Goal: Task Accomplishment & Management: Manage account settings

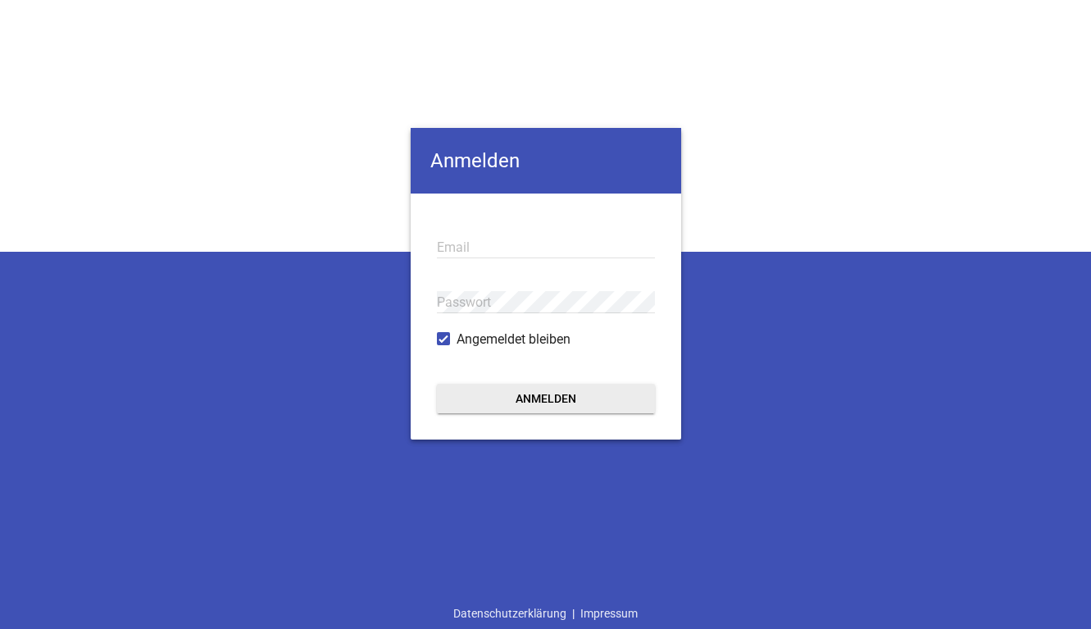
type input "[EMAIL_ADDRESS][DOMAIN_NAME]"
click at [523, 413] on form "[EMAIL_ADDRESS][DOMAIN_NAME] Email Passwort Angemeldet bleiben Anmelden" at bounding box center [546, 316] width 271 height 246
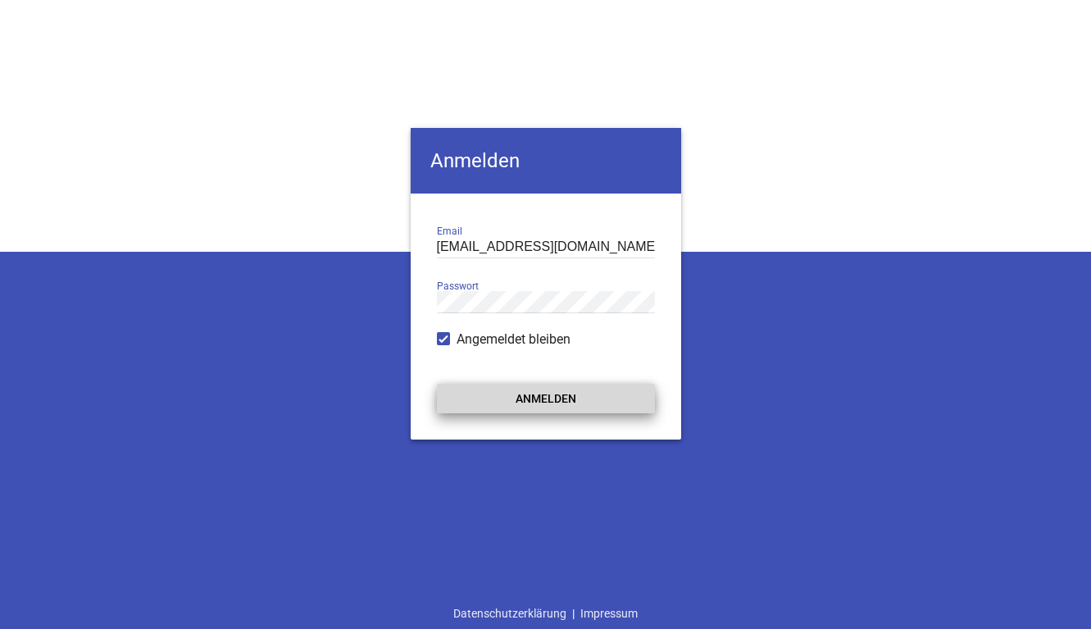
click at [523, 401] on button "Anmelden" at bounding box center [546, 399] width 218 height 30
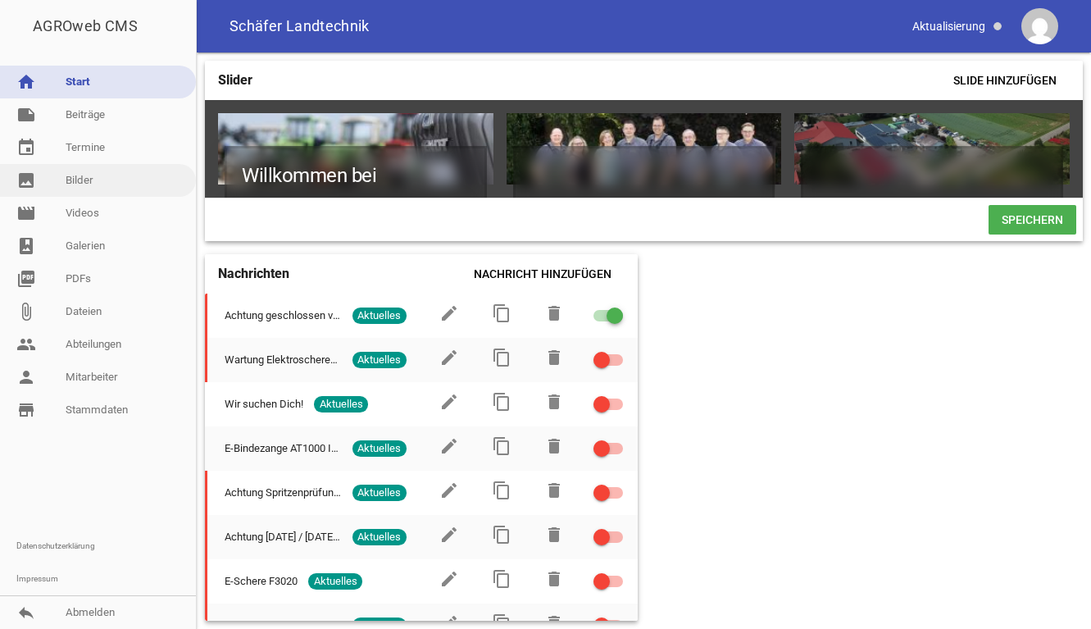
click at [103, 184] on link "image Bilder" at bounding box center [98, 180] width 196 height 33
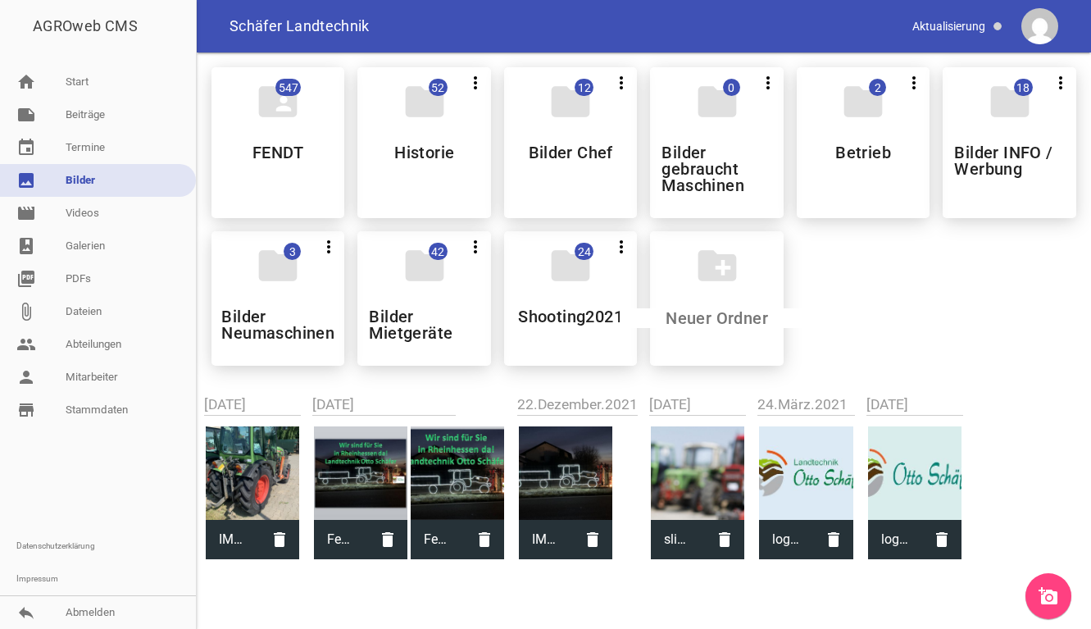
click at [267, 468] on div at bounding box center [252, 472] width 93 height 93
type input "IMG_8888.jpeg"
type input "3024"
type input "4032"
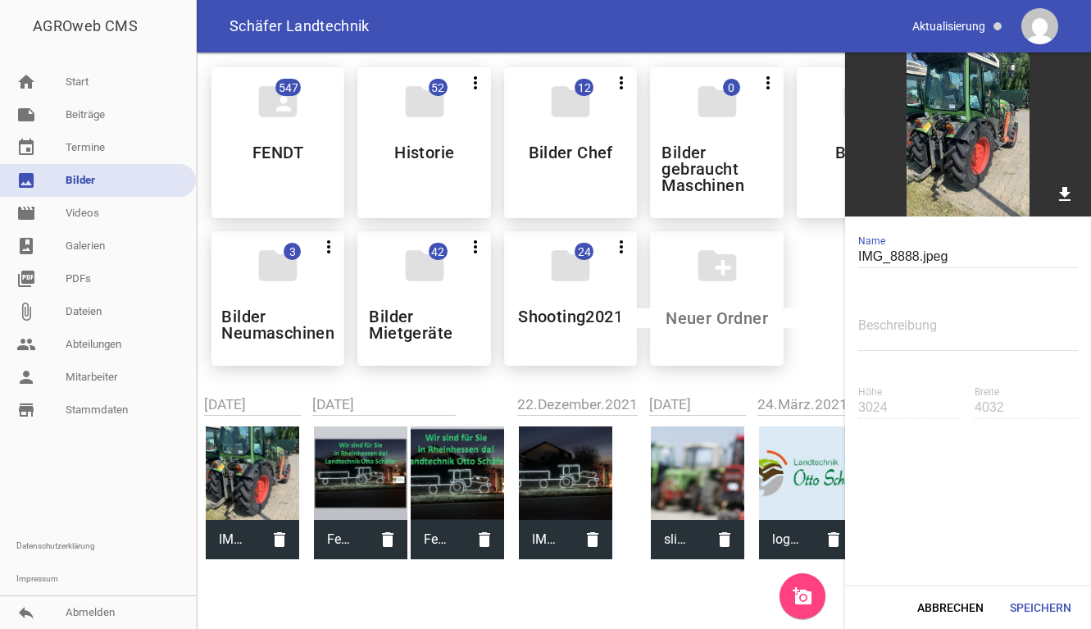
click at [267, 468] on div at bounding box center [252, 472] width 93 height 93
click at [816, 176] on div "folder 2 more_vert Teilen Bearbeiten Löschen Betrieb" at bounding box center [863, 142] width 133 height 151
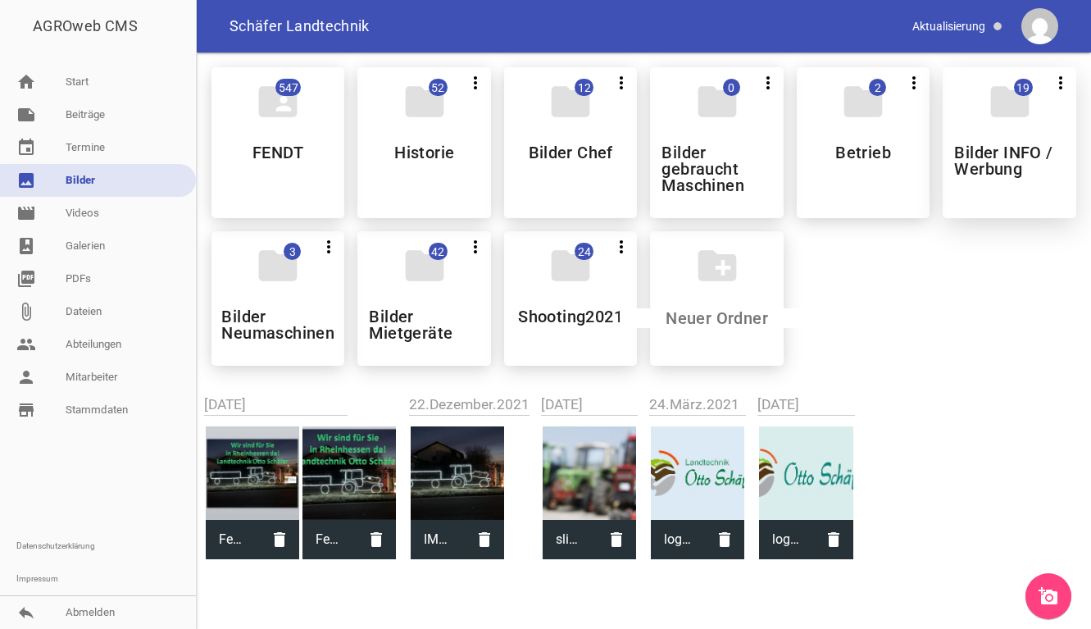
click at [996, 142] on div "folder 19 more_vert Teilen Bearbeiten Löschen Bilder INFO / Werbung" at bounding box center [1009, 142] width 133 height 151
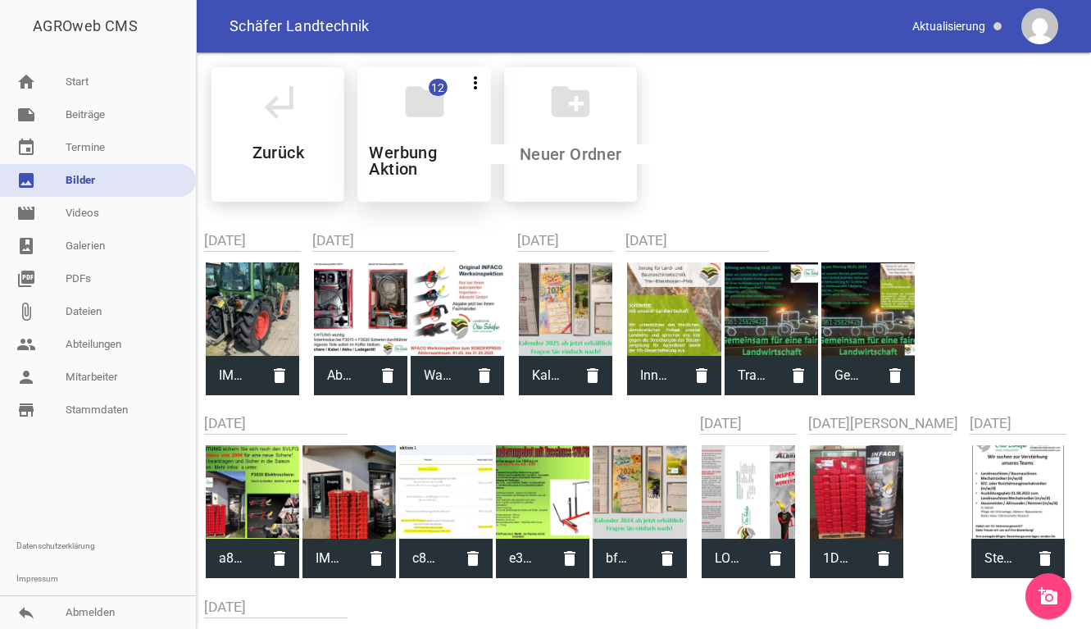
click at [433, 126] on div "folder 12 more_vert Teilen Bearbeiten Löschen Werbung Aktion" at bounding box center [423, 134] width 133 height 134
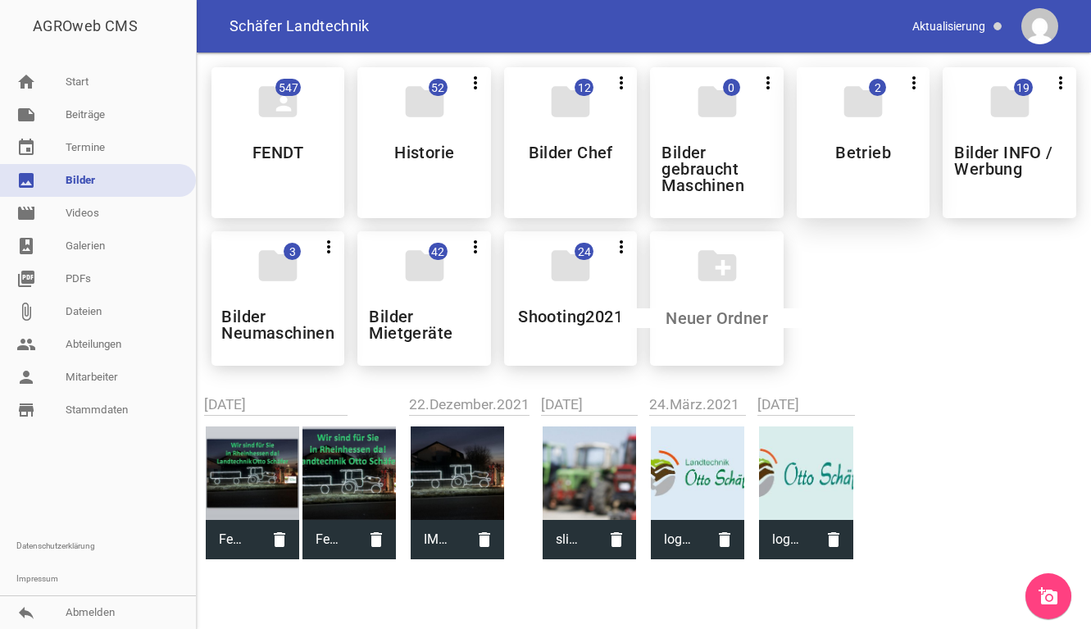
click at [867, 148] on h5 "Betrieb" at bounding box center [863, 152] width 56 height 16
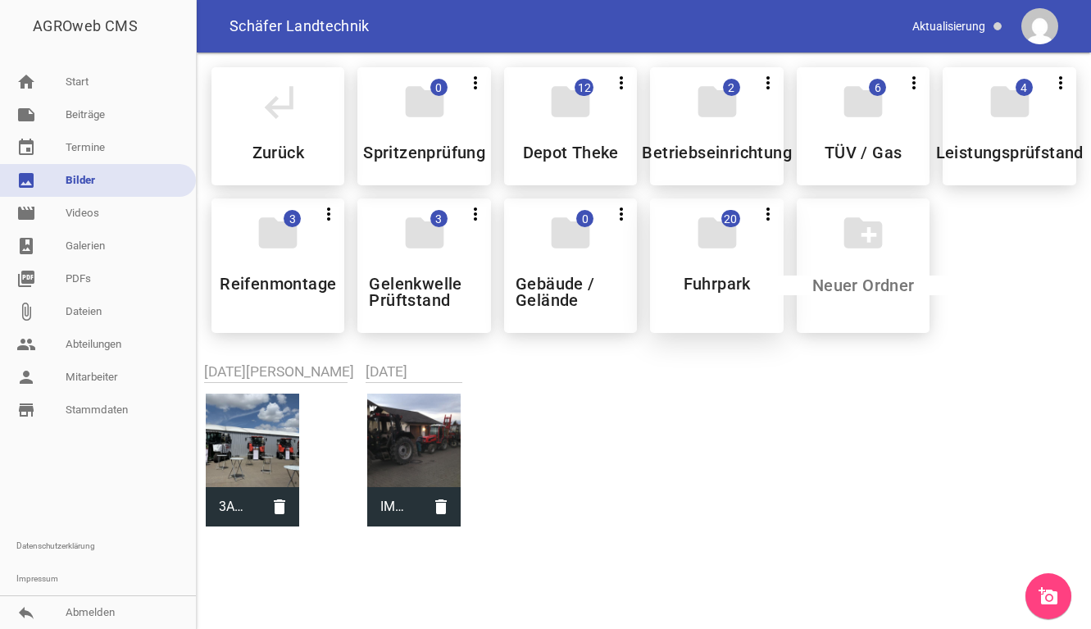
click at [668, 279] on div "folder 20 more_vert Teilen Bearbeiten Löschen Fuhrpark" at bounding box center [716, 265] width 133 height 134
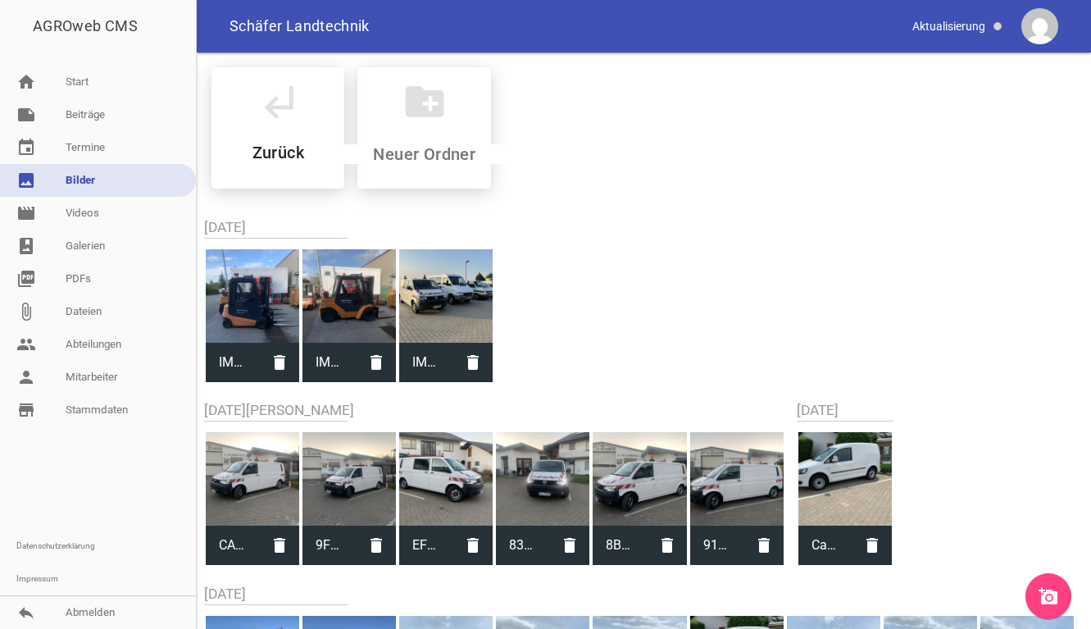
click at [463, 315] on div at bounding box center [445, 295] width 93 height 93
type input "IMG_9427.jpeg"
type input "3024"
type input "4032"
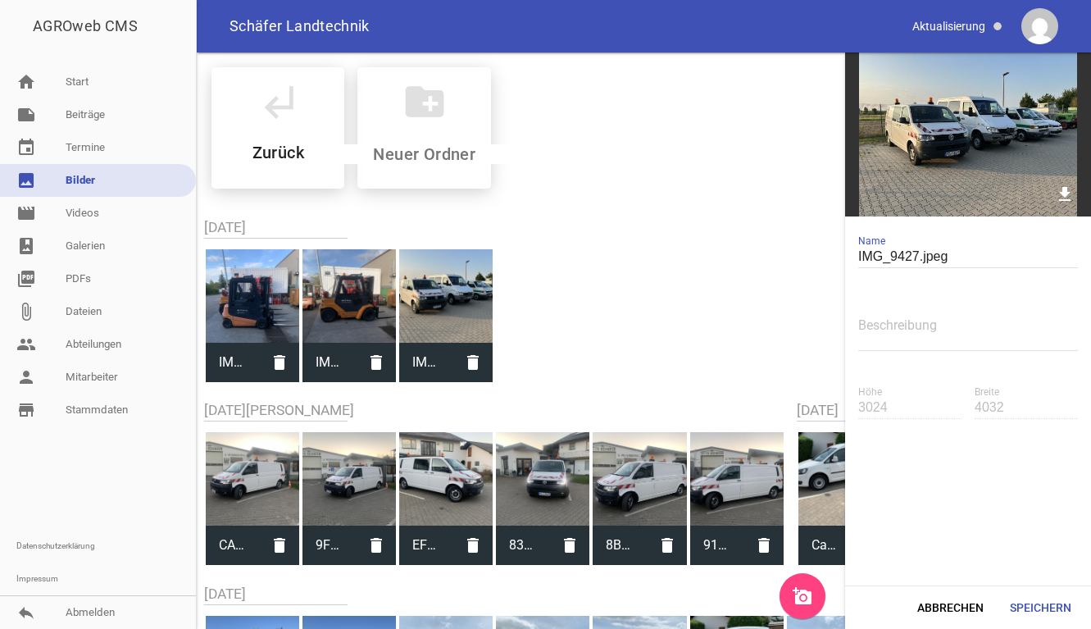
click at [957, 104] on img at bounding box center [968, 134] width 246 height 164
click at [437, 329] on div at bounding box center [445, 295] width 93 height 93
click at [436, 303] on div at bounding box center [445, 295] width 93 height 93
click at [953, 152] on img at bounding box center [968, 134] width 246 height 164
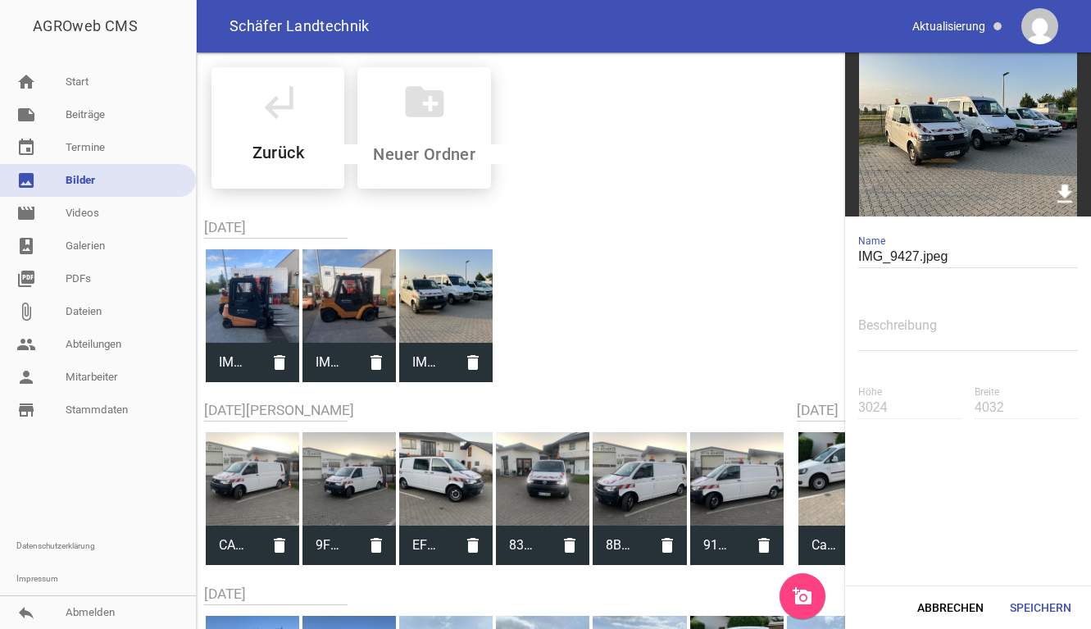
click at [1068, 190] on icon "download" at bounding box center [1064, 193] width 25 height 25
click at [263, 121] on icon "subdirectory_arrow_left" at bounding box center [278, 102] width 46 height 46
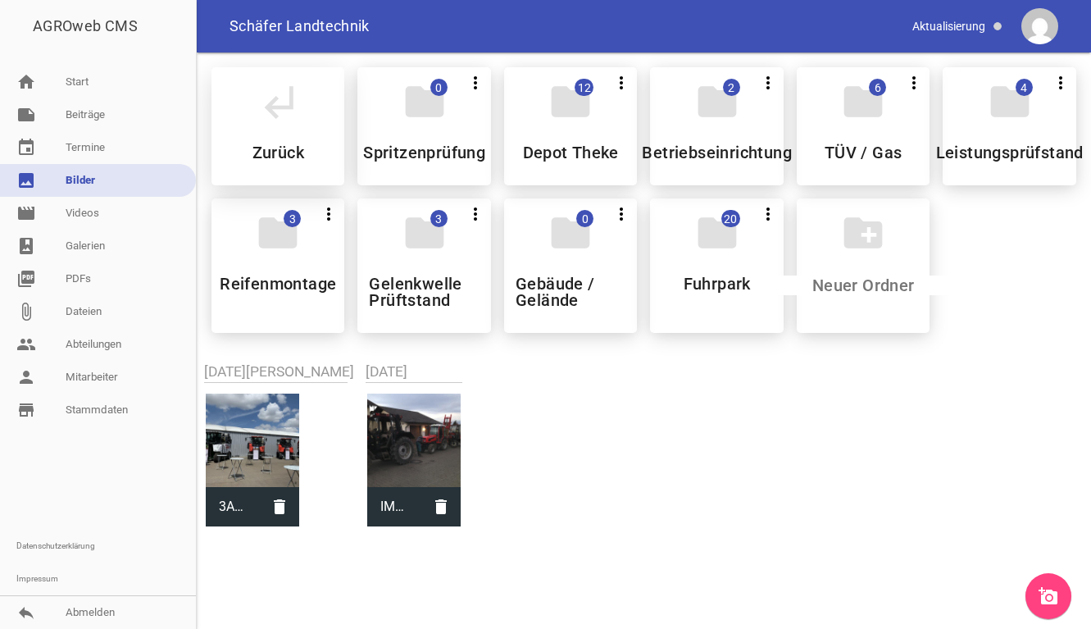
click at [283, 126] on div "subdirectory_arrow_left Zurück" at bounding box center [277, 126] width 133 height 118
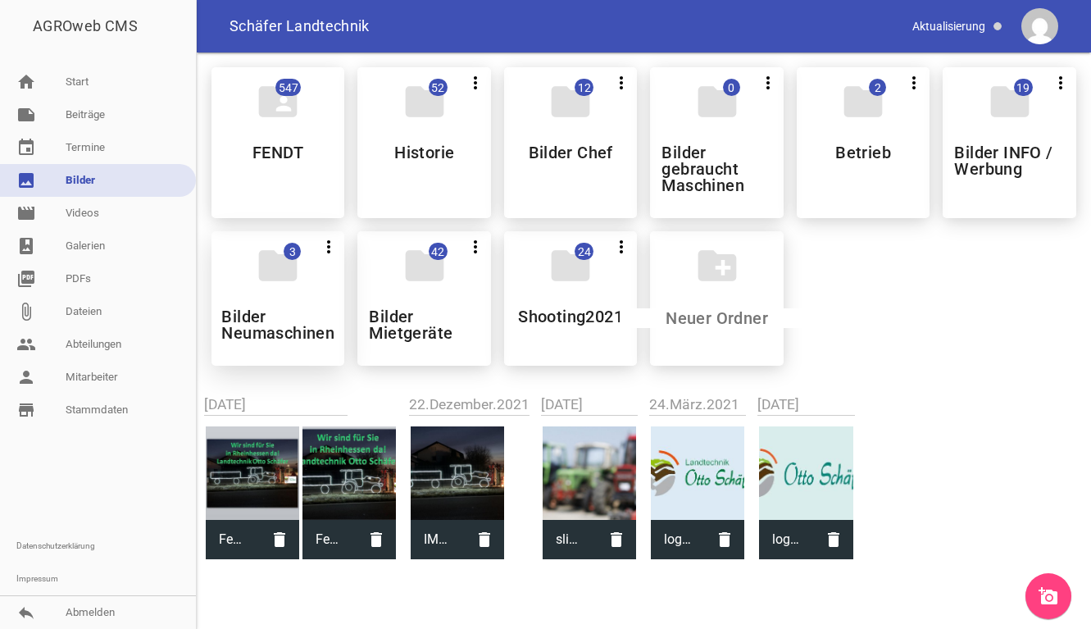
click at [284, 285] on icon "folder" at bounding box center [278, 266] width 46 height 46
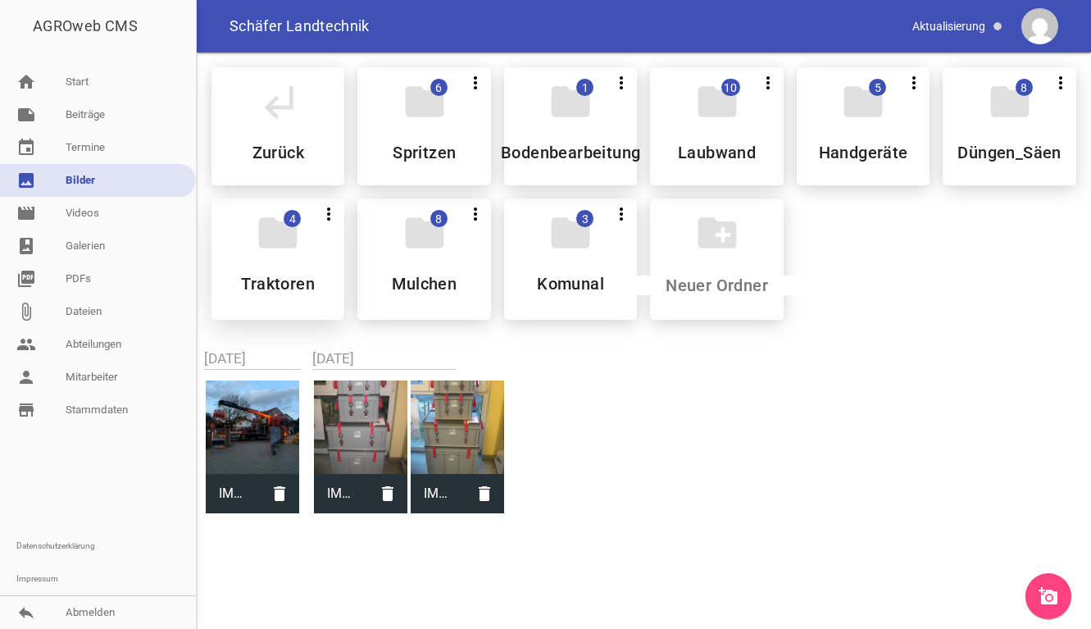
click at [266, 255] on icon "folder" at bounding box center [278, 233] width 46 height 46
click at [584, 144] on h5 "Bodenbearbeitung" at bounding box center [570, 152] width 139 height 16
click at [71, 92] on link "home Start" at bounding box center [98, 82] width 196 height 33
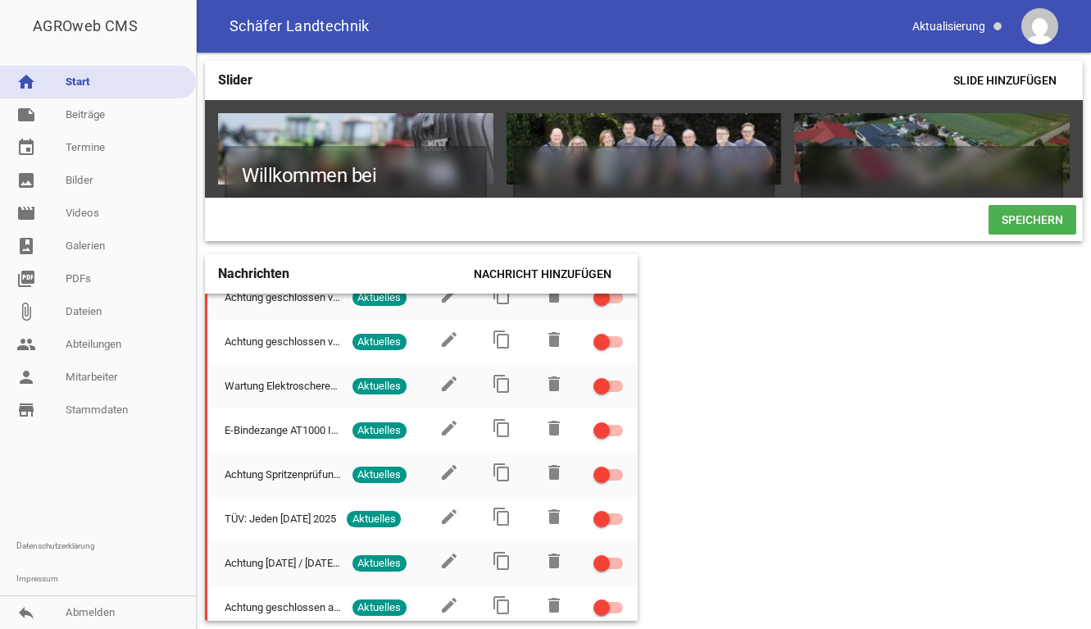
scroll to position [699, 0]
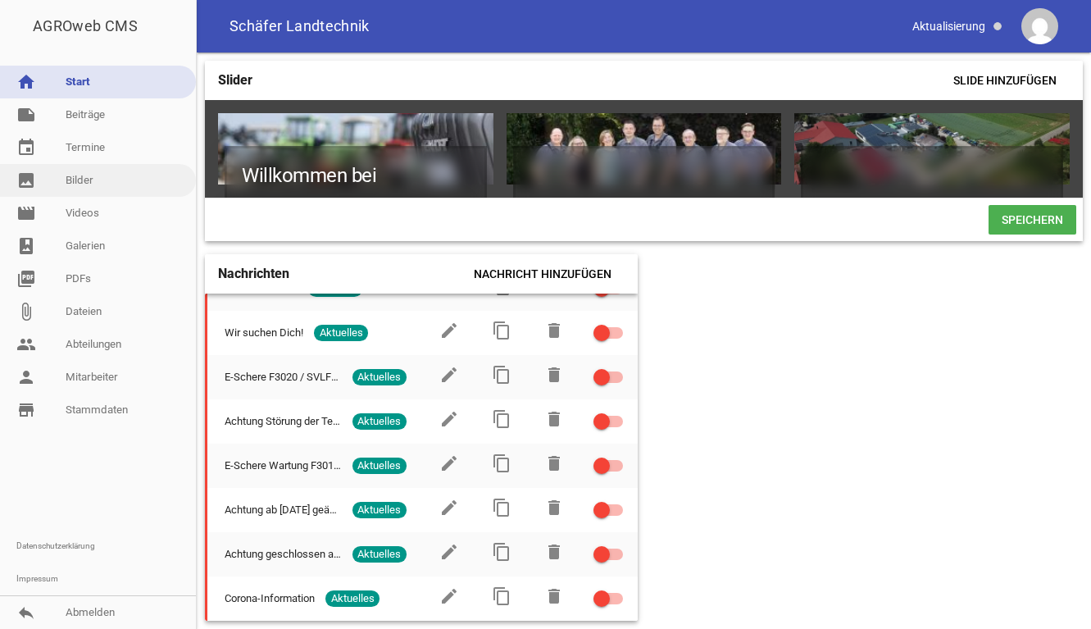
click at [86, 181] on link "image Bilder" at bounding box center [98, 180] width 196 height 33
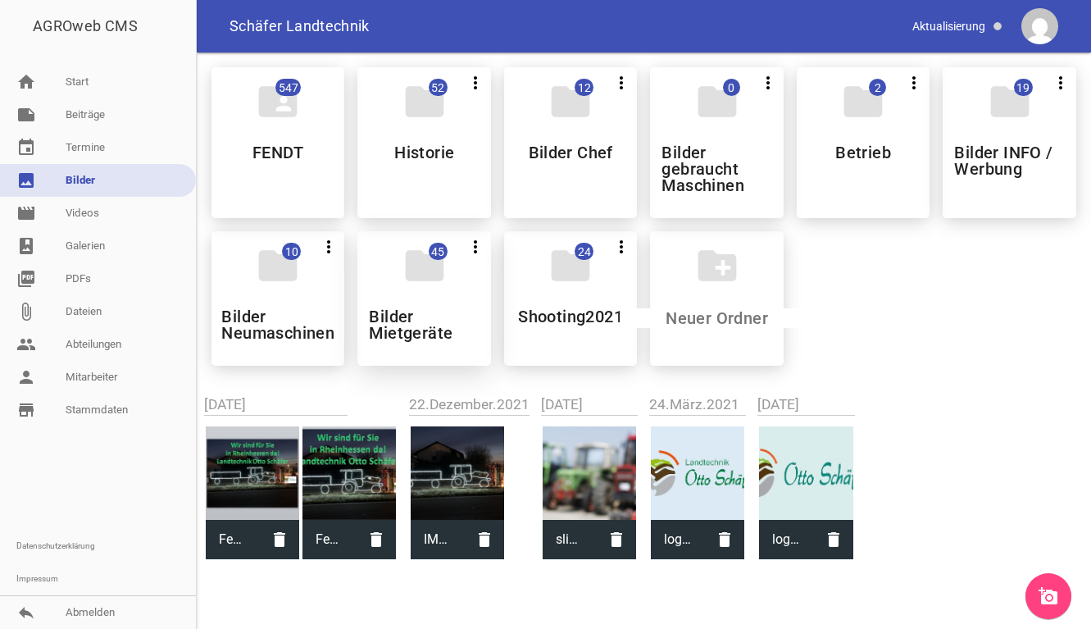
click at [428, 271] on icon "folder" at bounding box center [425, 266] width 46 height 46
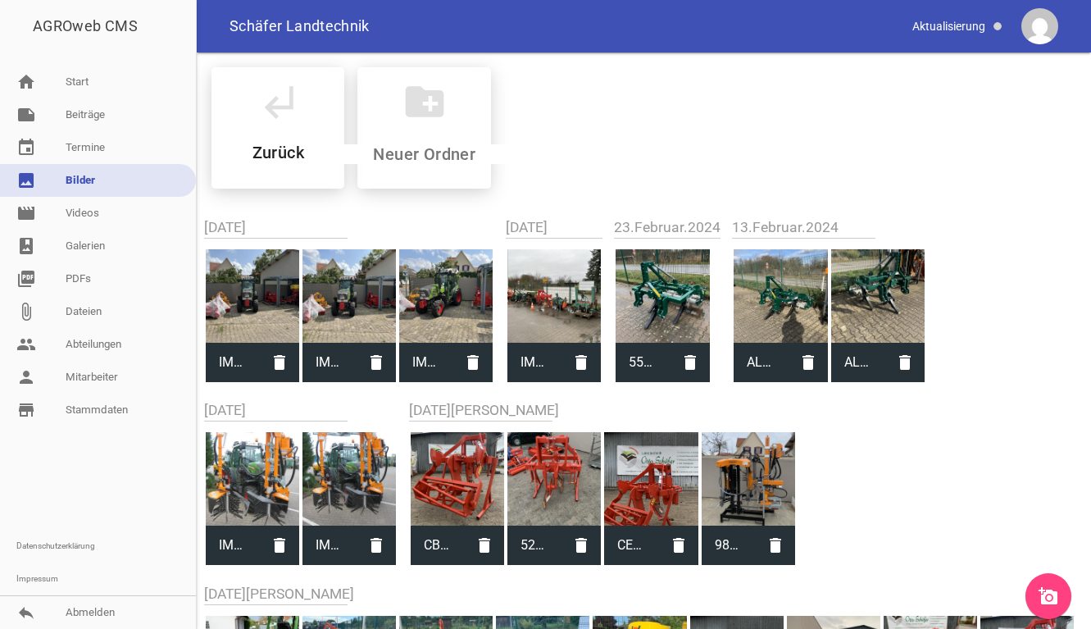
click at [433, 293] on div at bounding box center [445, 295] width 93 height 93
type input "IMG_2705.jpeg"
type input "3024"
type input "4032"
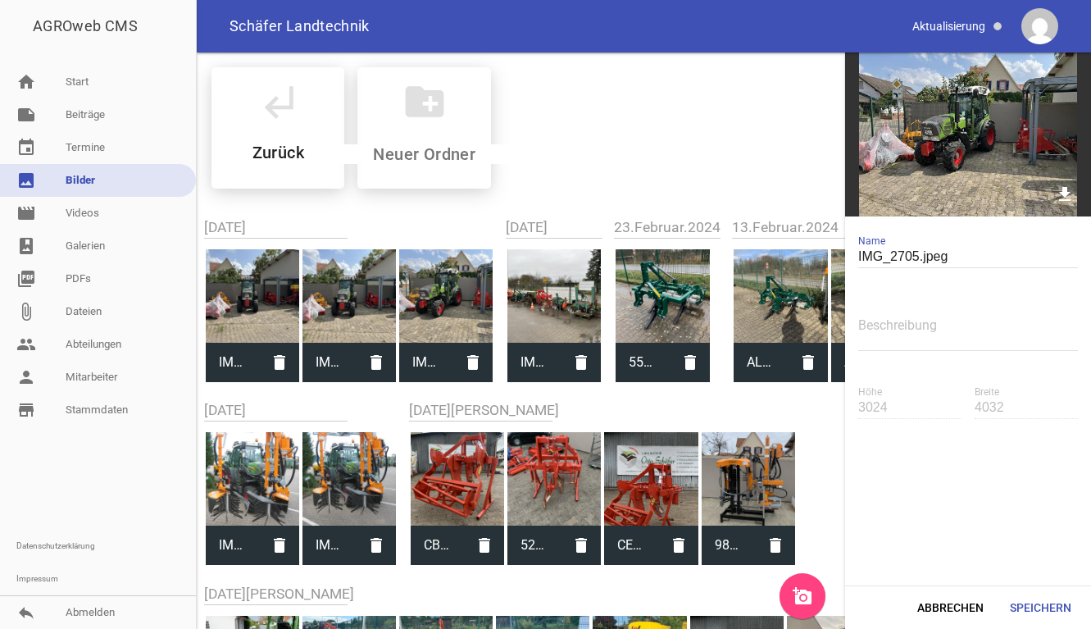
click at [981, 116] on img at bounding box center [968, 134] width 246 height 164
click at [911, 122] on img at bounding box center [968, 134] width 246 height 164
click at [704, 195] on div "subdirectory_arrow_left Zurück create_new_folder" at bounding box center [643, 128] width 891 height 148
drag, startPoint x: 341, startPoint y: 298, endPoint x: 308, endPoint y: 306, distance: 33.8
click at [340, 299] on div at bounding box center [348, 295] width 93 height 93
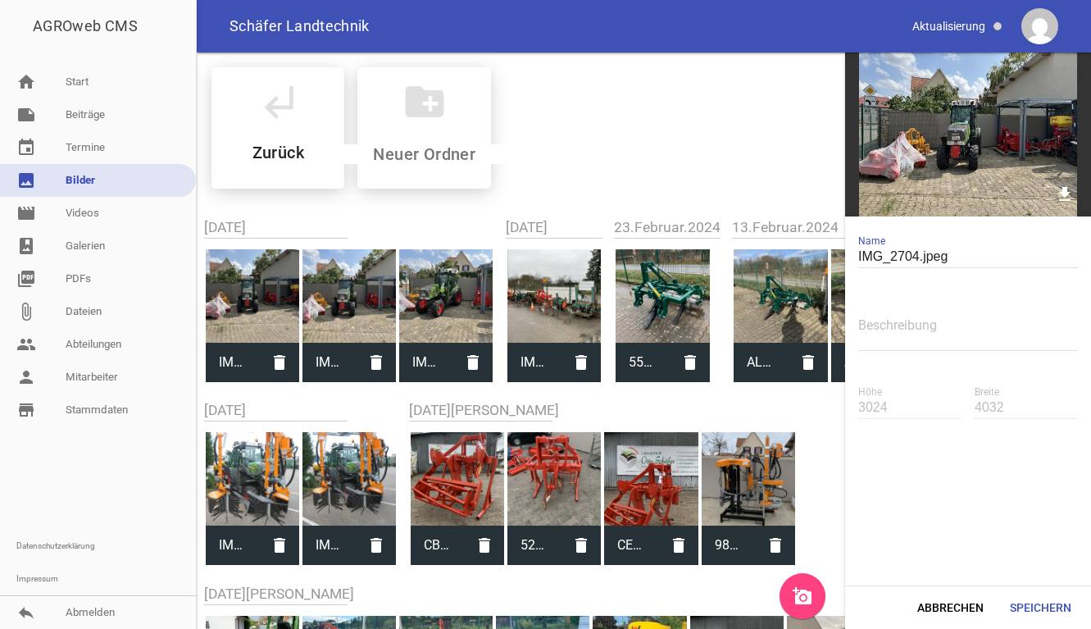
click at [255, 308] on div at bounding box center [252, 295] width 93 height 93
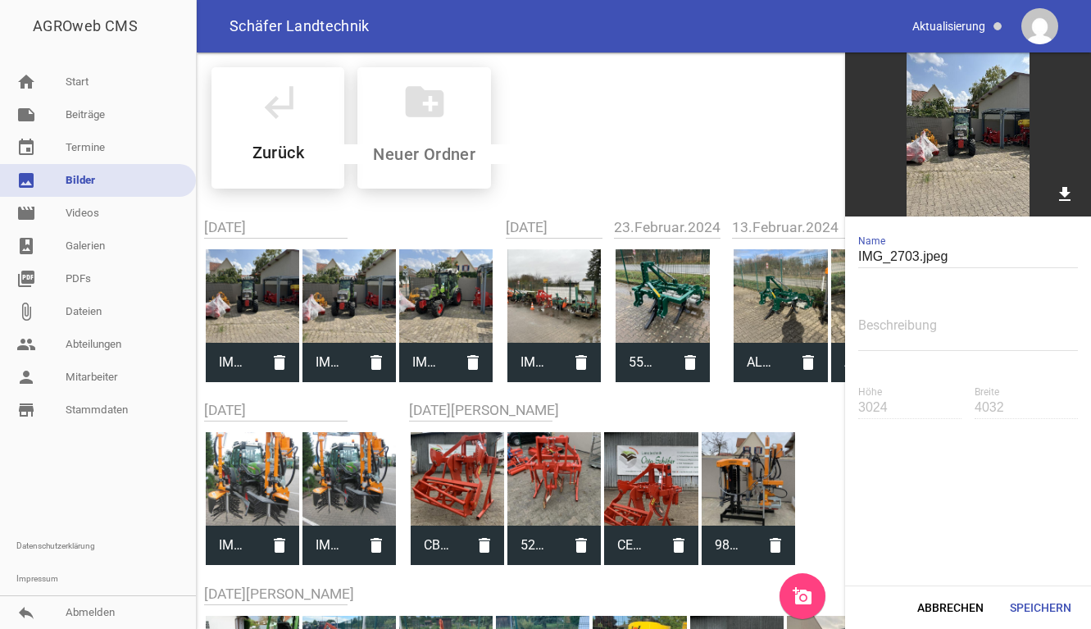
click at [351, 330] on div at bounding box center [348, 295] width 93 height 93
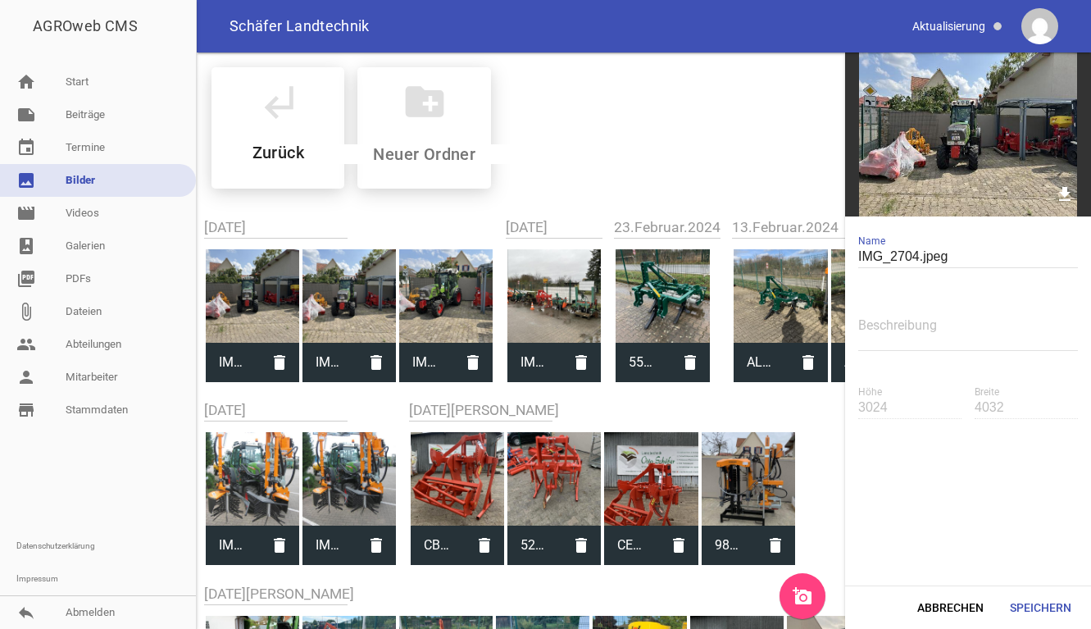
click at [609, 163] on div "subdirectory_arrow_left Zurück create_new_folder" at bounding box center [643, 128] width 891 height 148
click at [304, 130] on div "subdirectory_arrow_left Zurück" at bounding box center [277, 127] width 133 height 121
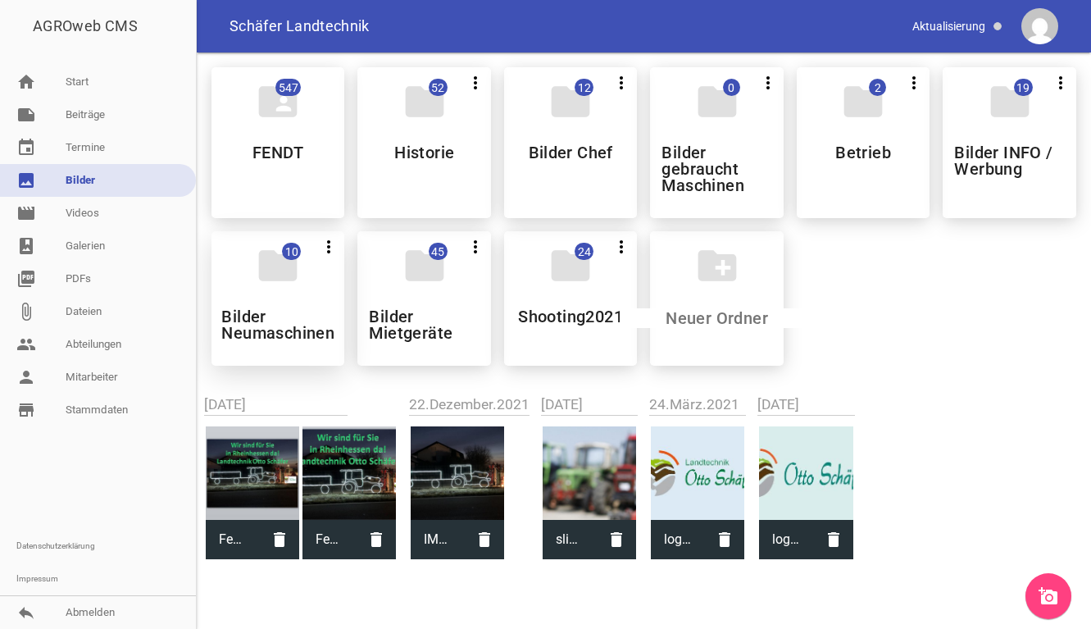
click at [248, 302] on div "folder 10 more_vert Teilen Bearbeiten Löschen Bilder Neumaschinen" at bounding box center [277, 298] width 133 height 134
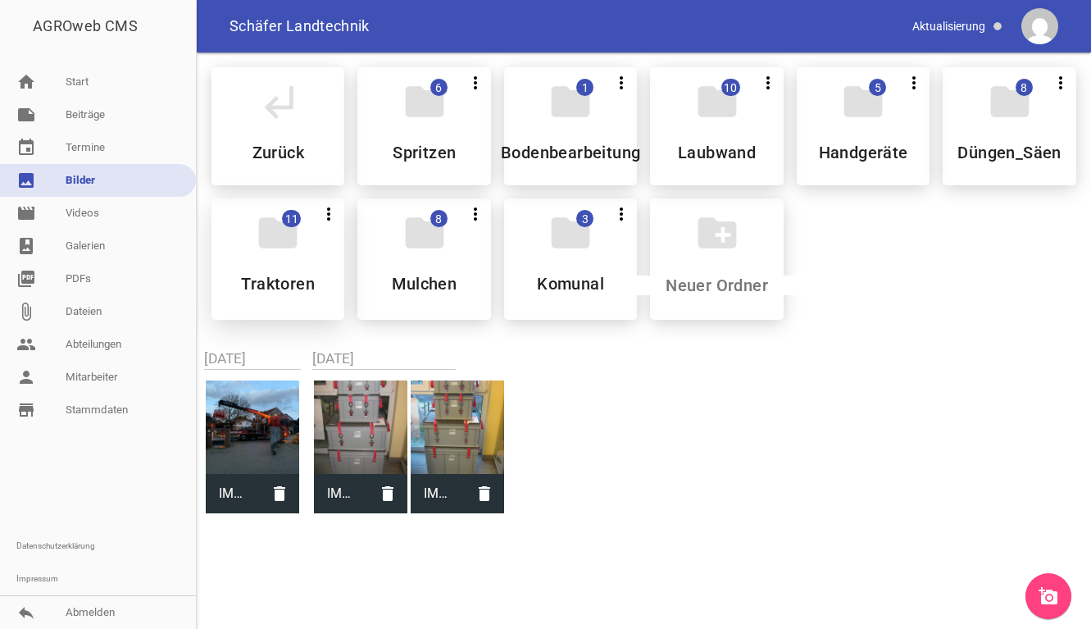
click at [275, 266] on div "folder 11 more_vert Teilen Bearbeiten Löschen Traktoren" at bounding box center [277, 258] width 133 height 121
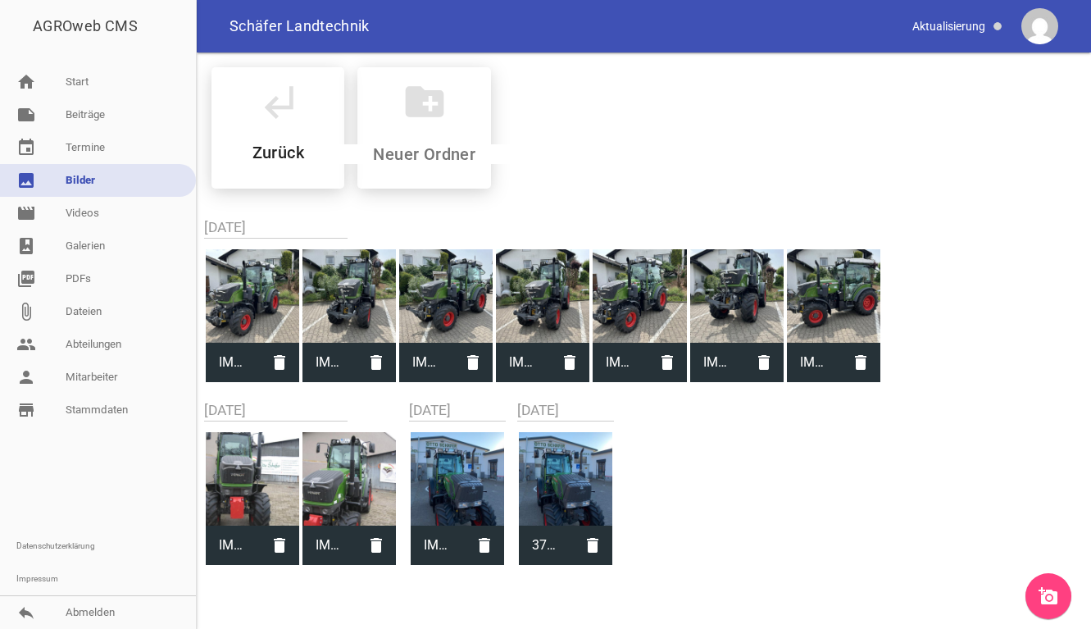
click at [236, 294] on div at bounding box center [252, 295] width 93 height 93
type input "IMG_1545.jpeg"
type input "3024"
type input "4032"
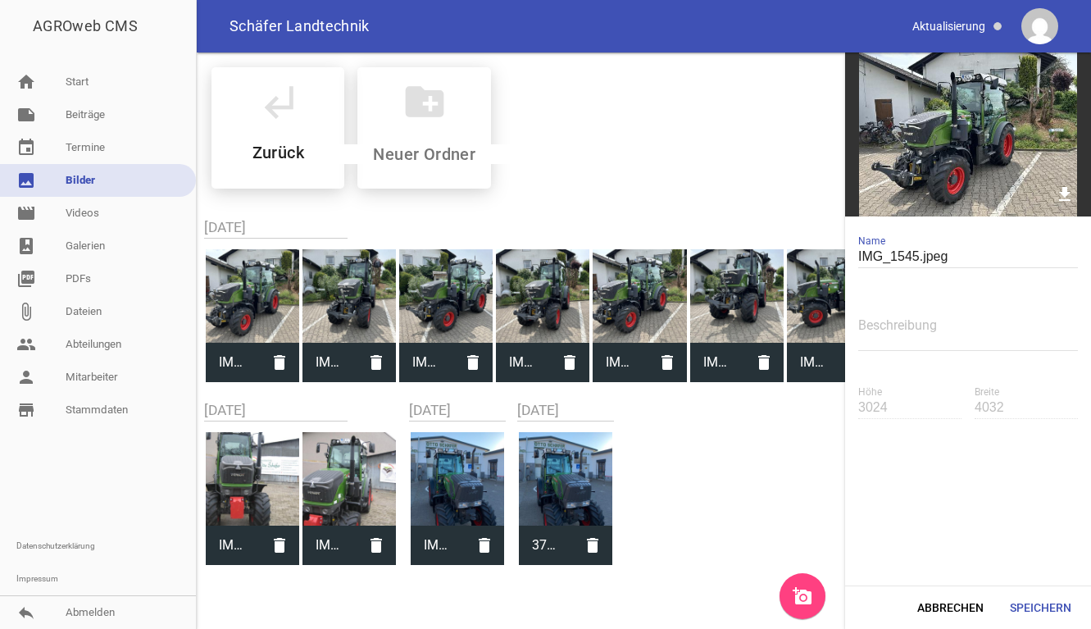
click at [598, 141] on div "subdirectory_arrow_left Zurück create_new_folder" at bounding box center [643, 128] width 891 height 148
click at [291, 126] on div "subdirectory_arrow_left Zurück" at bounding box center [277, 127] width 133 height 121
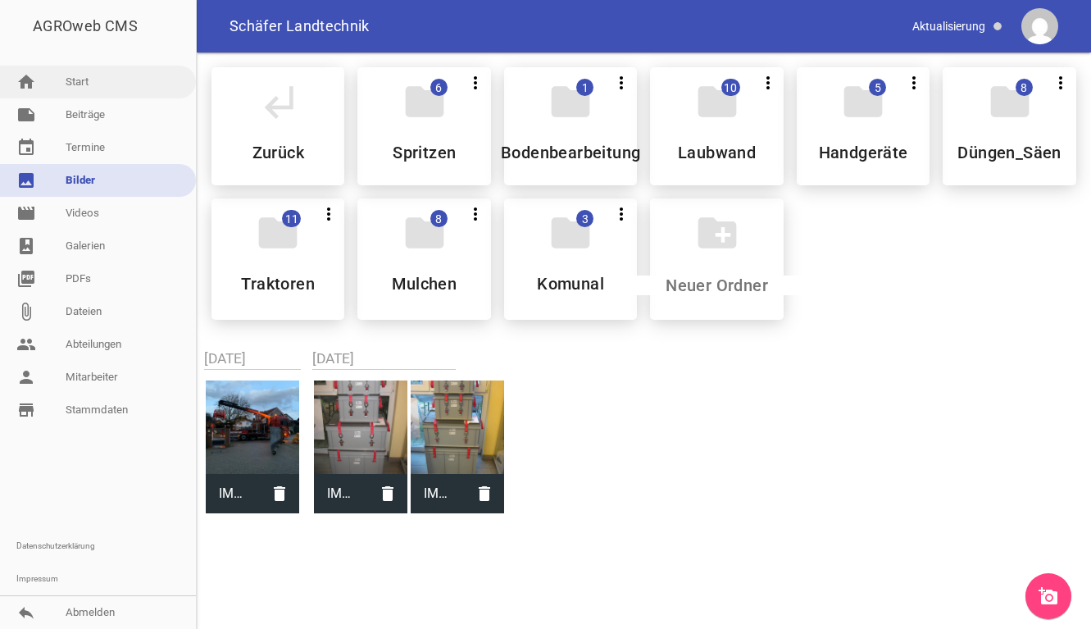
click at [68, 80] on link "home Start" at bounding box center [98, 82] width 196 height 33
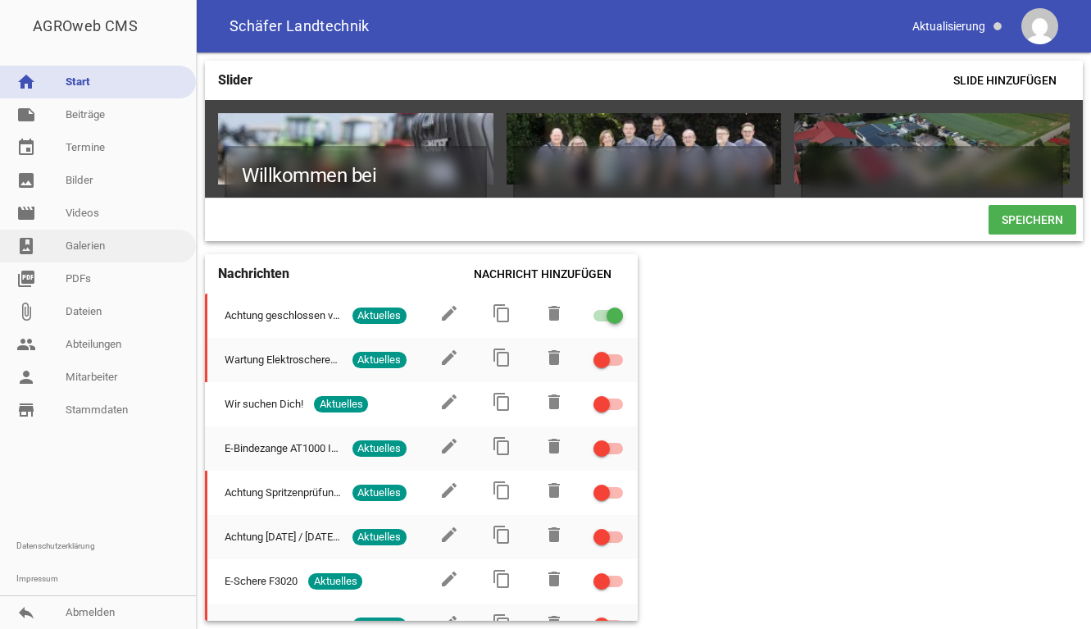
click at [80, 243] on link "photo_album Galerien" at bounding box center [98, 246] width 196 height 33
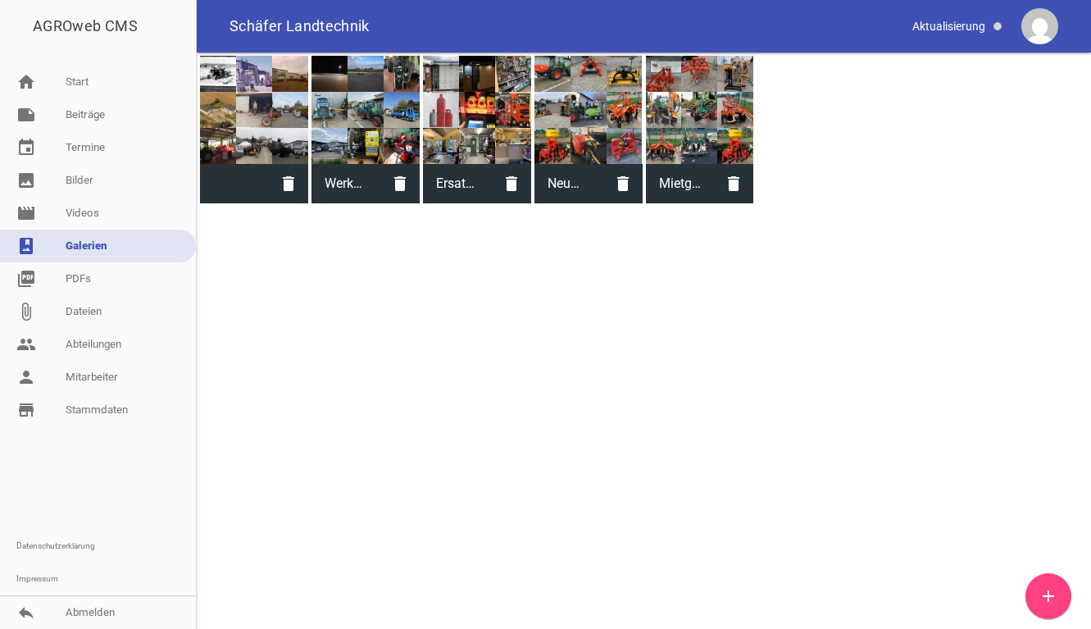
click at [730, 122] on div at bounding box center [700, 110] width 108 height 108
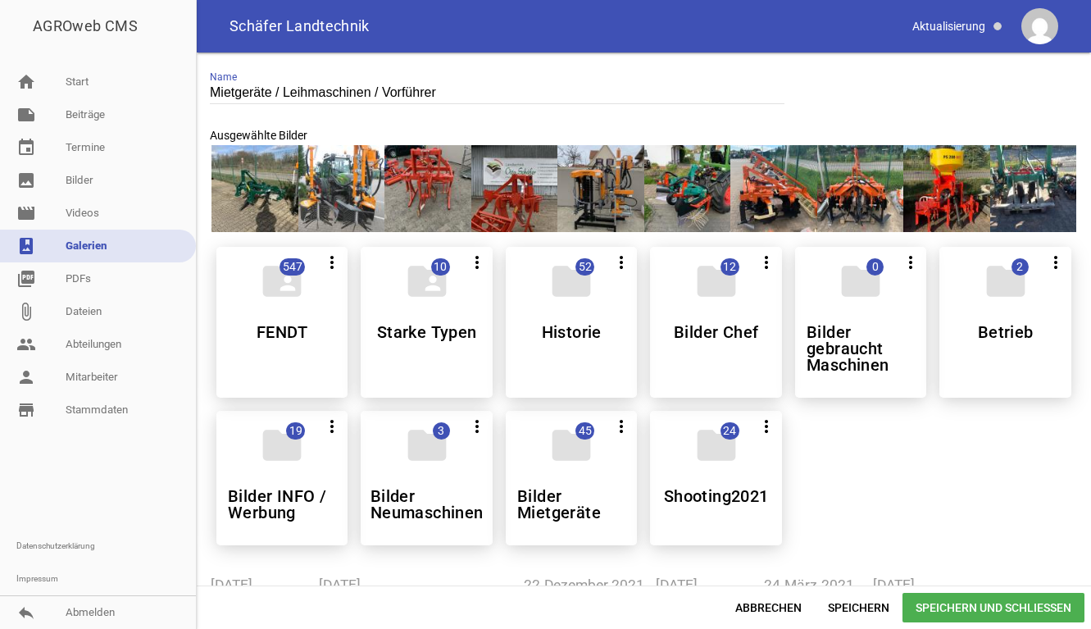
click at [539, 482] on div "folder 45 more_vert Alle auswählen Teilen Bearbeiten Löschen Bilder Mietgeräte" at bounding box center [571, 478] width 131 height 134
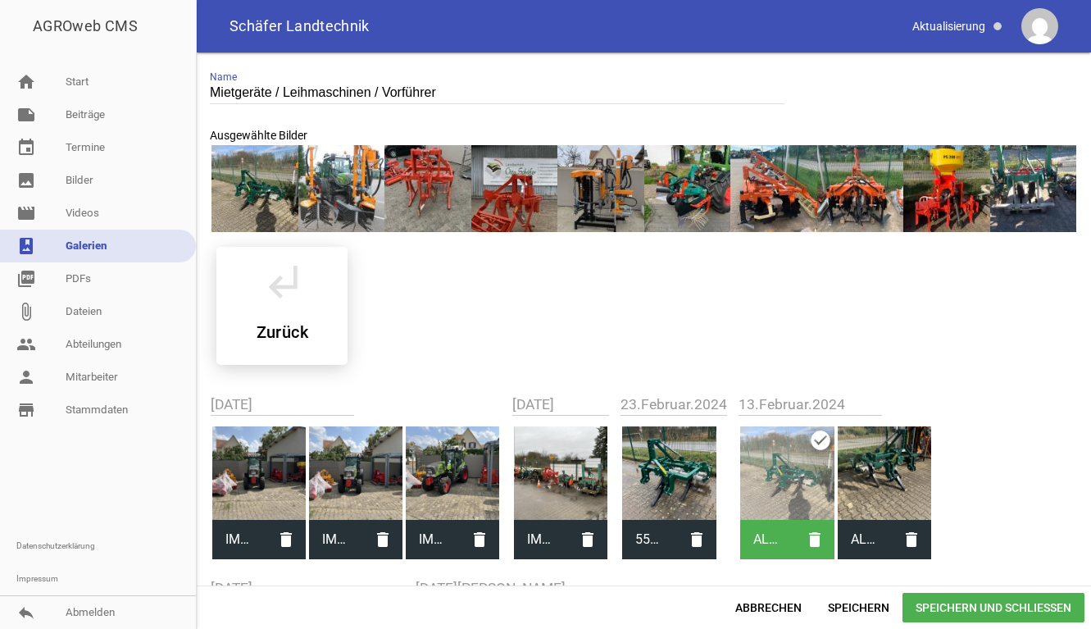
click at [446, 480] on div at bounding box center [452, 472] width 93 height 93
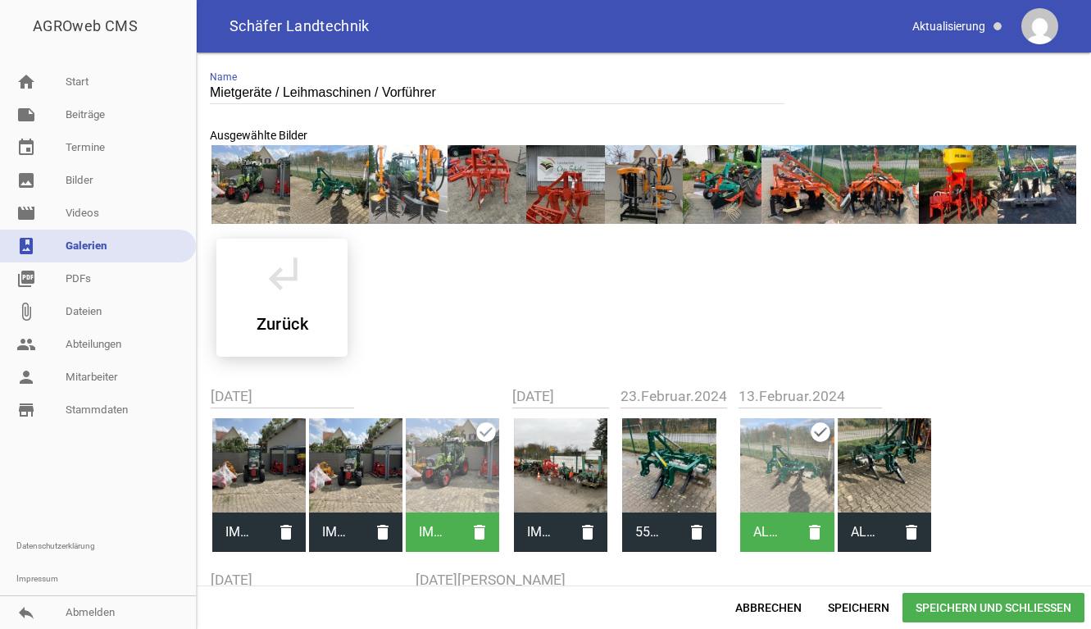
click at [965, 608] on span "Speichern und Schließen" at bounding box center [994, 608] width 182 height 30
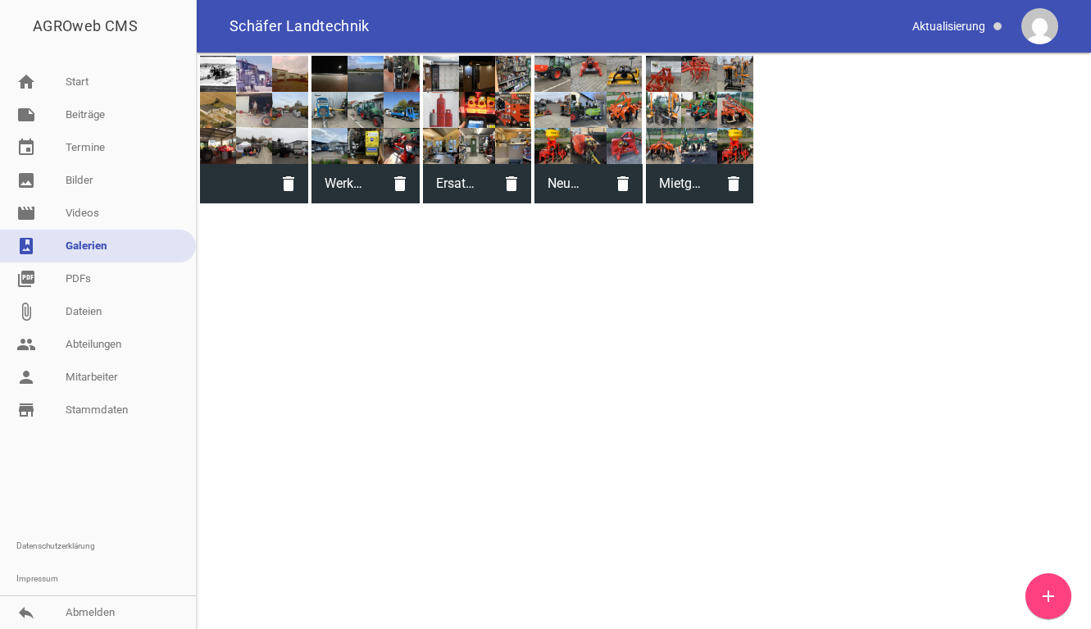
click at [571, 113] on div at bounding box center [588, 110] width 108 height 108
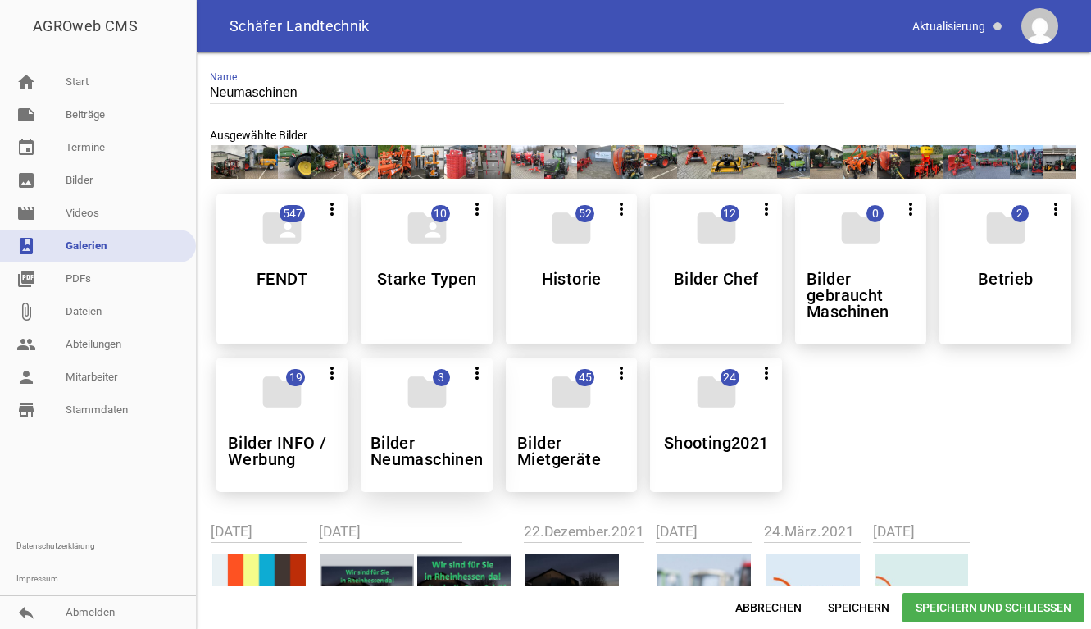
click at [418, 448] on h5 "Bilder Neumaschinen" at bounding box center [427, 450] width 113 height 33
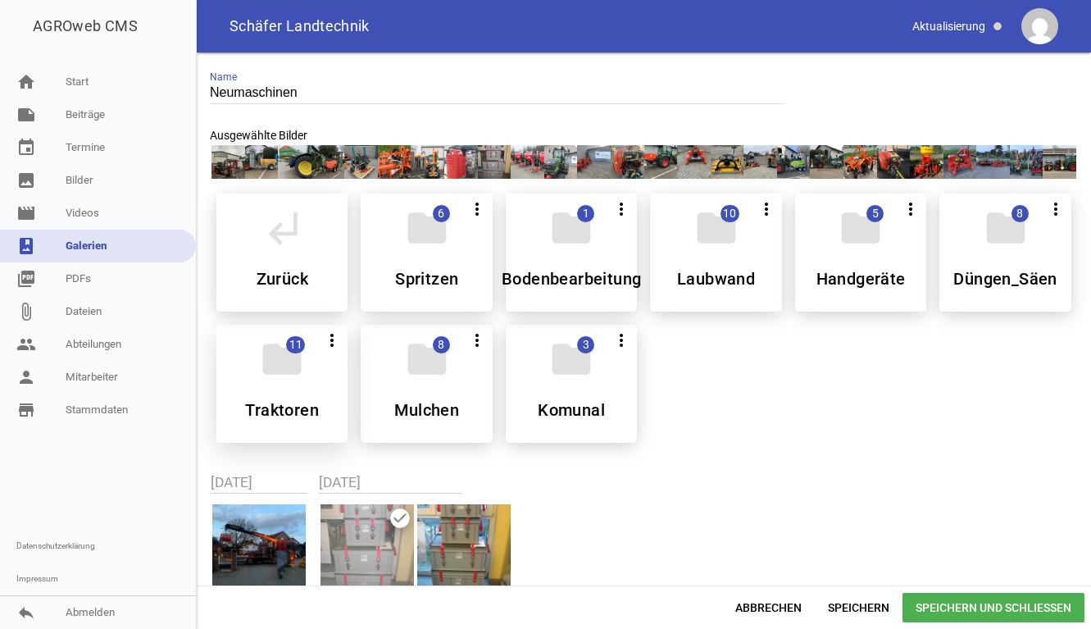
click at [311, 391] on div "folder 11 more_vert Alle auswählen Teilen Bearbeiten Löschen Traktoren" at bounding box center [281, 384] width 131 height 118
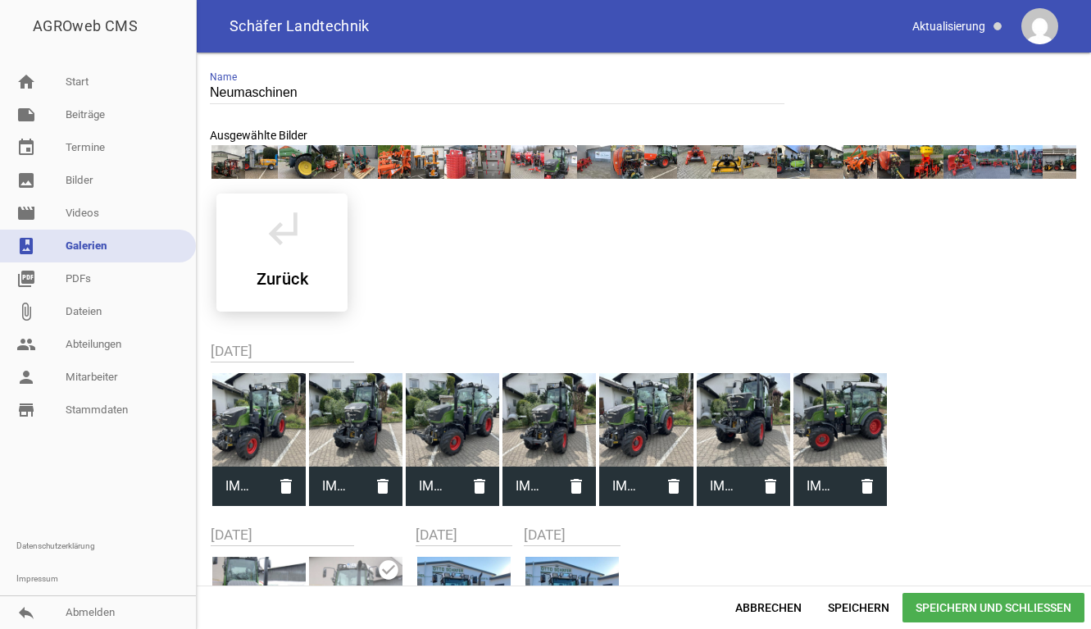
click at [660, 425] on div at bounding box center [645, 419] width 93 height 93
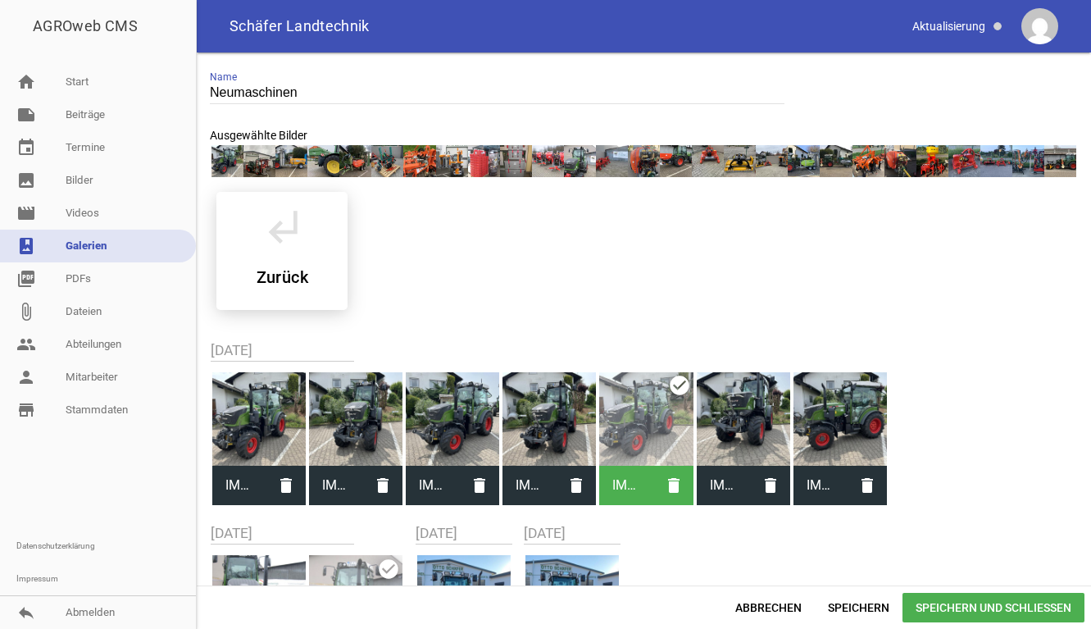
click at [975, 598] on span "Speichern und Schließen" at bounding box center [994, 608] width 182 height 30
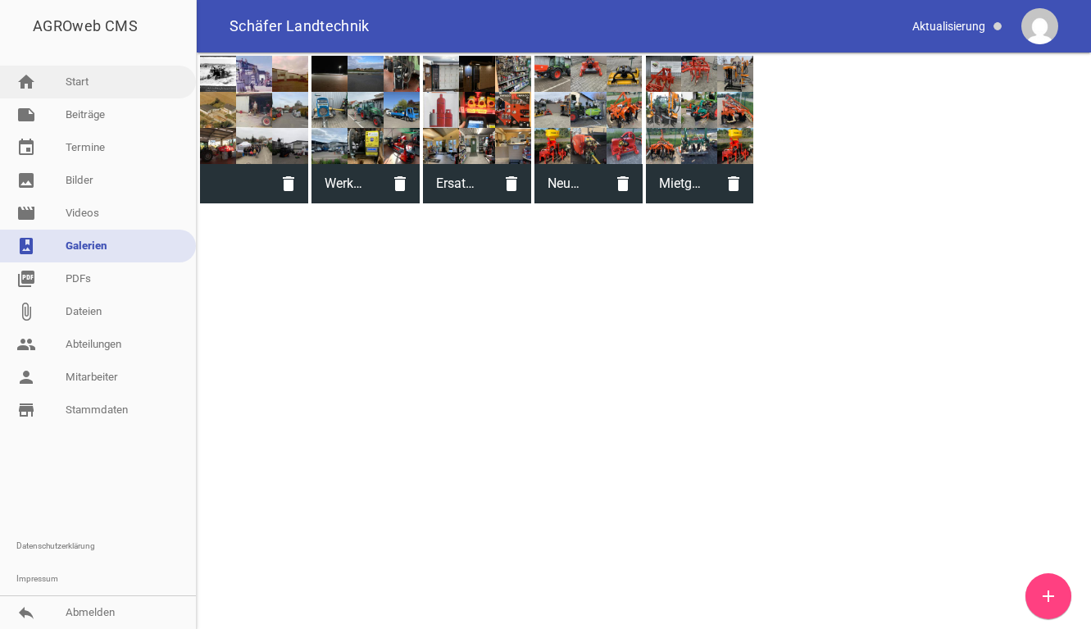
click at [89, 80] on link "home Start" at bounding box center [98, 82] width 196 height 33
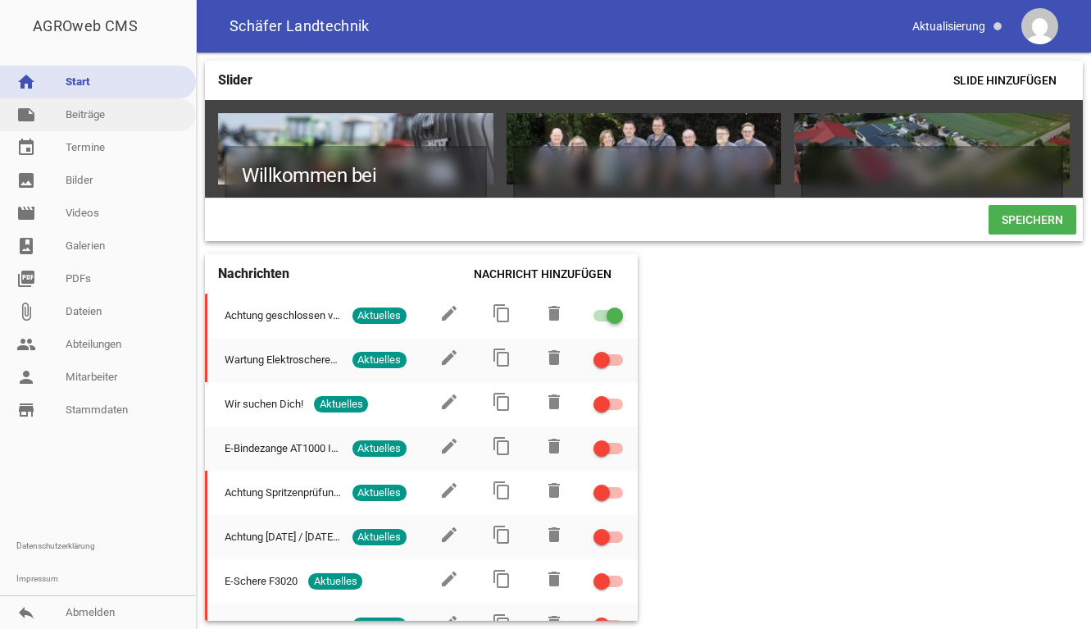
click at [102, 118] on link "note Beiträge" at bounding box center [98, 114] width 196 height 33
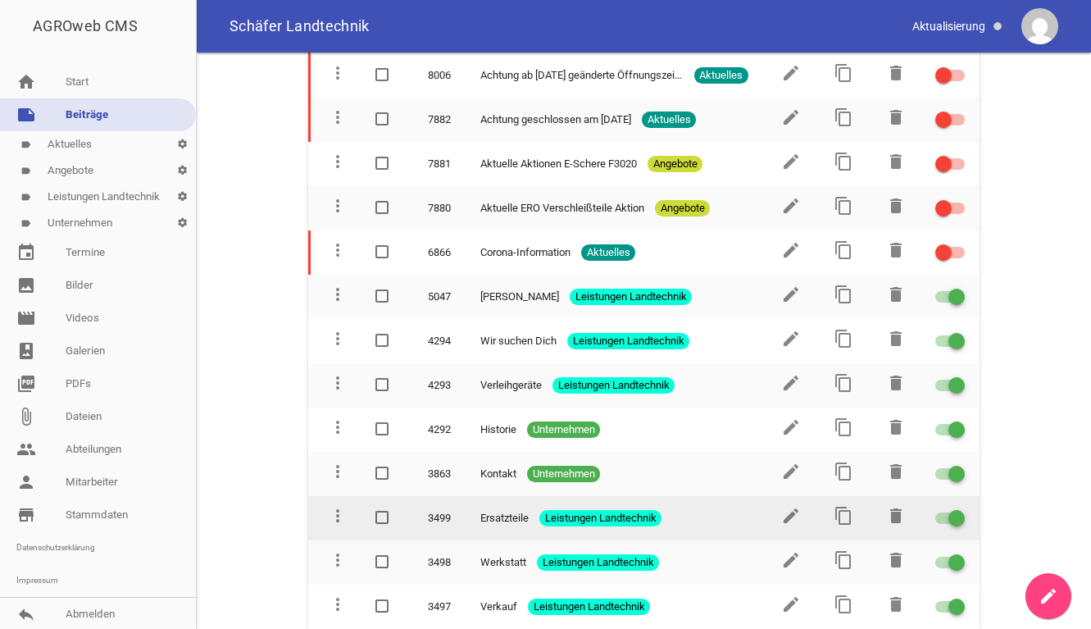
scroll to position [1175, 0]
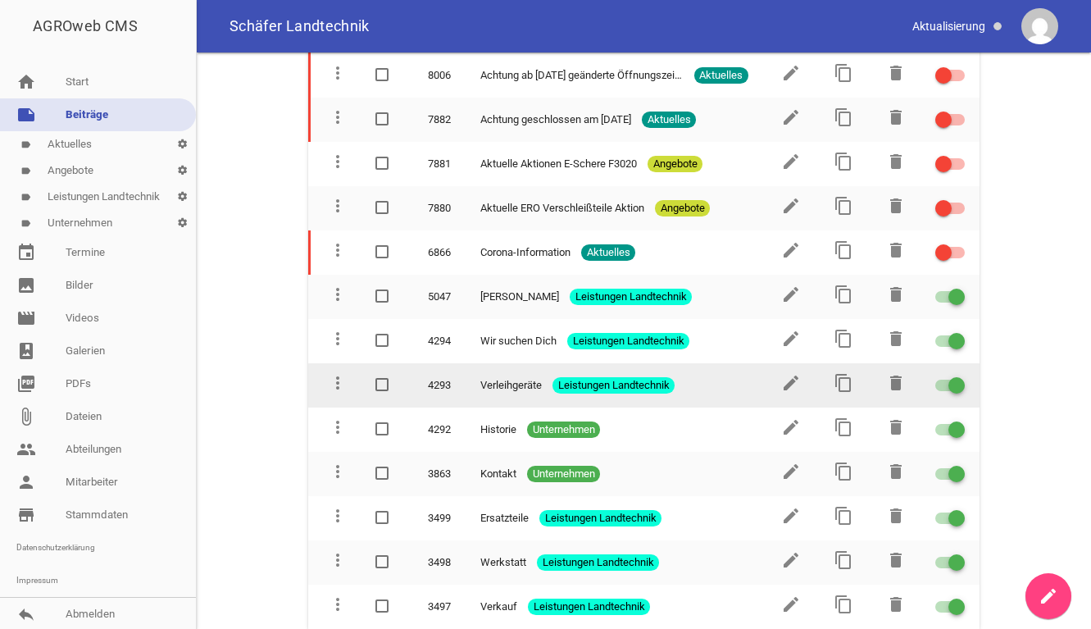
click at [507, 385] on span "Verleihgeräte" at bounding box center [510, 385] width 61 height 16
click at [786, 377] on icon "edit" at bounding box center [791, 383] width 20 height 20
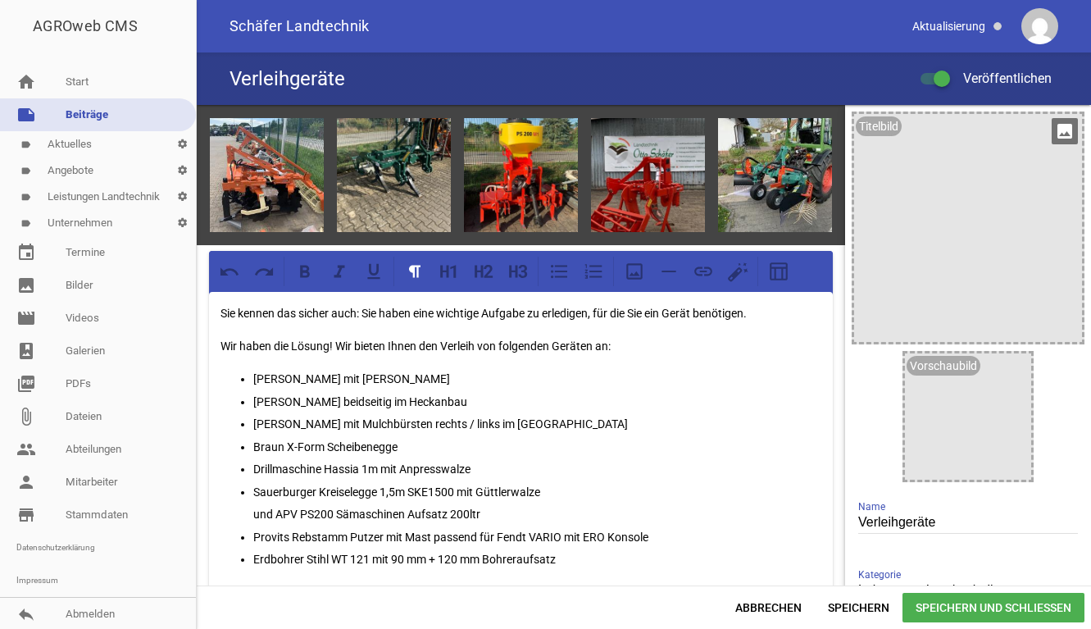
click at [1053, 133] on icon "image" at bounding box center [1065, 131] width 26 height 26
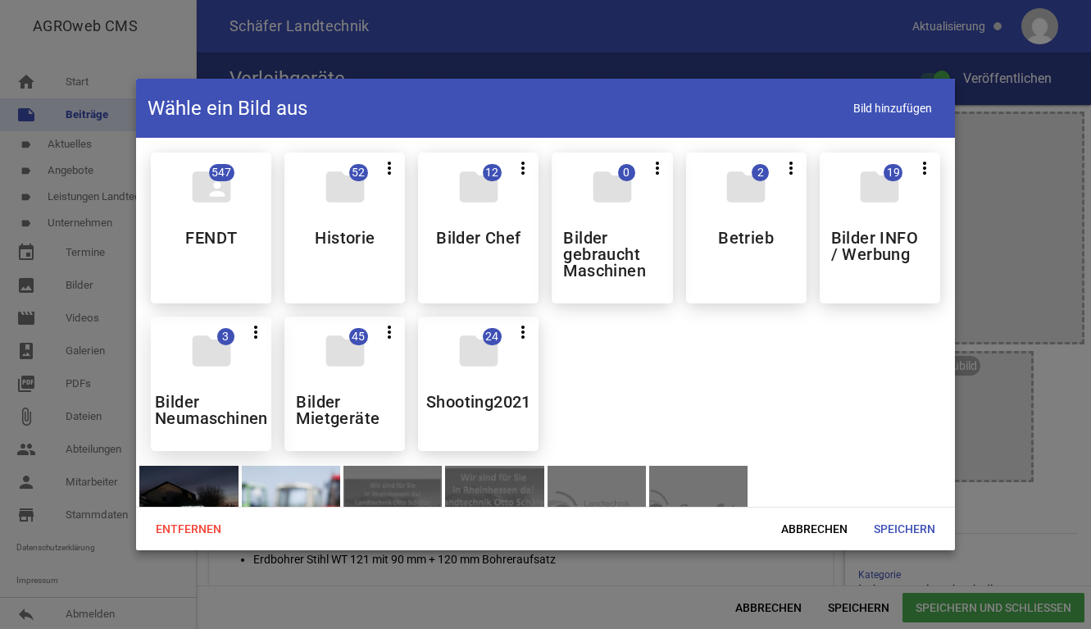
click at [241, 384] on div "folder 3 more_vert Teilen Bearbeiten Löschen Bilder Neumaschinen" at bounding box center [211, 383] width 120 height 134
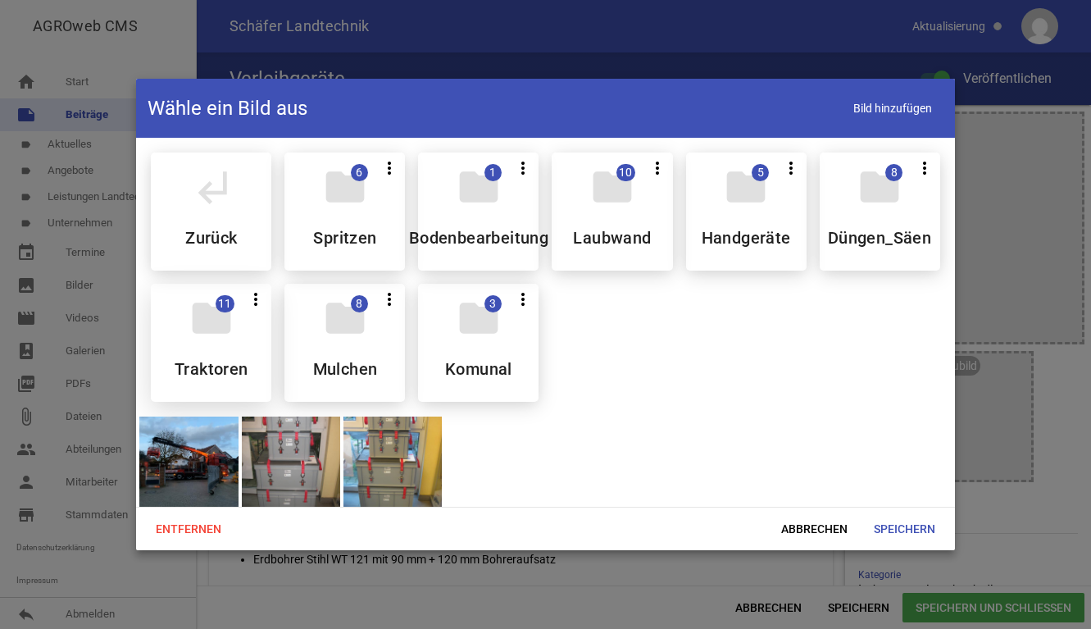
click at [242, 318] on div "folder 11 more_vert Teilen Bearbeiten Löschen Traktoren" at bounding box center [211, 343] width 120 height 118
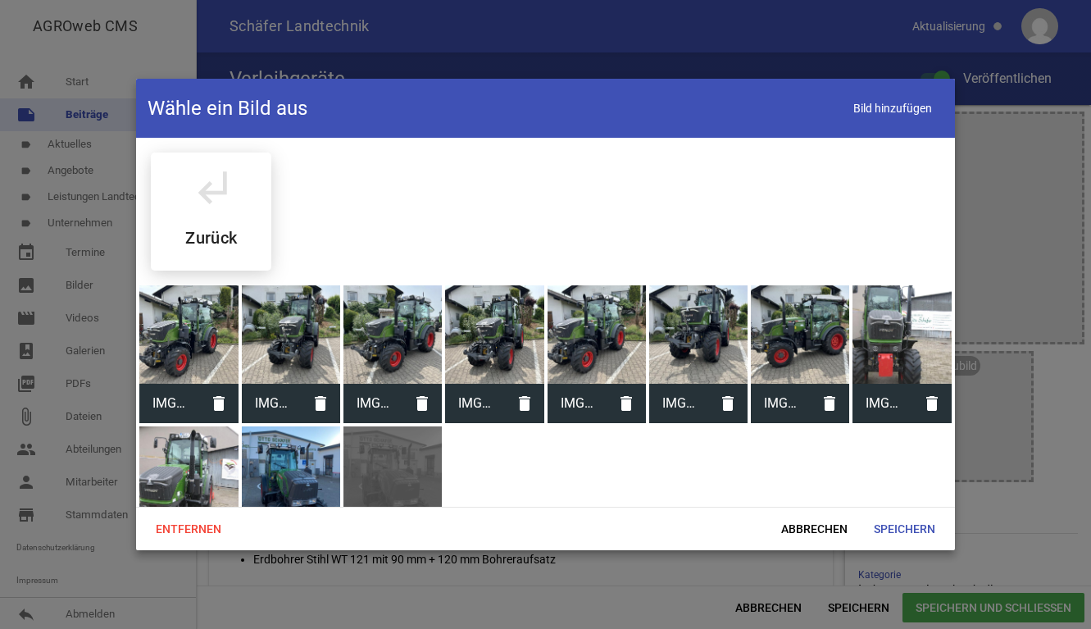
click at [702, 320] on div at bounding box center [698, 334] width 98 height 98
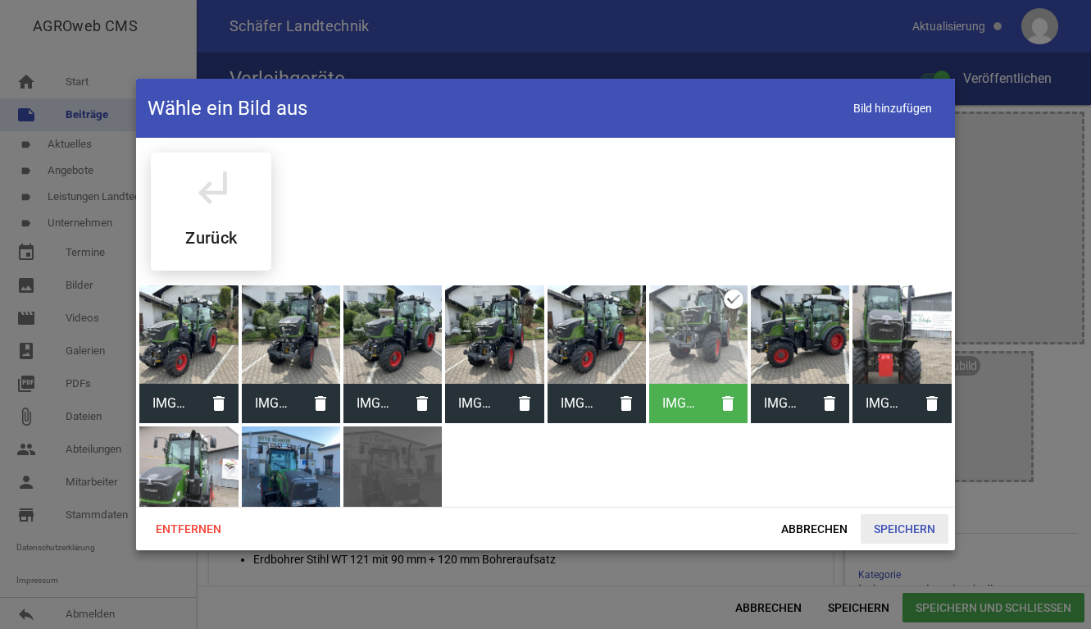
click at [917, 528] on span "Speichern" at bounding box center [905, 529] width 88 height 30
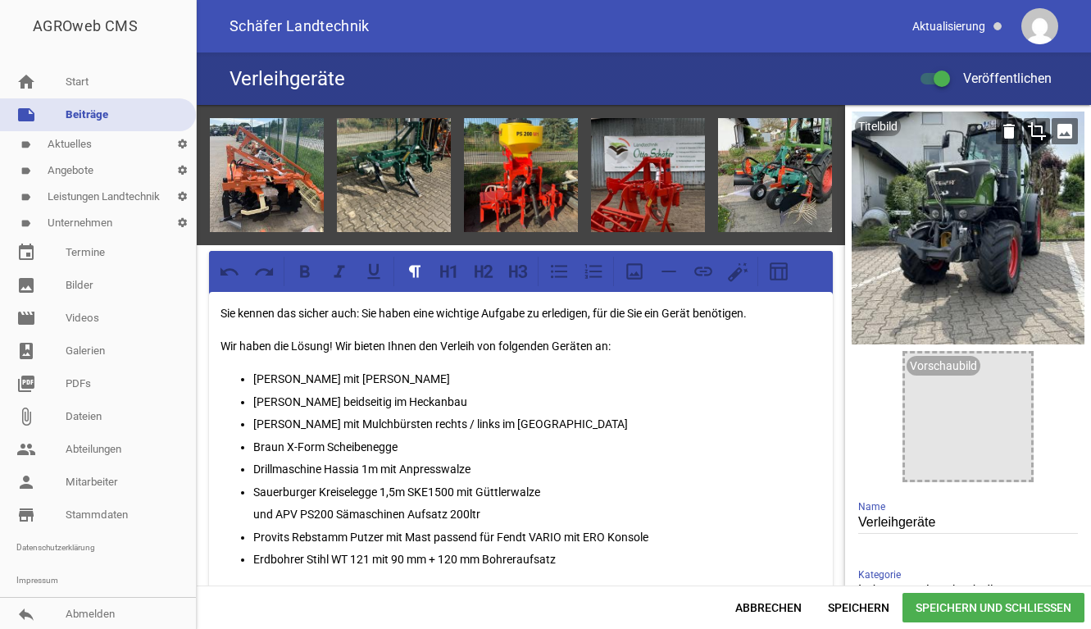
drag, startPoint x: 953, startPoint y: 248, endPoint x: 906, endPoint y: 258, distance: 48.6
click at [906, 255] on div at bounding box center [968, 227] width 233 height 233
click at [1026, 135] on icon "crop" at bounding box center [1037, 131] width 26 height 26
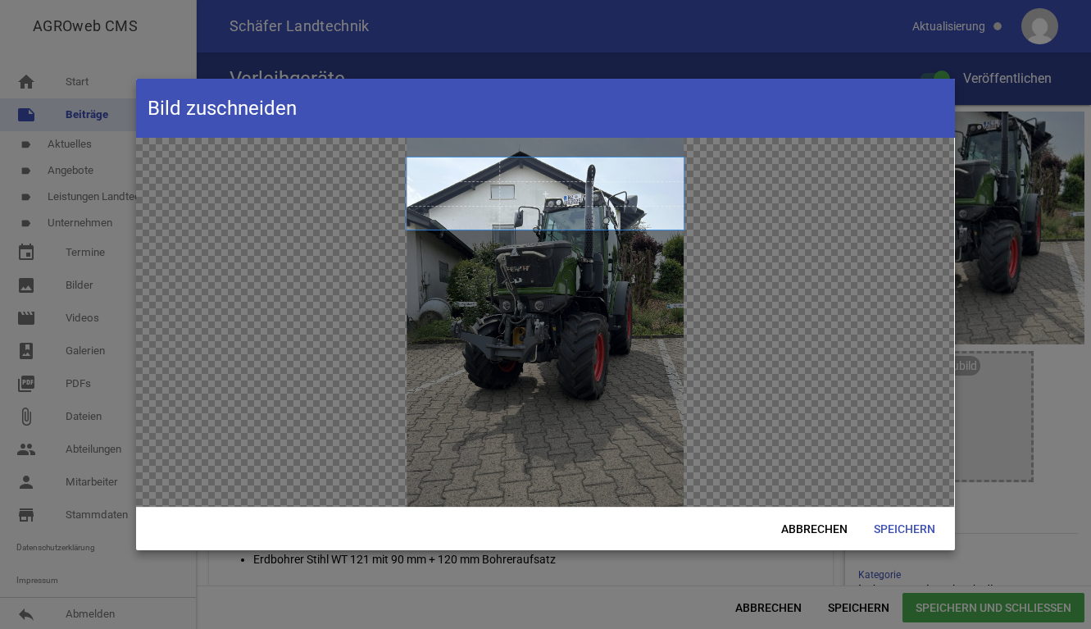
click at [536, 157] on span at bounding box center [545, 193] width 277 height 72
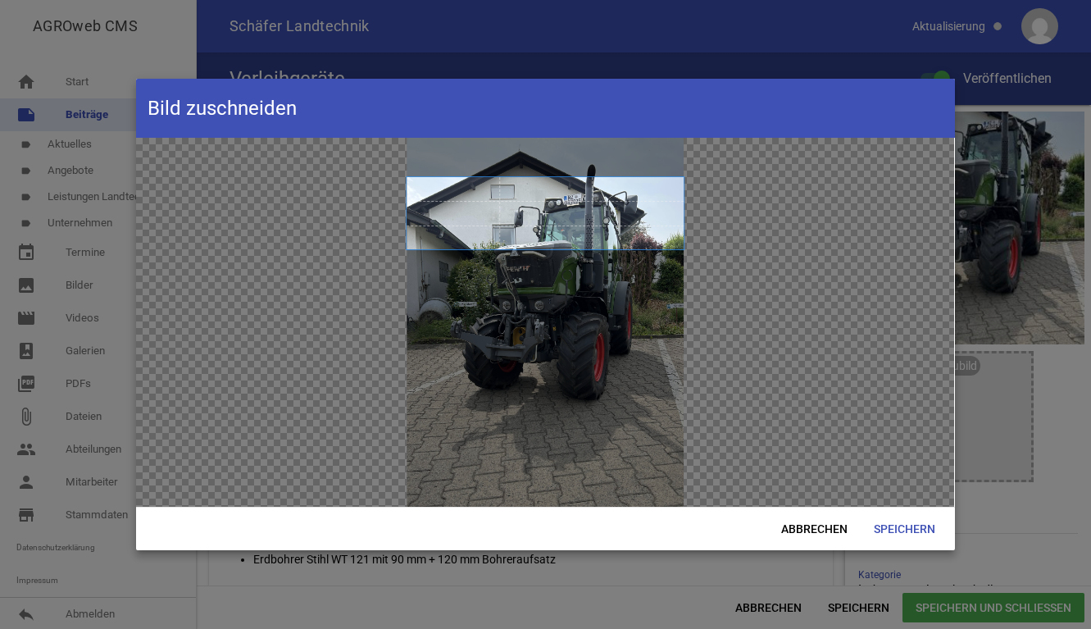
click at [548, 212] on span at bounding box center [545, 213] width 277 height 72
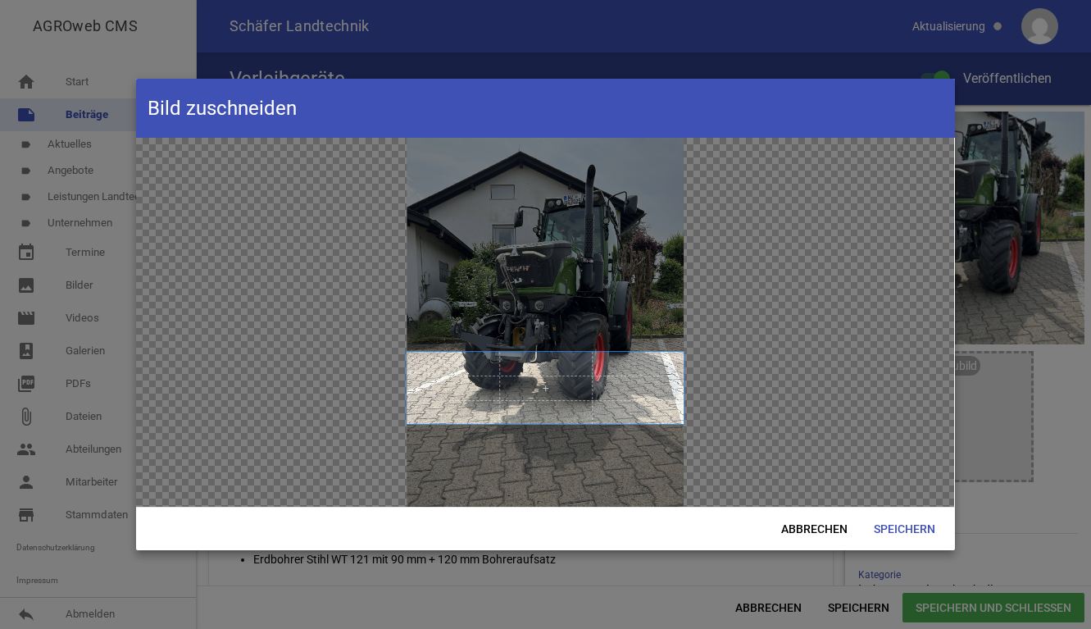
click at [472, 421] on span at bounding box center [545, 388] width 277 height 72
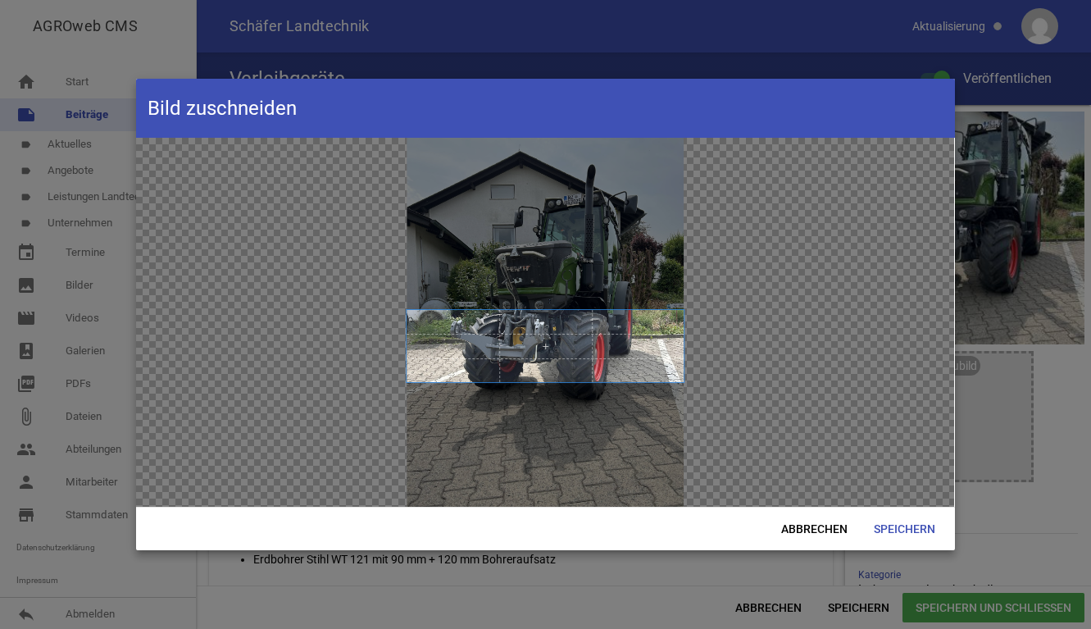
click at [580, 340] on span at bounding box center [545, 346] width 277 height 72
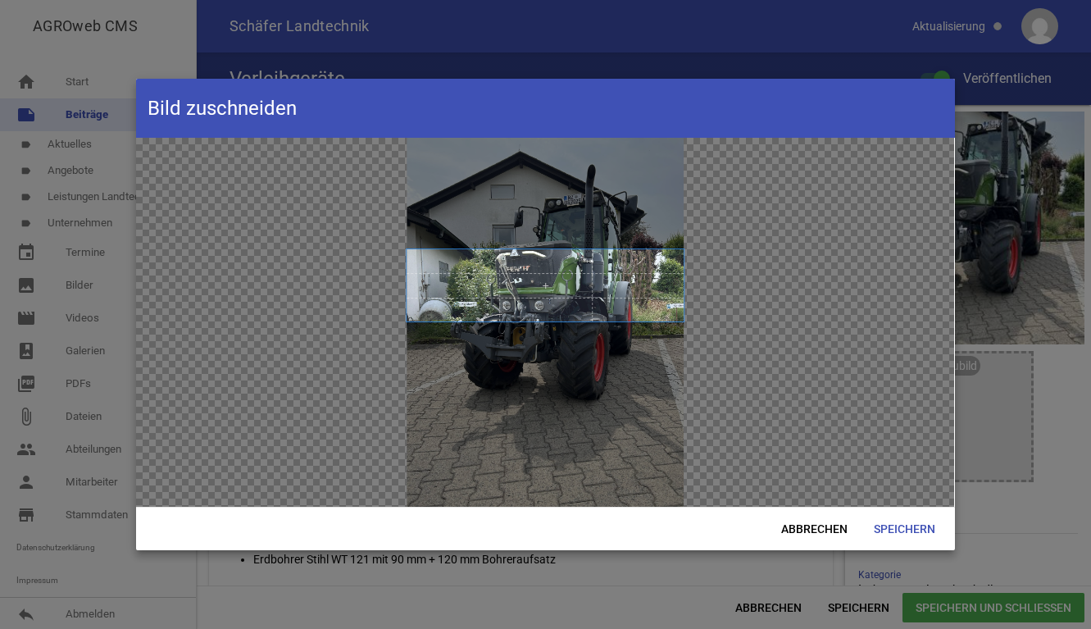
click at [575, 312] on span at bounding box center [545, 285] width 277 height 72
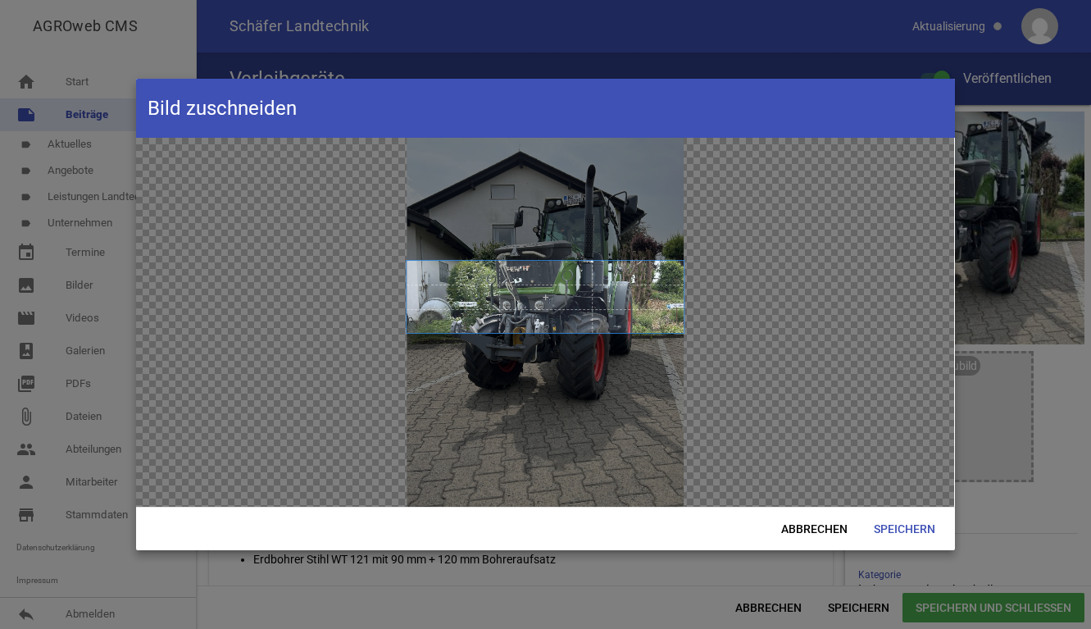
click at [455, 202] on div at bounding box center [545, 322] width 818 height 369
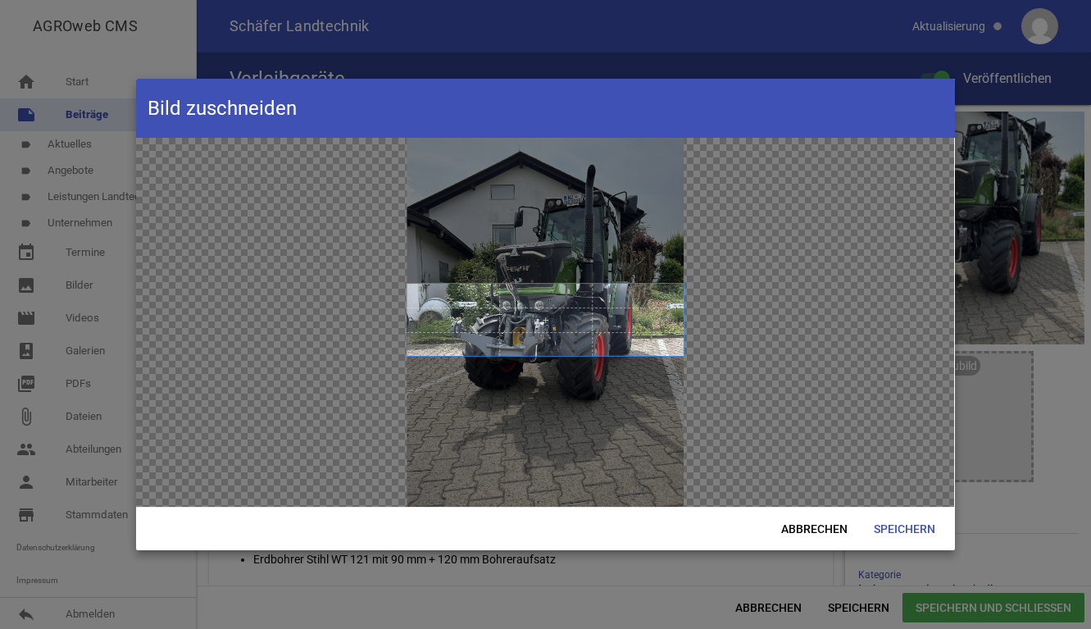
click at [390, 355] on div at bounding box center [545, 322] width 818 height 369
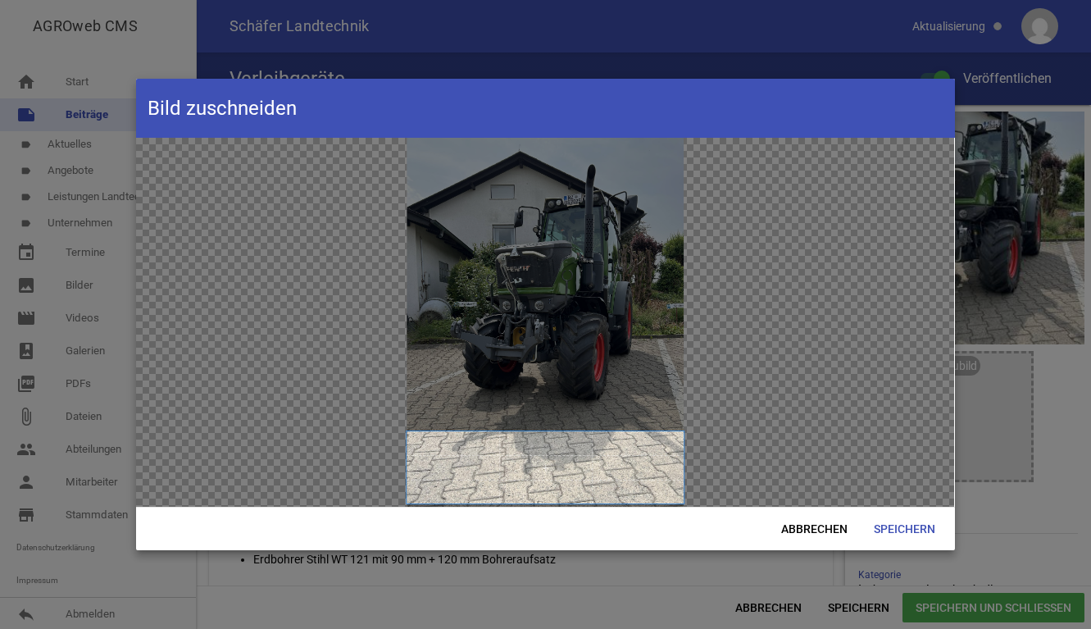
click at [541, 503] on span at bounding box center [545, 467] width 277 height 72
click at [843, 527] on span "Abbrechen" at bounding box center [814, 529] width 93 height 30
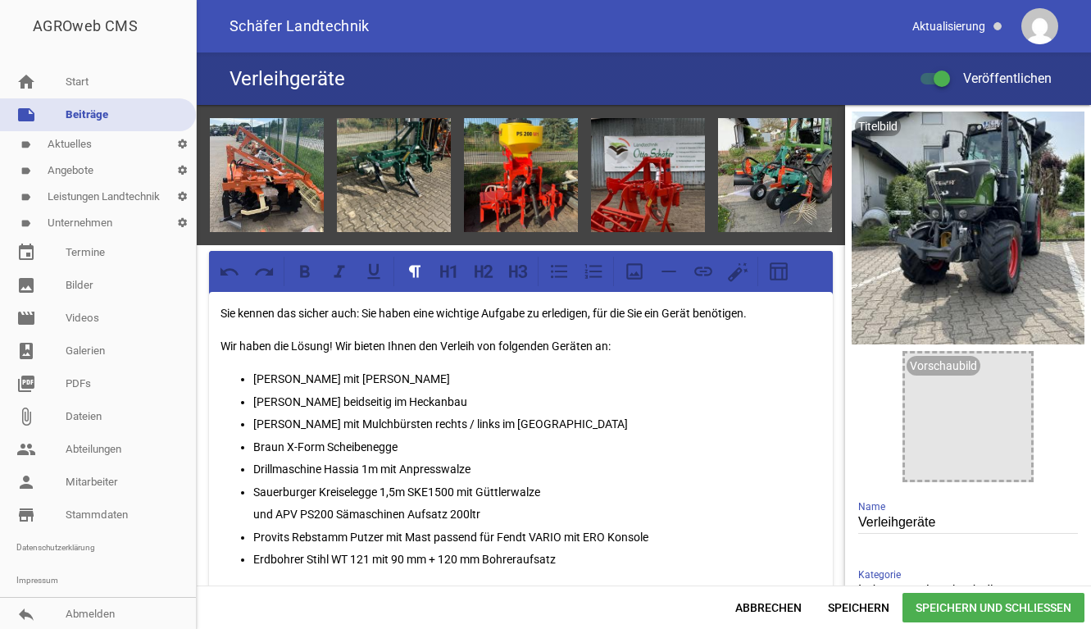
click at [968, 612] on span "Speichern und Schließen" at bounding box center [994, 608] width 182 height 30
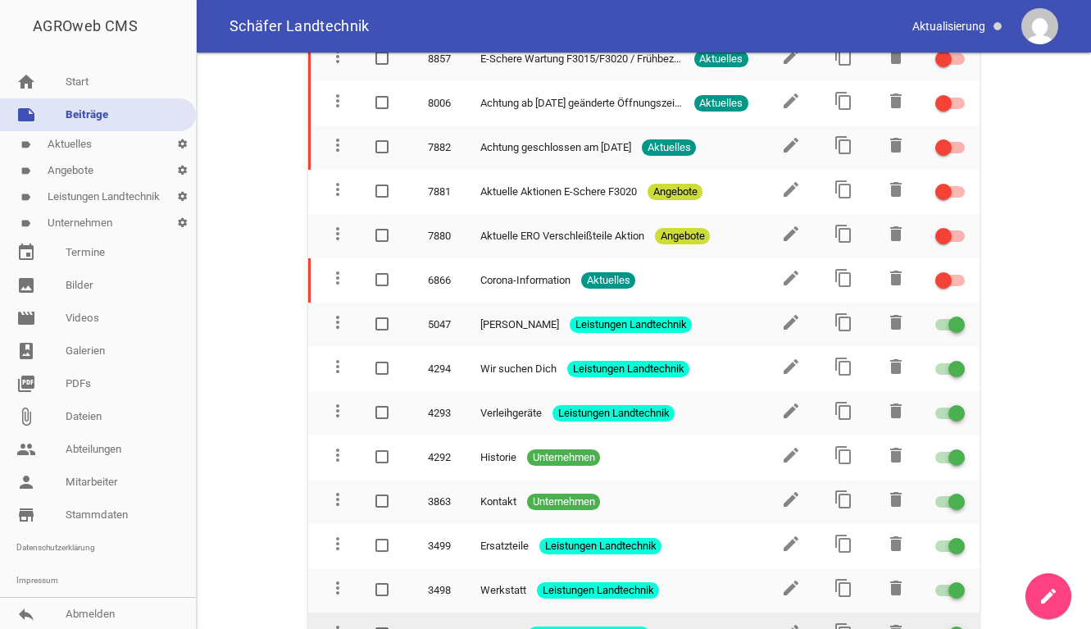
scroll to position [1175, 0]
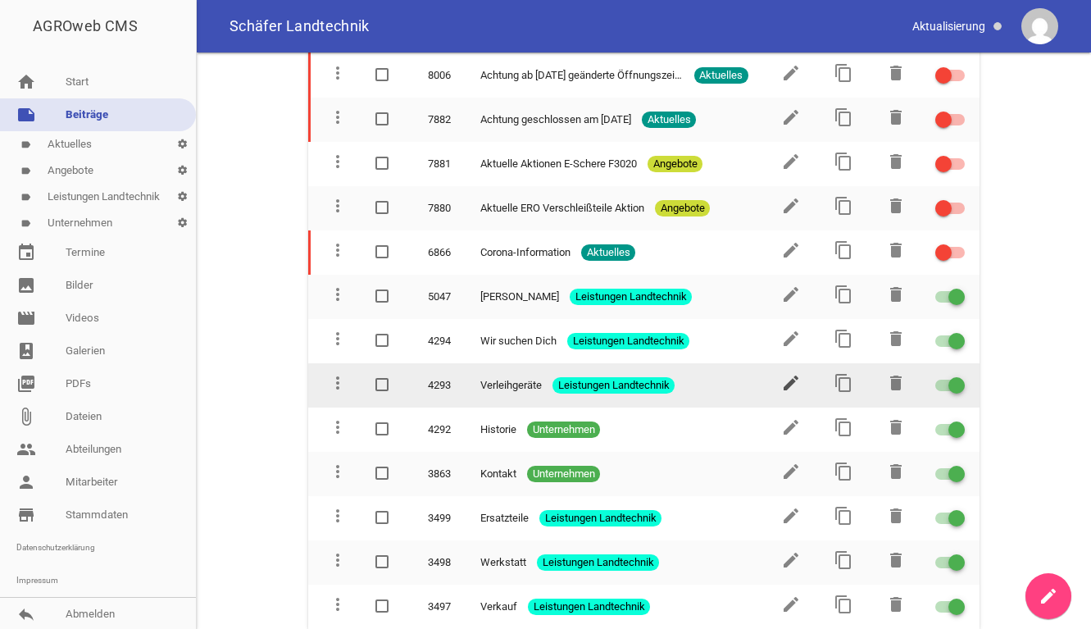
click at [784, 384] on icon "edit" at bounding box center [791, 383] width 20 height 20
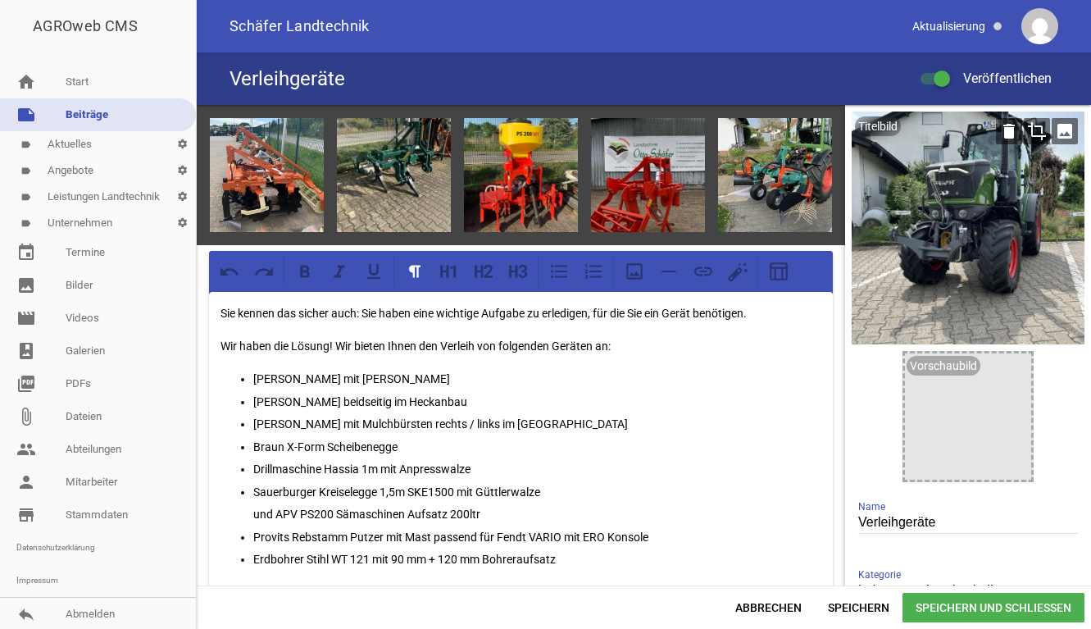
click at [1024, 132] on icon "crop" at bounding box center [1037, 131] width 26 height 26
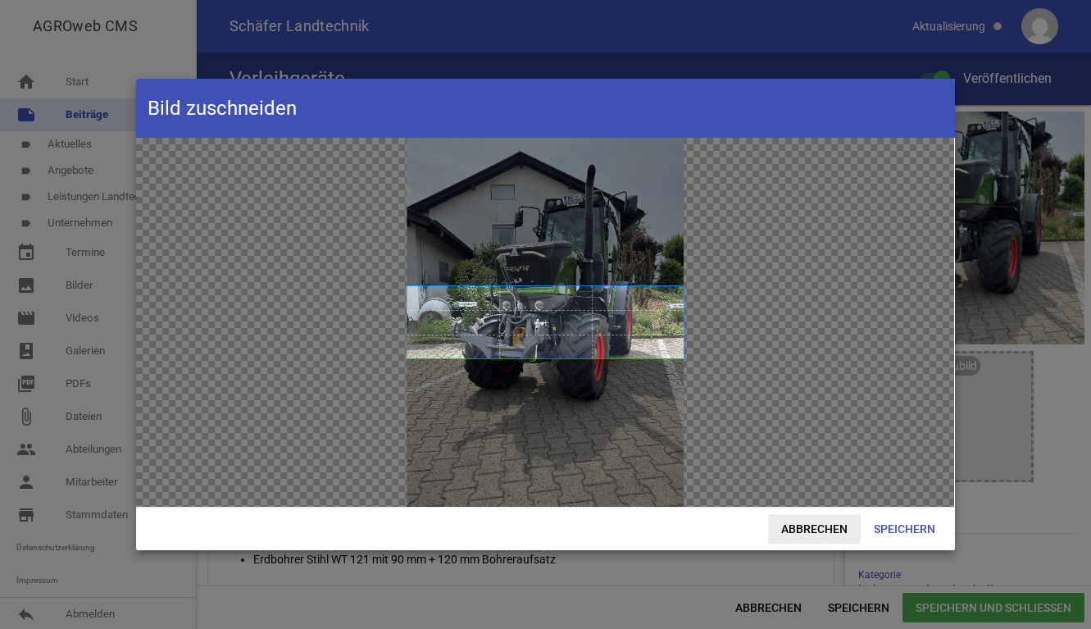
click at [814, 524] on span "Abbrechen" at bounding box center [814, 529] width 93 height 30
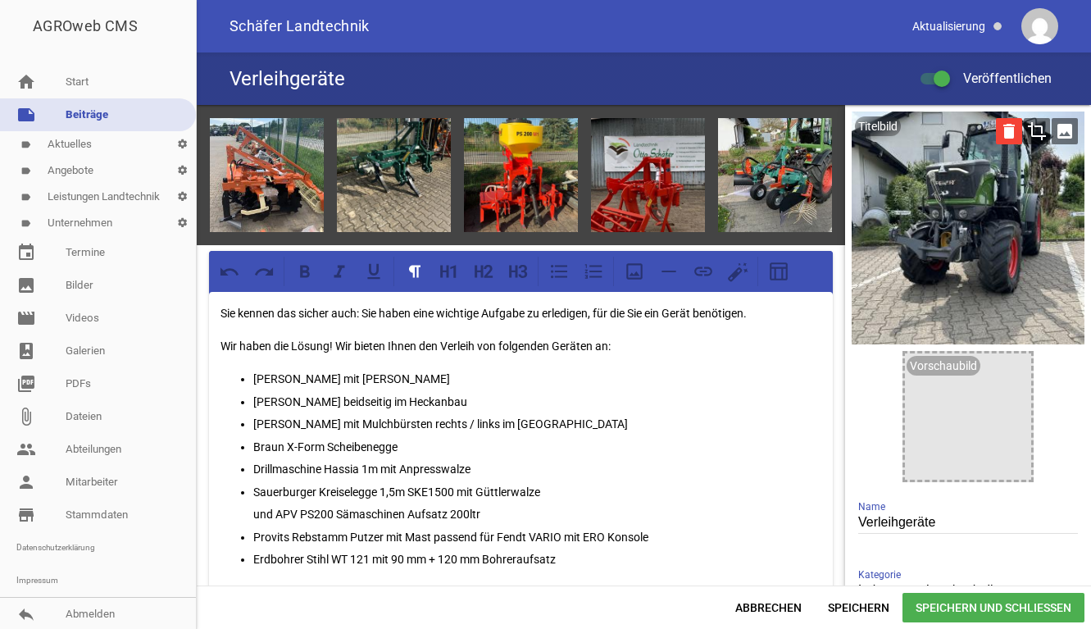
click at [1003, 130] on icon "delete" at bounding box center [1009, 131] width 26 height 26
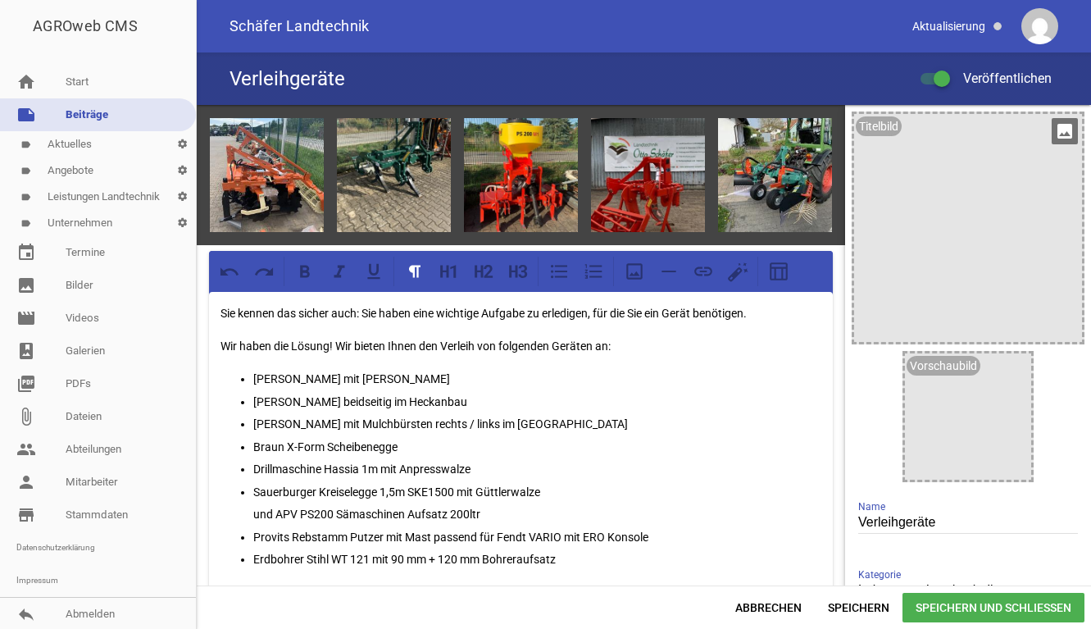
click at [1060, 130] on icon "image" at bounding box center [1065, 131] width 26 height 26
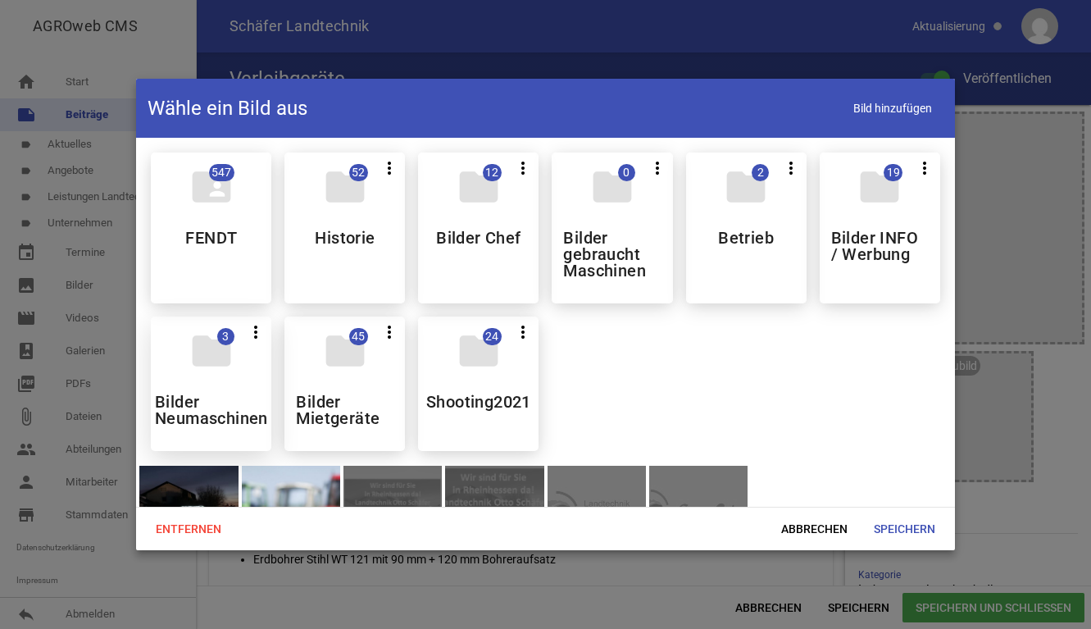
click at [230, 394] on h5 "Bilder Neumaschinen" at bounding box center [211, 409] width 113 height 33
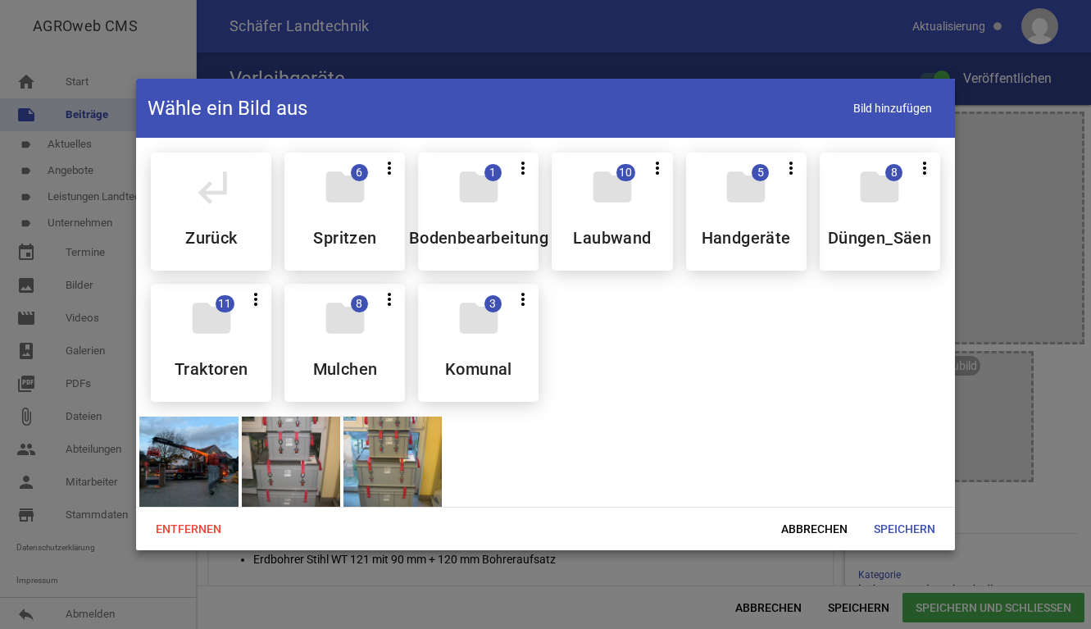
click at [247, 345] on div "folder 11 more_vert Teilen Bearbeiten Löschen Traktoren" at bounding box center [211, 343] width 120 height 118
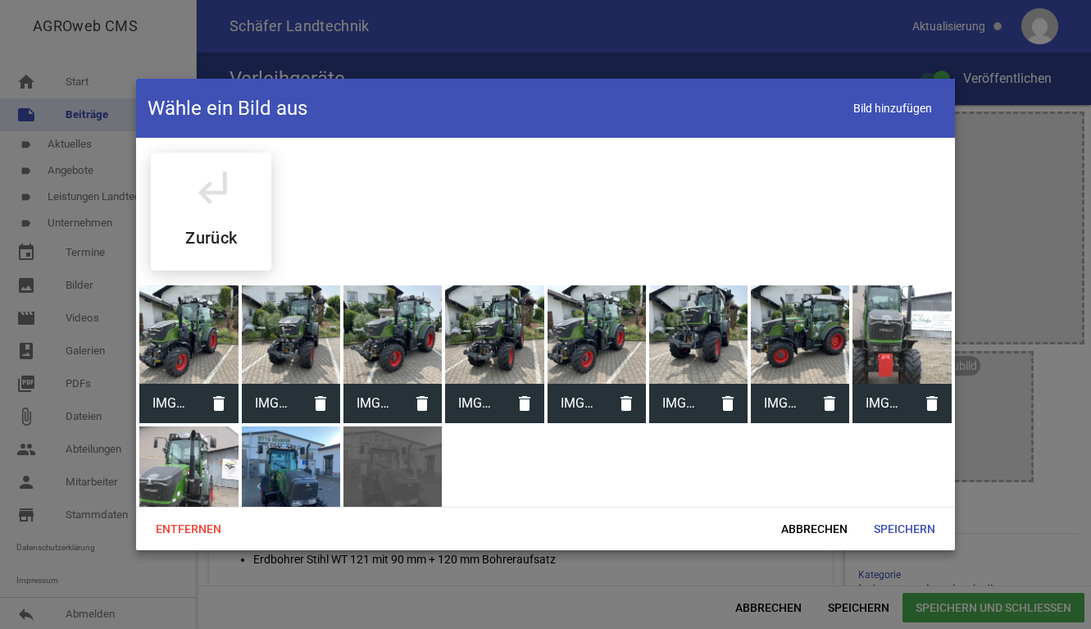
click at [382, 342] on div at bounding box center [392, 334] width 98 height 98
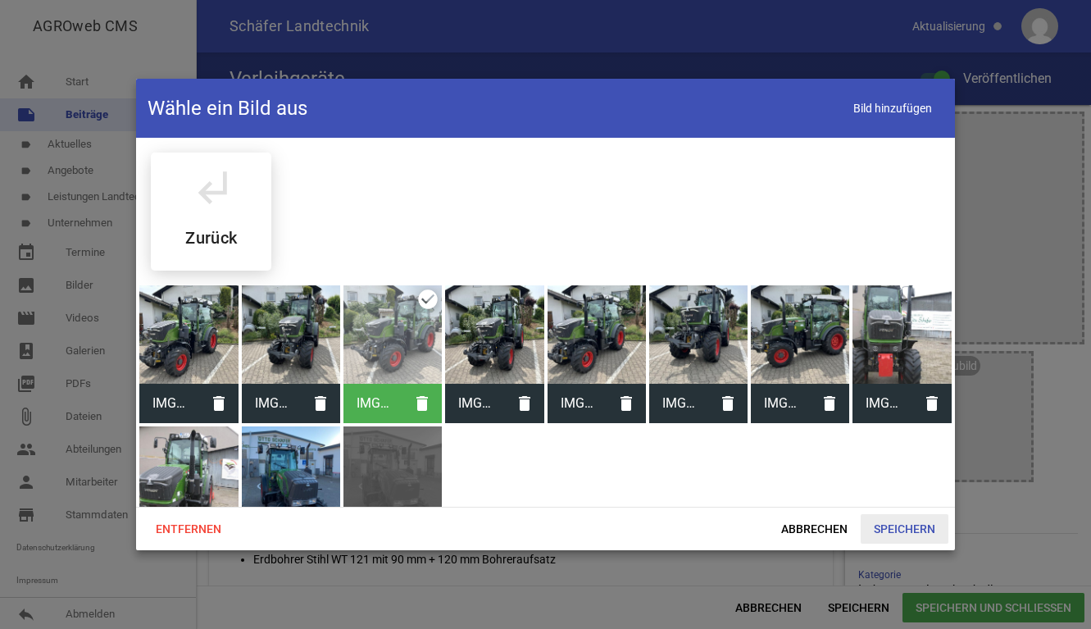
click at [897, 528] on span "Speichern" at bounding box center [905, 529] width 88 height 30
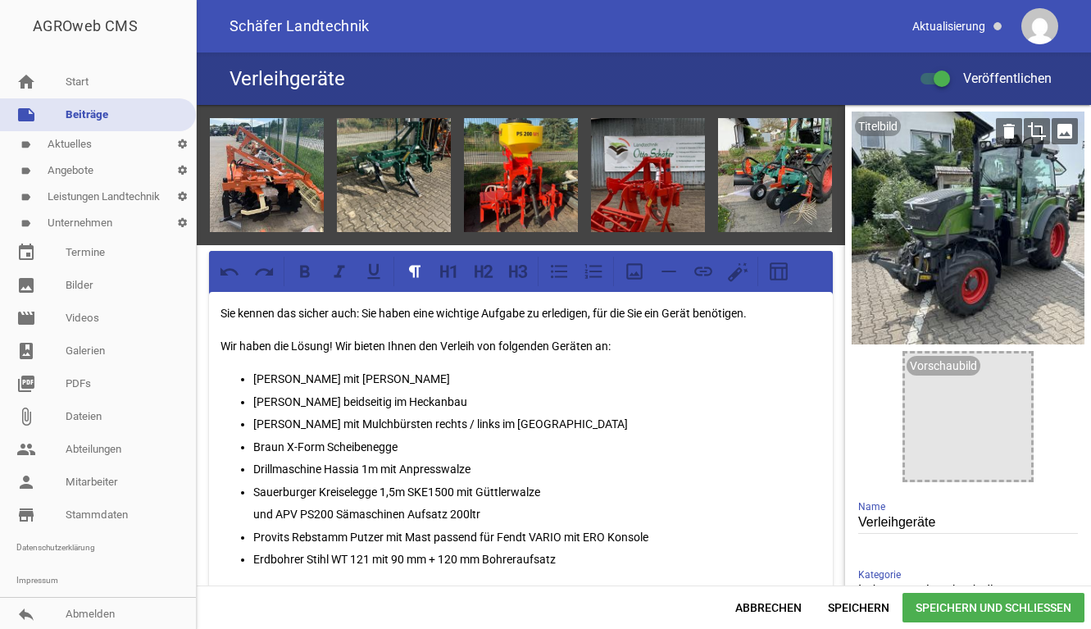
click at [1025, 126] on icon "crop" at bounding box center [1037, 131] width 26 height 26
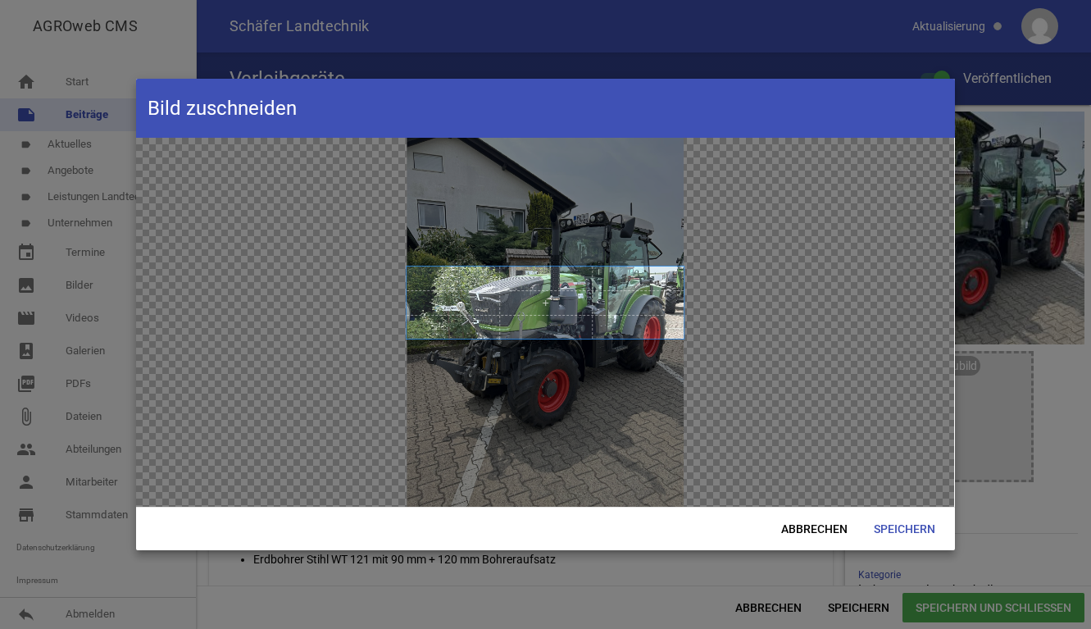
click at [562, 315] on span at bounding box center [545, 302] width 277 height 72
drag, startPoint x: 792, startPoint y: 512, endPoint x: 798, endPoint y: 520, distance: 10.0
click at [793, 516] on div "Abbrechen Speichern" at bounding box center [545, 528] width 818 height 43
click at [803, 524] on span "Abbrechen" at bounding box center [814, 529] width 93 height 30
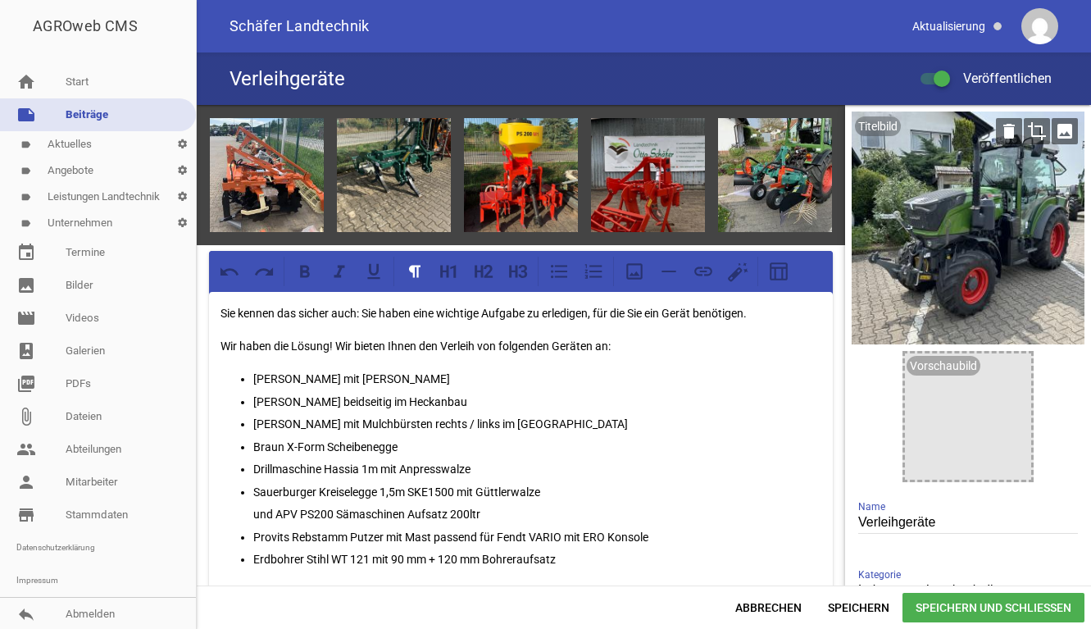
click at [984, 137] on div at bounding box center [968, 227] width 233 height 233
click at [996, 134] on icon "delete" at bounding box center [1009, 131] width 26 height 26
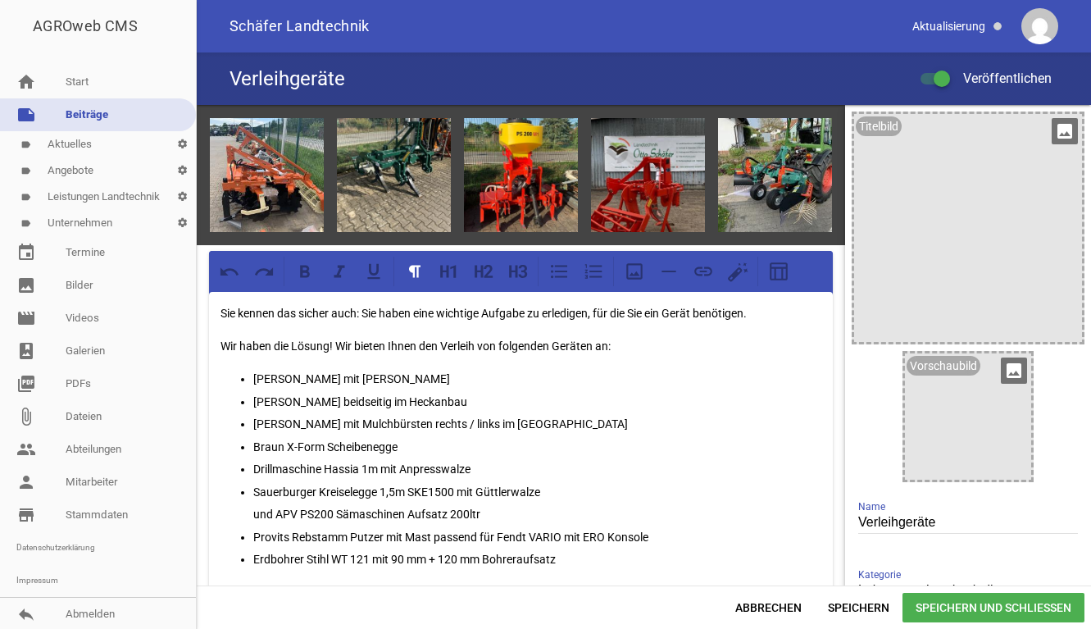
click at [973, 440] on div at bounding box center [968, 416] width 126 height 126
click at [1007, 371] on icon "image" at bounding box center [1014, 370] width 26 height 26
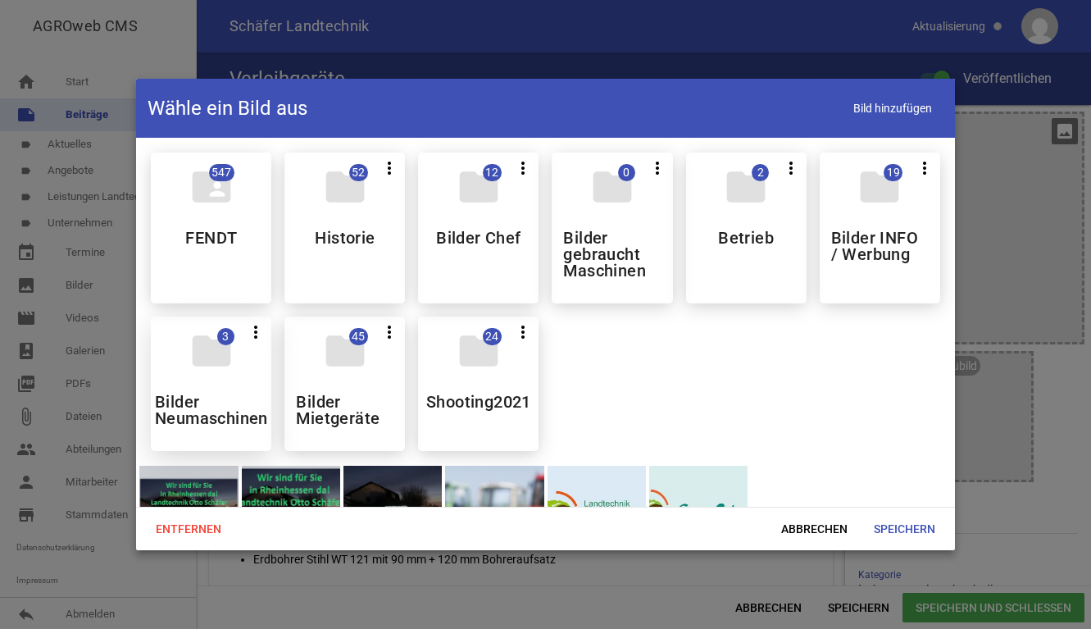
click at [183, 380] on div "folder 3 more_vert Teilen Bearbeiten Löschen Bilder Neumaschinen" at bounding box center [211, 383] width 120 height 134
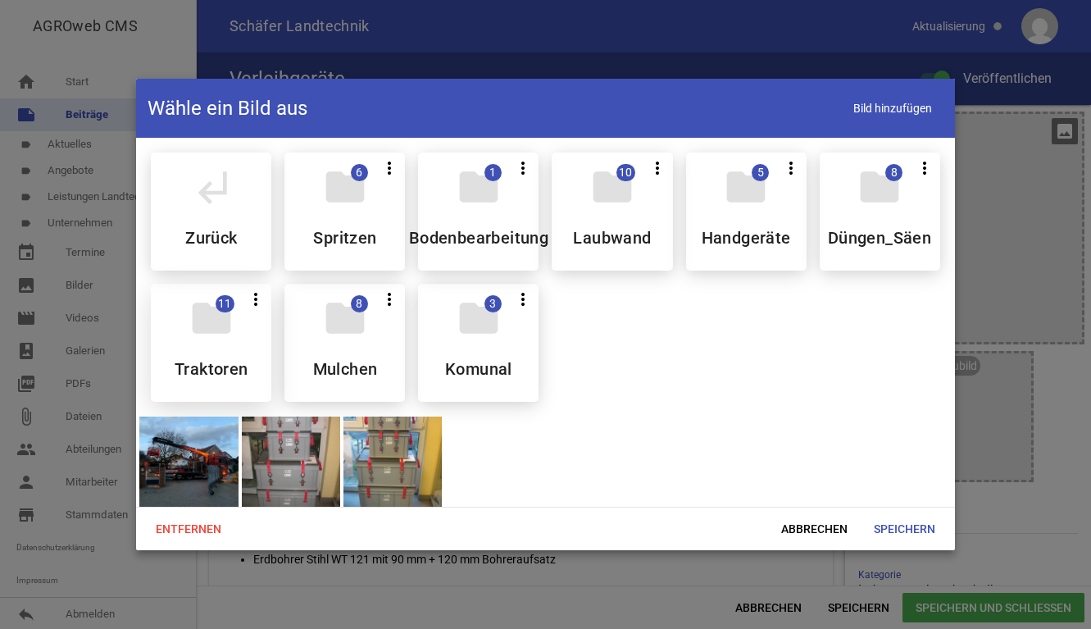
click at [218, 330] on icon "folder" at bounding box center [212, 318] width 46 height 46
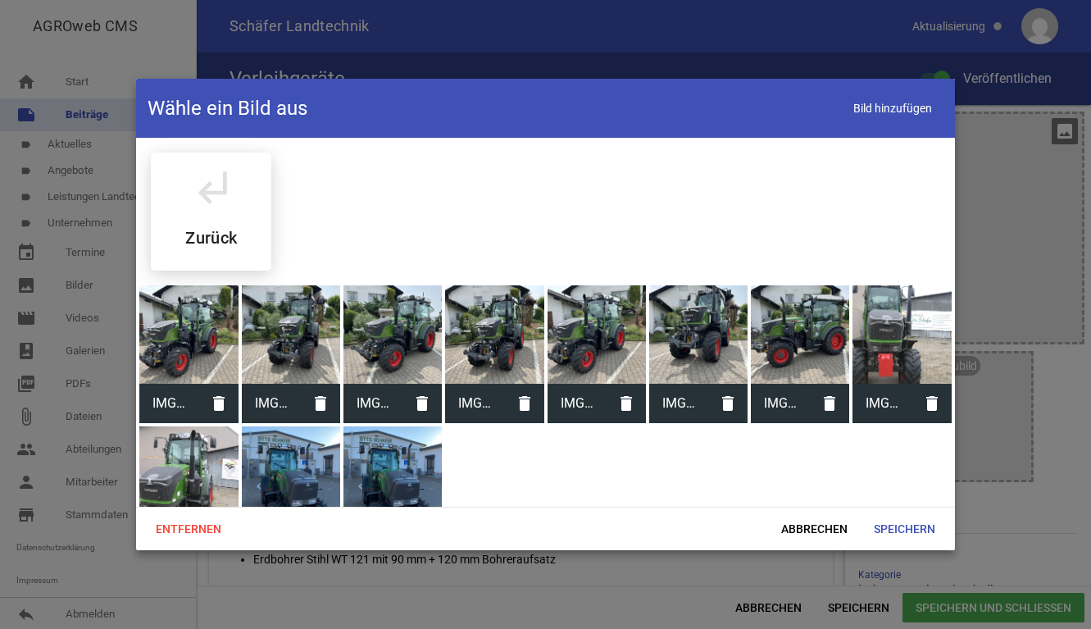
click at [393, 330] on div at bounding box center [392, 334] width 98 height 98
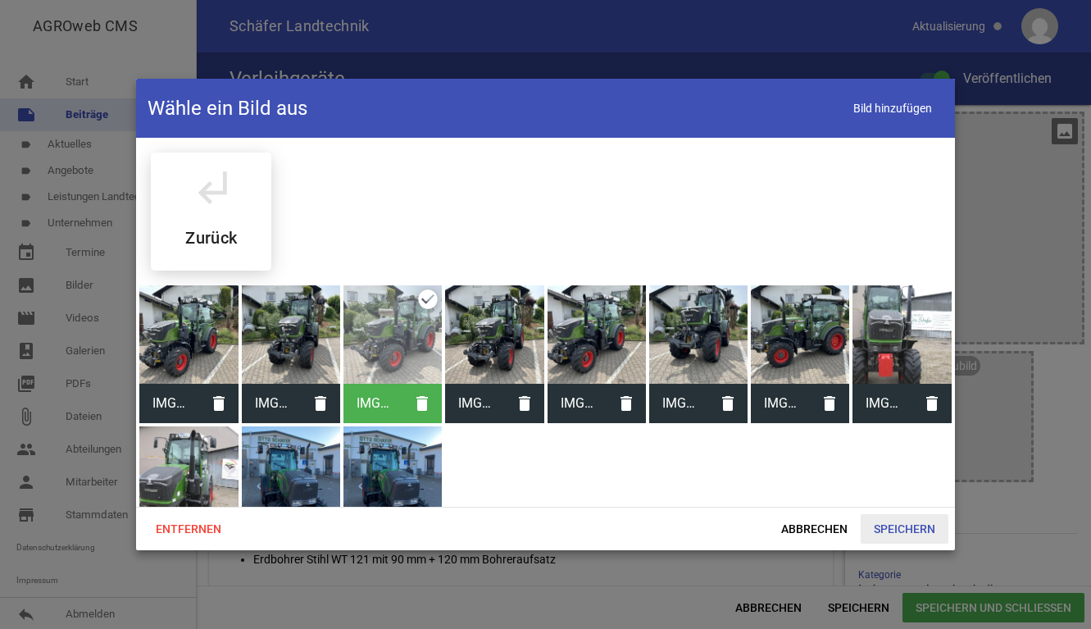
click at [900, 517] on span "Speichern" at bounding box center [905, 529] width 88 height 30
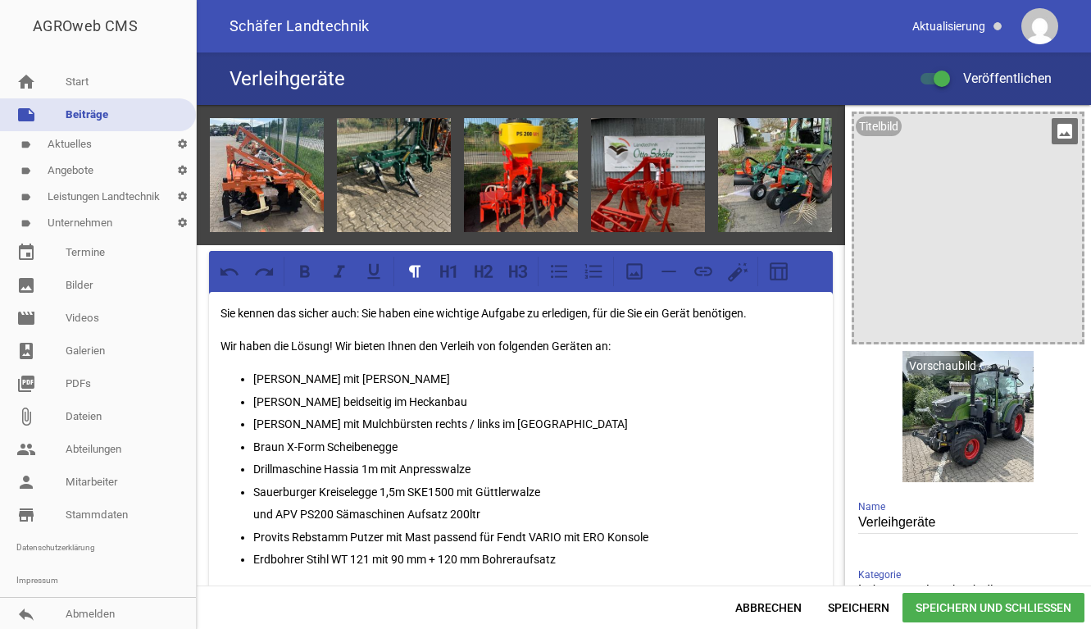
click at [985, 603] on span "Speichern und Schließen" at bounding box center [994, 608] width 182 height 30
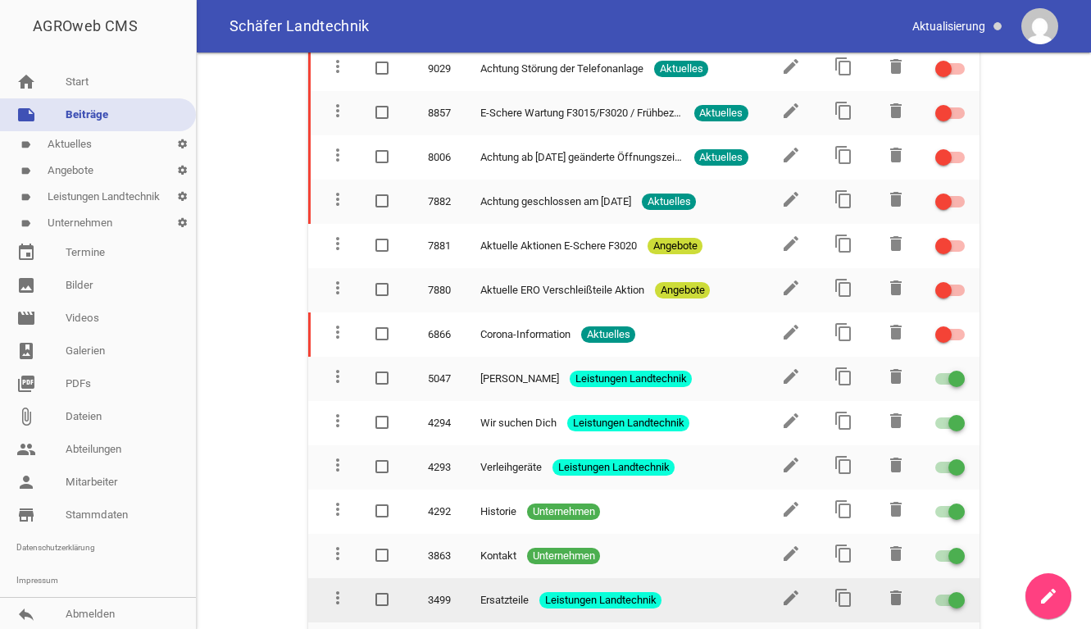
scroll to position [1175, 0]
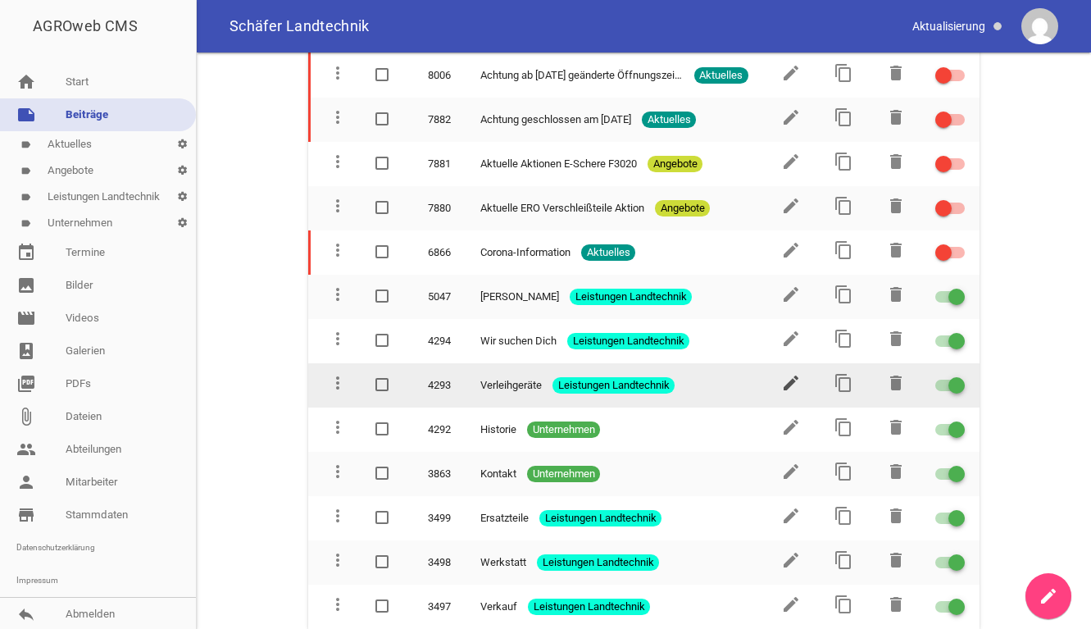
click at [785, 382] on icon "edit" at bounding box center [791, 383] width 20 height 20
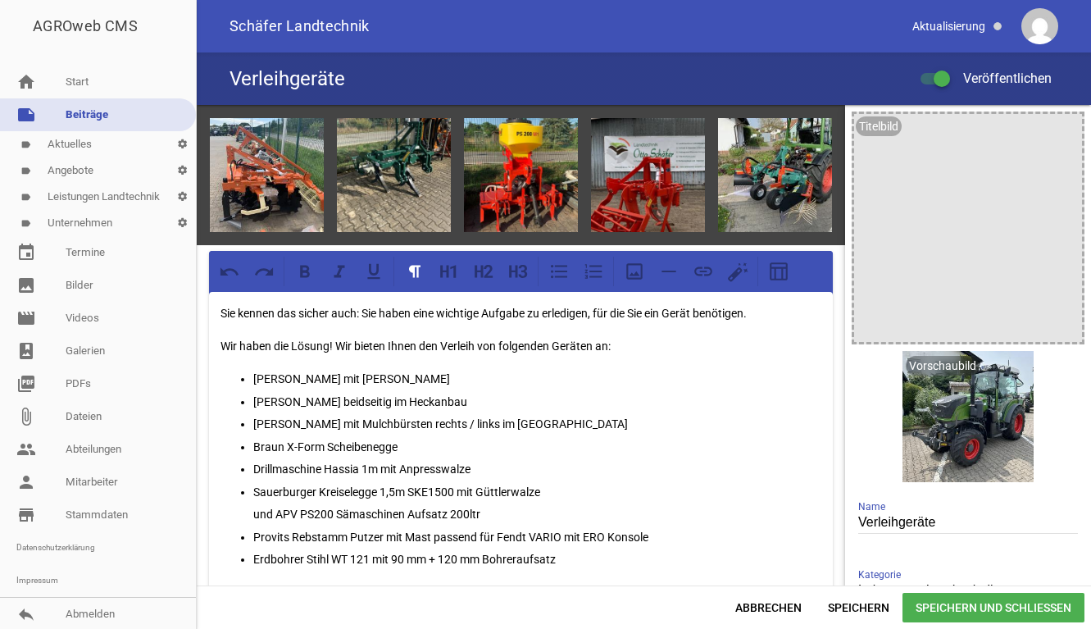
scroll to position [164, 0]
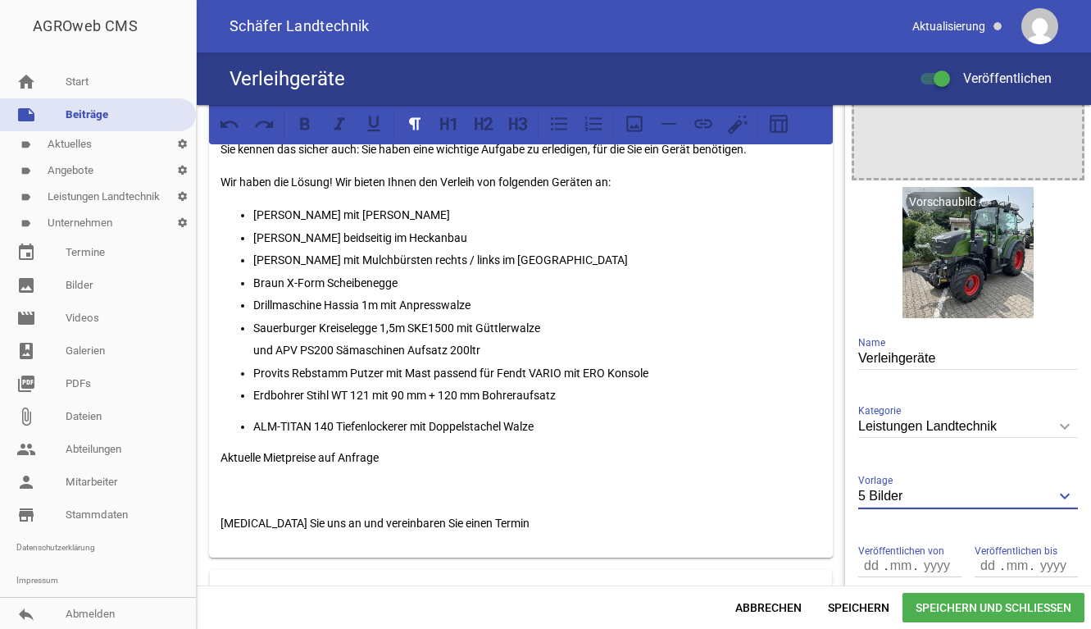
click at [1004, 501] on input "5 Bilder" at bounding box center [968, 496] width 220 height 22
click at [1062, 490] on icon "keyboard_arrow_down" at bounding box center [1065, 496] width 26 height 26
click at [1062, 490] on input "5 Bilder" at bounding box center [968, 496] width 220 height 22
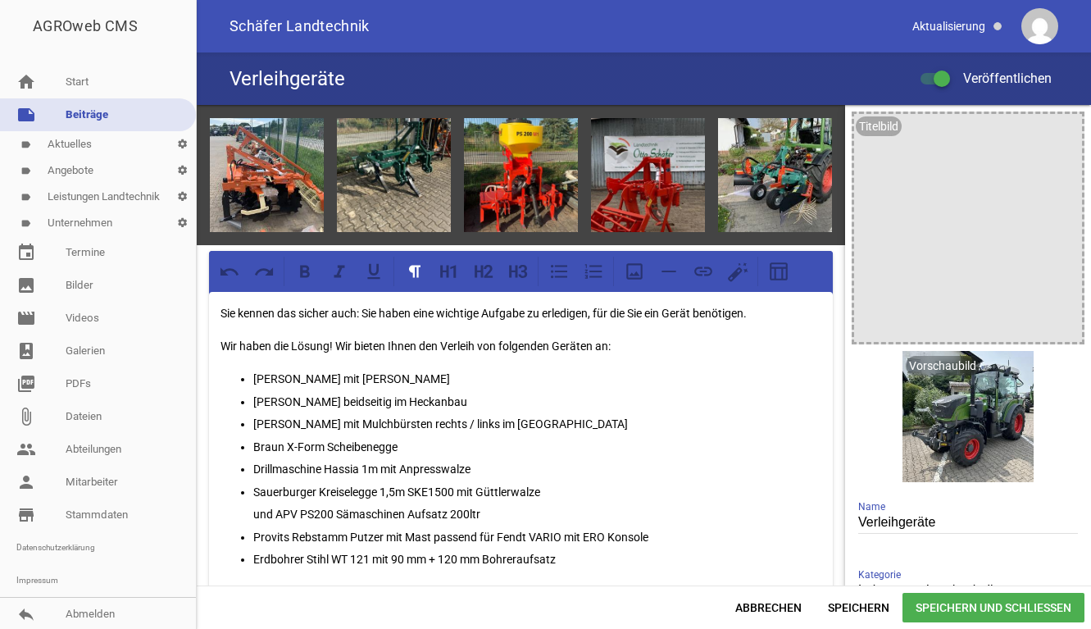
scroll to position [82, 0]
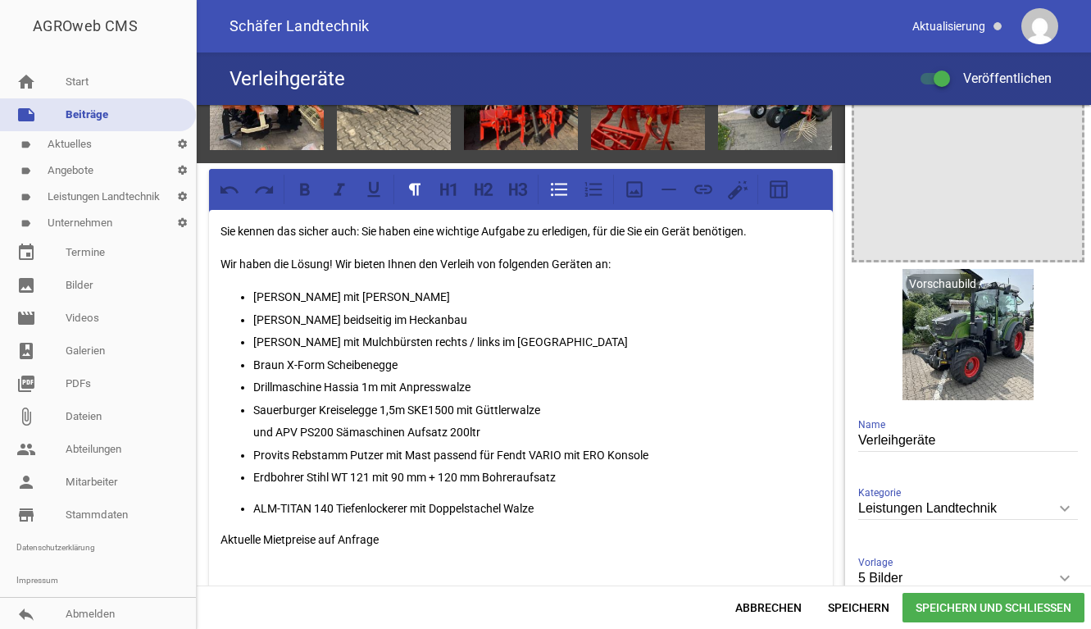
drag, startPoint x: 511, startPoint y: 293, endPoint x: 247, endPoint y: 297, distance: 264.0
click at [247, 297] on ul "[PERSON_NAME] mit Fingerhacke Heckanbau [PERSON_NAME] beidseitig im Heckanbau C…" at bounding box center [521, 387] width 601 height 200
click at [245, 282] on div "Sie kennen das sicher auch: Sie haben eine wichtige Aufgabe zu erledigen, für d…" at bounding box center [521, 425] width 624 height 430
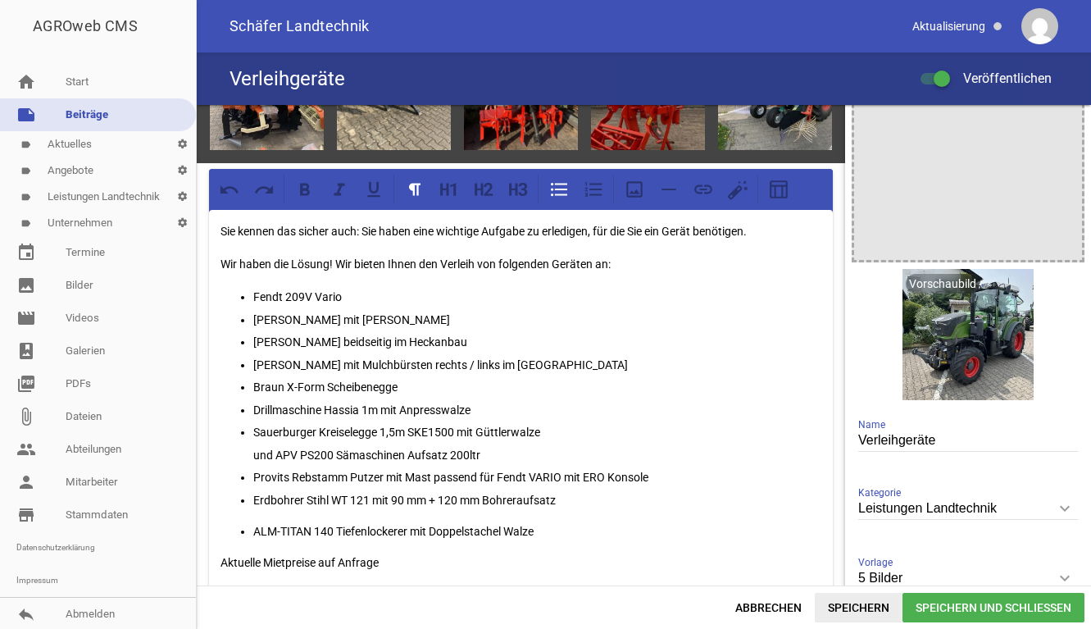
click at [853, 607] on span "Speichern" at bounding box center [859, 608] width 88 height 30
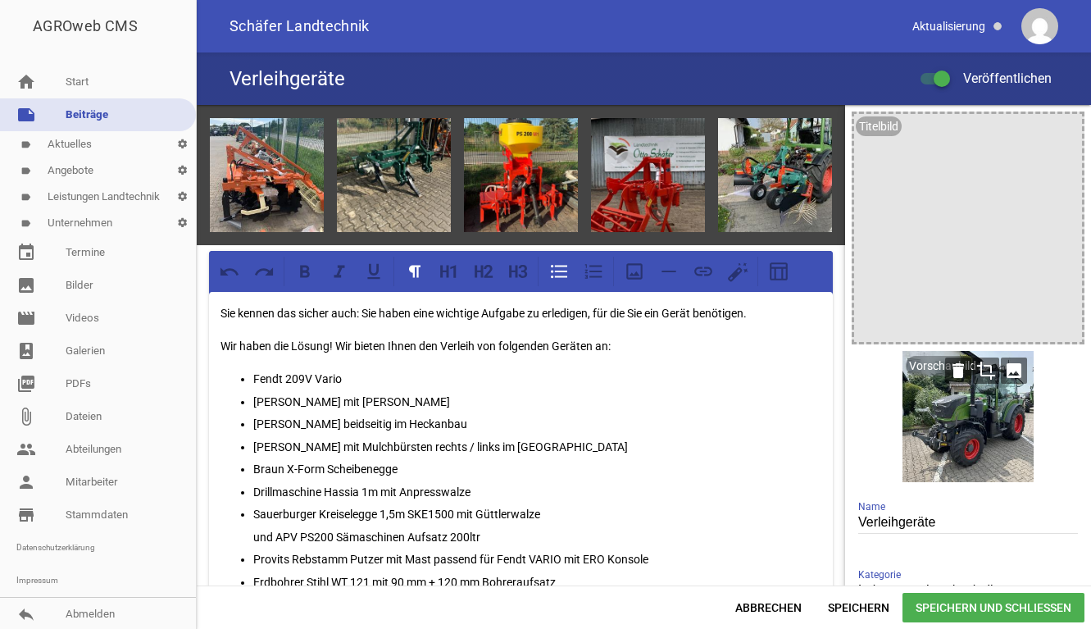
click at [965, 466] on div at bounding box center [968, 416] width 131 height 131
click at [992, 238] on div at bounding box center [968, 228] width 228 height 228
click at [68, 143] on link "label Aktuelles settings" at bounding box center [98, 144] width 196 height 26
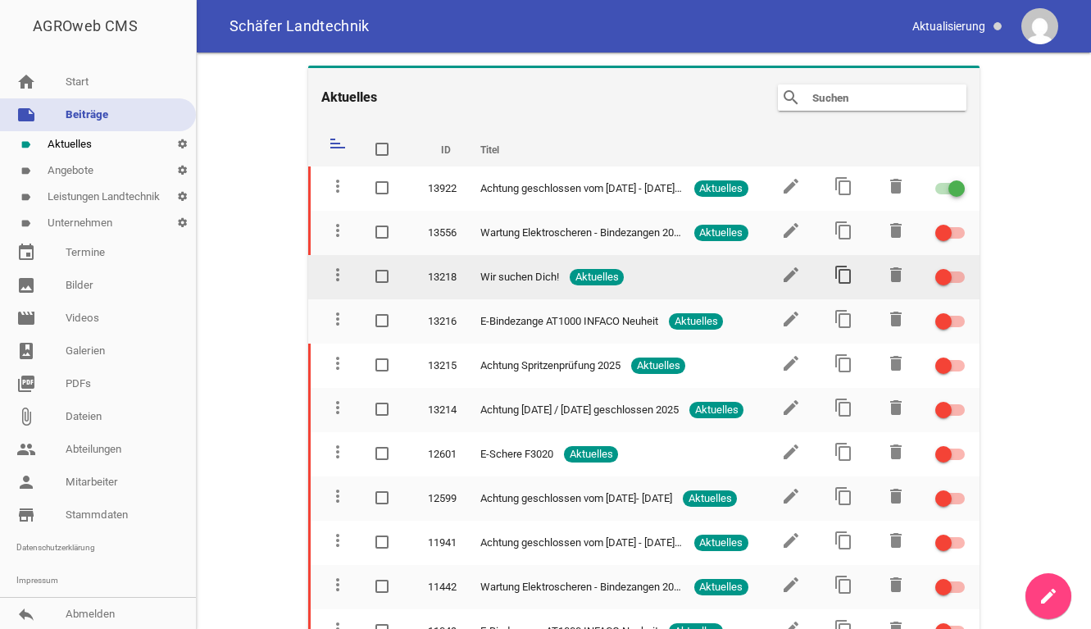
click at [839, 275] on icon "content_copy" at bounding box center [844, 275] width 20 height 20
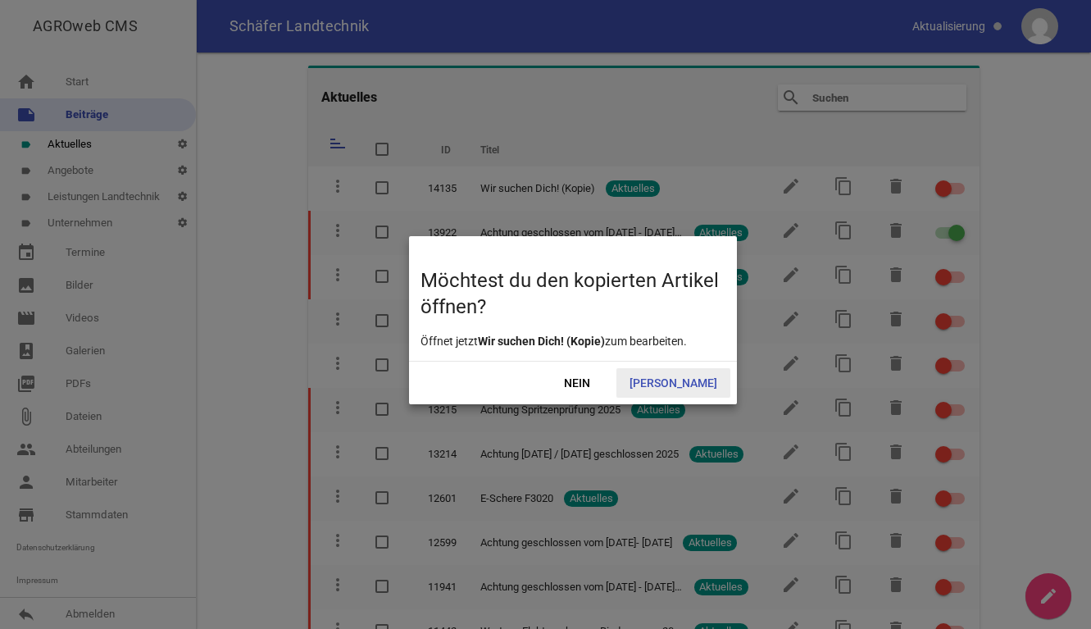
click at [684, 384] on span "[PERSON_NAME]" at bounding box center [673, 383] width 114 height 30
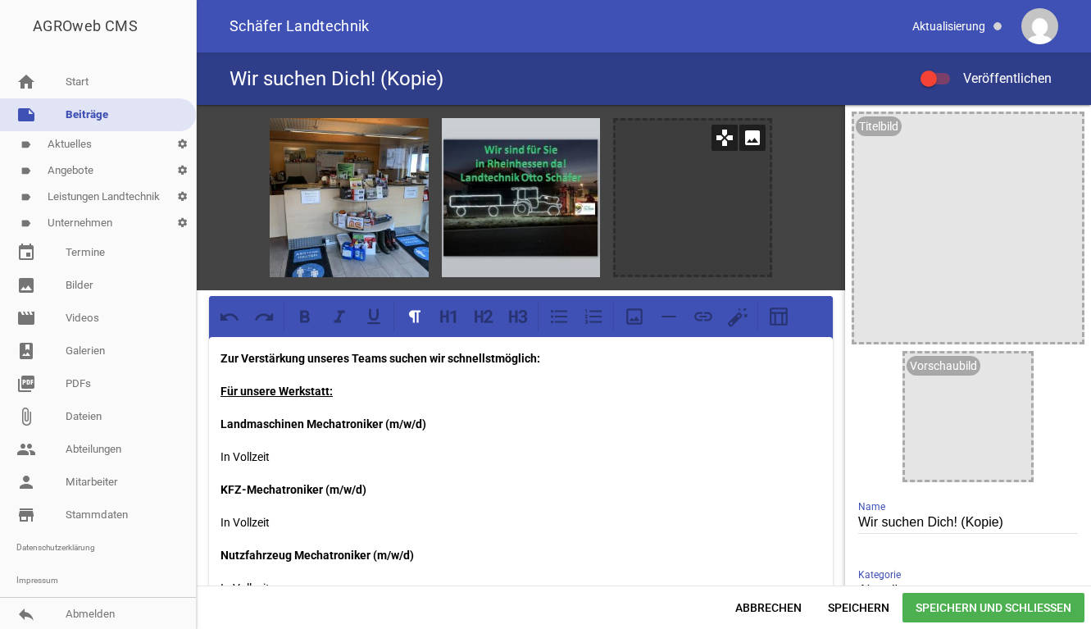
click at [745, 139] on icon "image" at bounding box center [752, 138] width 26 height 26
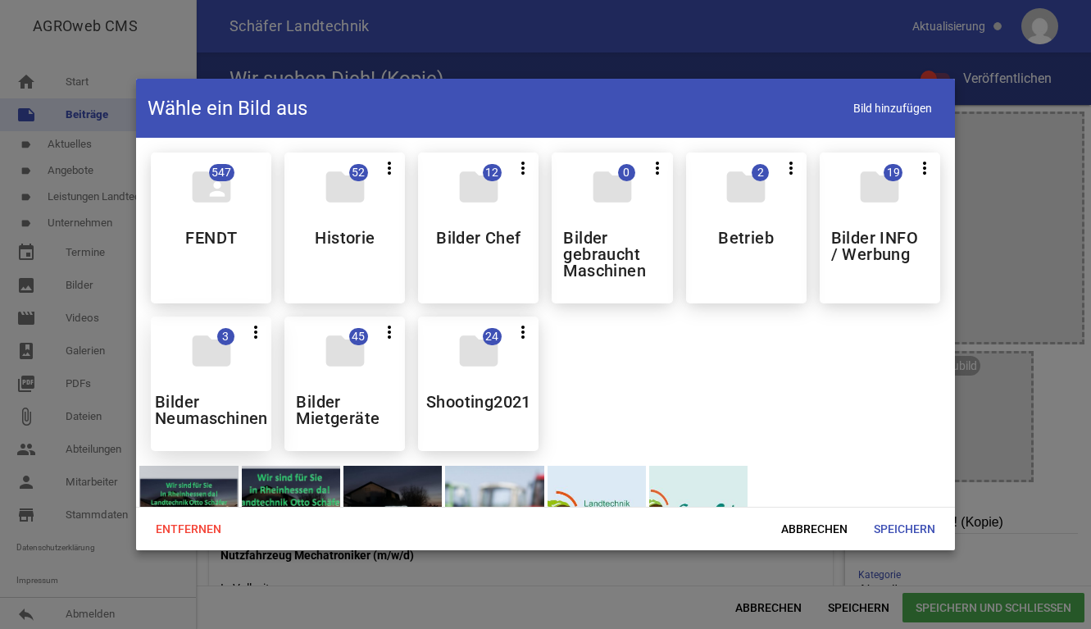
click at [185, 384] on div "folder 3 more_vert Teilen Bearbeiten Löschen Bilder Neumaschinen" at bounding box center [211, 383] width 120 height 134
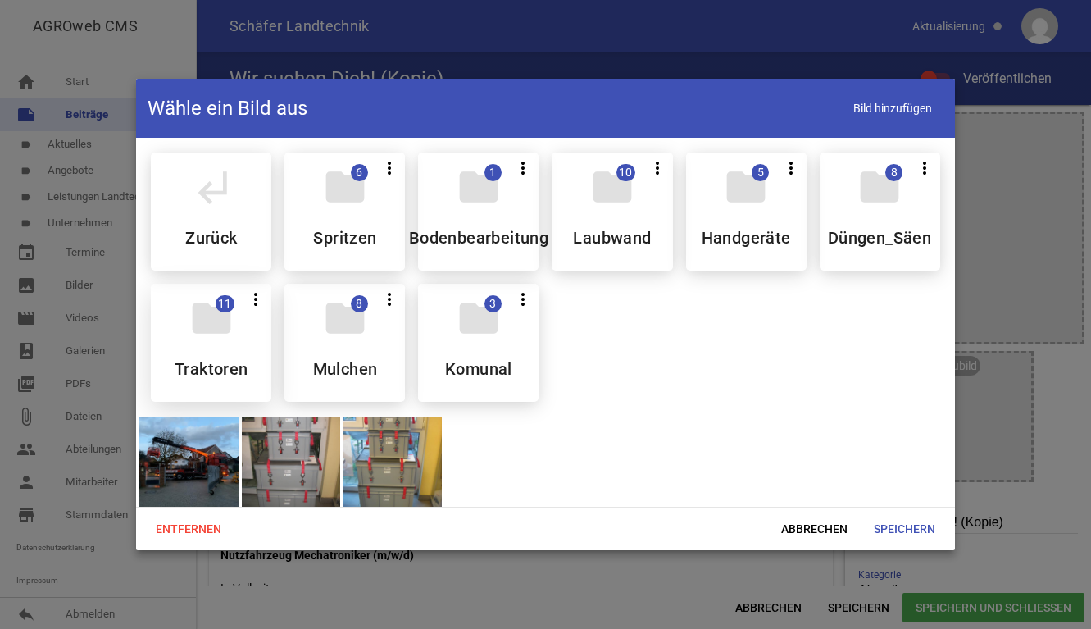
click at [204, 347] on div "folder 11 more_vert Teilen Bearbeiten Löschen Traktoren" at bounding box center [211, 343] width 120 height 118
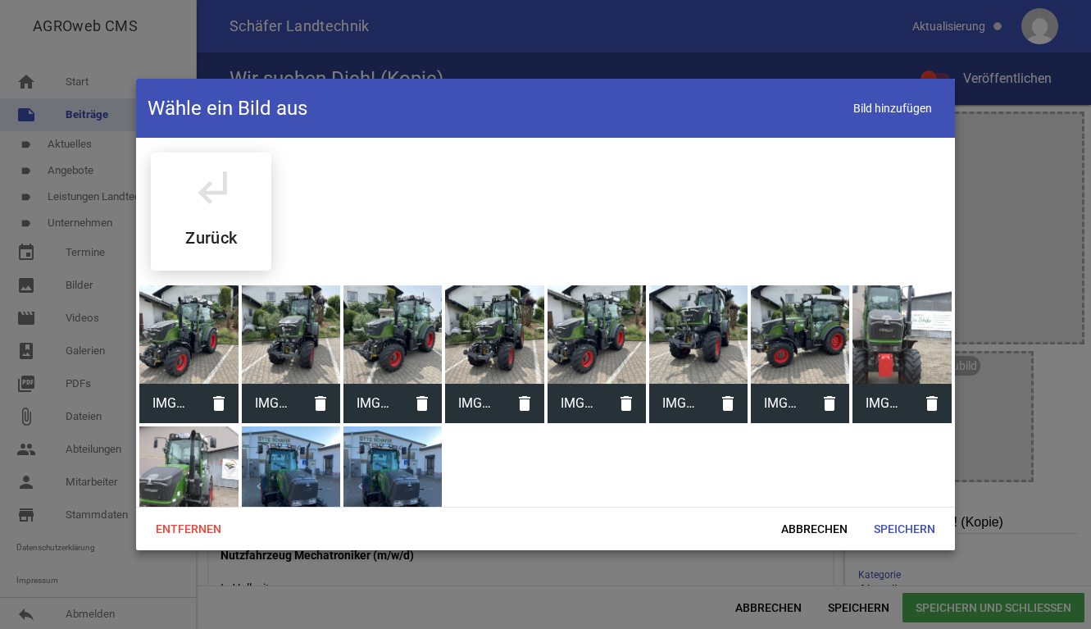
click at [702, 323] on div at bounding box center [698, 334] width 98 height 98
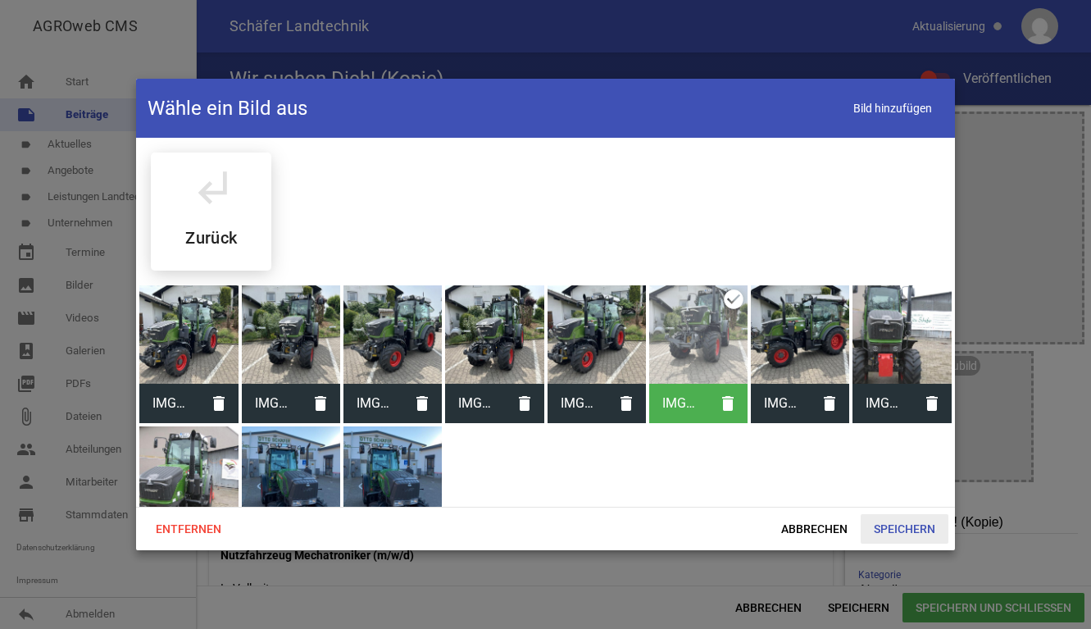
click at [893, 532] on span "Speichern" at bounding box center [905, 529] width 88 height 30
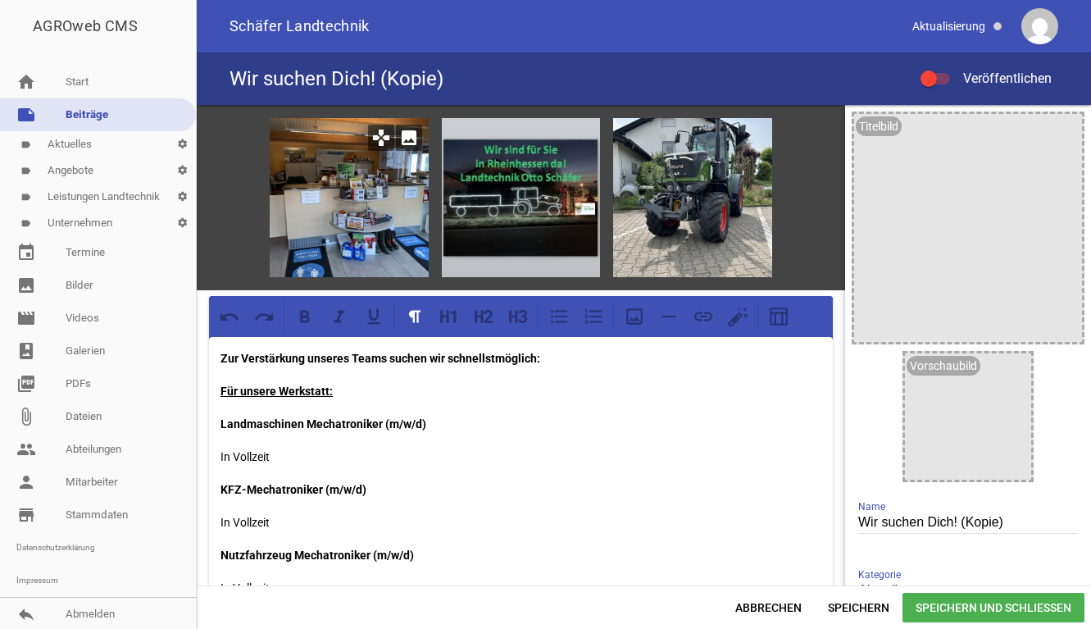
drag, startPoint x: 718, startPoint y: 214, endPoint x: 407, endPoint y: 216, distance: 311.5
click at [413, 216] on div "games image games image games image" at bounding box center [521, 197] width 648 height 185
drag, startPoint x: 325, startPoint y: 210, endPoint x: 507, endPoint y: 210, distance: 182.8
click at [507, 210] on div "games image games image games image" at bounding box center [521, 197] width 648 height 185
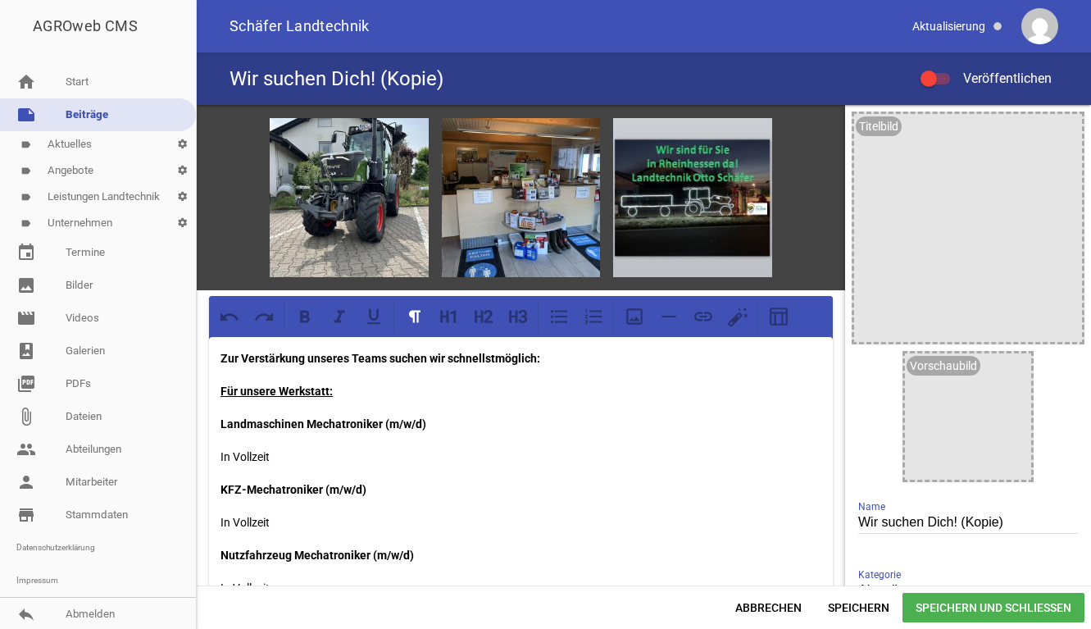
click at [801, 189] on div "games image games image games image" at bounding box center [521, 197] width 648 height 185
click at [424, 94] on div "Wir suchen Dich! (Kopie) Veröffentlichen" at bounding box center [644, 78] width 894 height 52
click at [388, 80] on h4 "Wir suchen Dich! (Kopie)" at bounding box center [337, 79] width 214 height 26
click at [398, 80] on h4 "Wir suchen Dich! (Kopie)" at bounding box center [337, 79] width 214 height 26
drag, startPoint x: 952, startPoint y: 521, endPoint x: 1057, endPoint y: 522, distance: 104.9
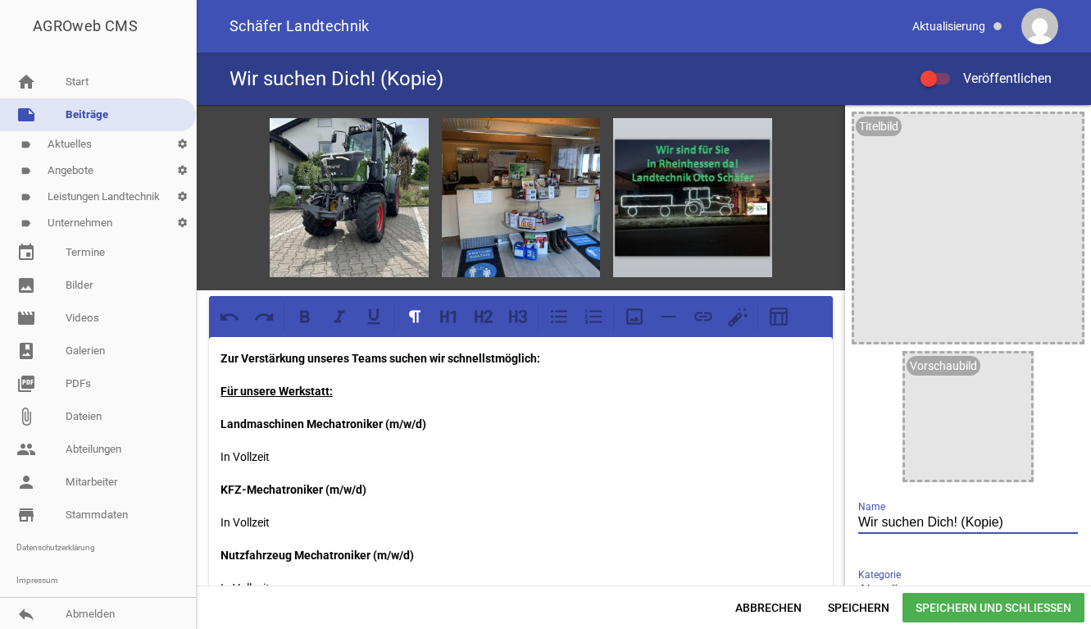
click at [1057, 522] on input "Wir suchen Dich! (Kopie)" at bounding box center [968, 523] width 220 height 22
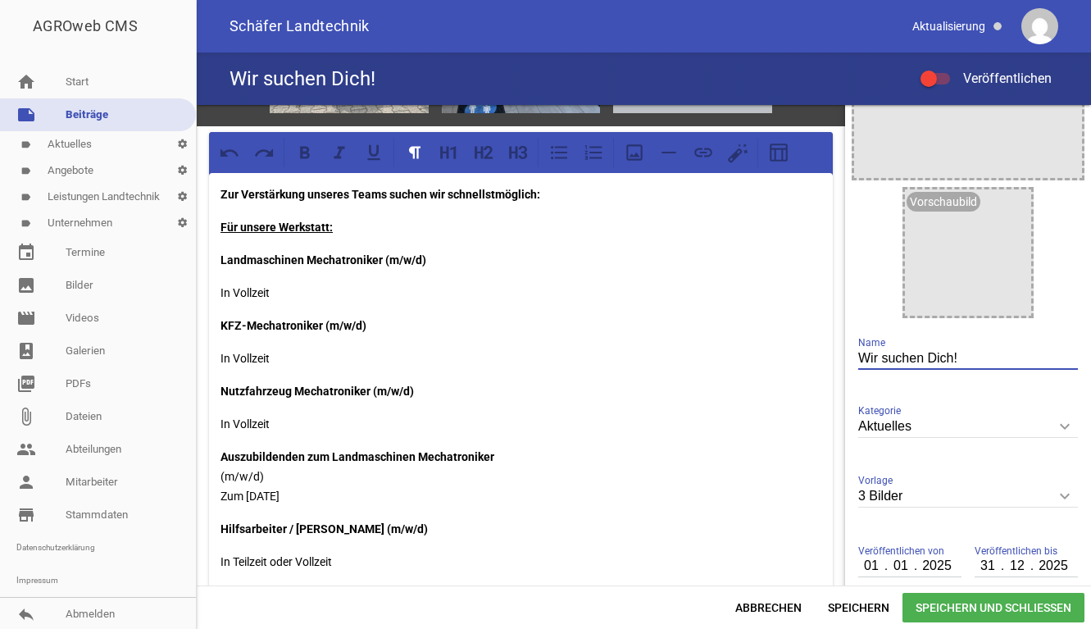
type input "Wir suchen Dich!"
drag, startPoint x: 266, startPoint y: 491, endPoint x: 293, endPoint y: 509, distance: 32.5
click at [268, 493] on p "Auszubildenden zum Landmaschinen Mechatroniker (m/w/d) Zum [DATE]" at bounding box center [521, 476] width 601 height 59
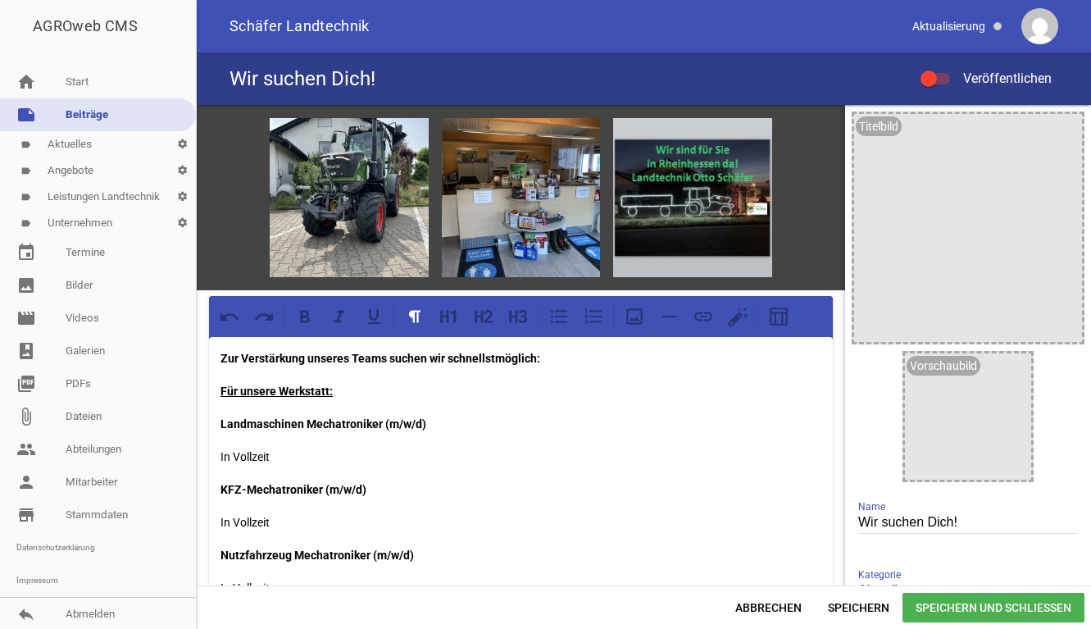
click at [932, 76] on div at bounding box center [929, 78] width 16 height 16
click at [943, 69] on input "Veröffentlichen" at bounding box center [943, 69] width 0 height 0
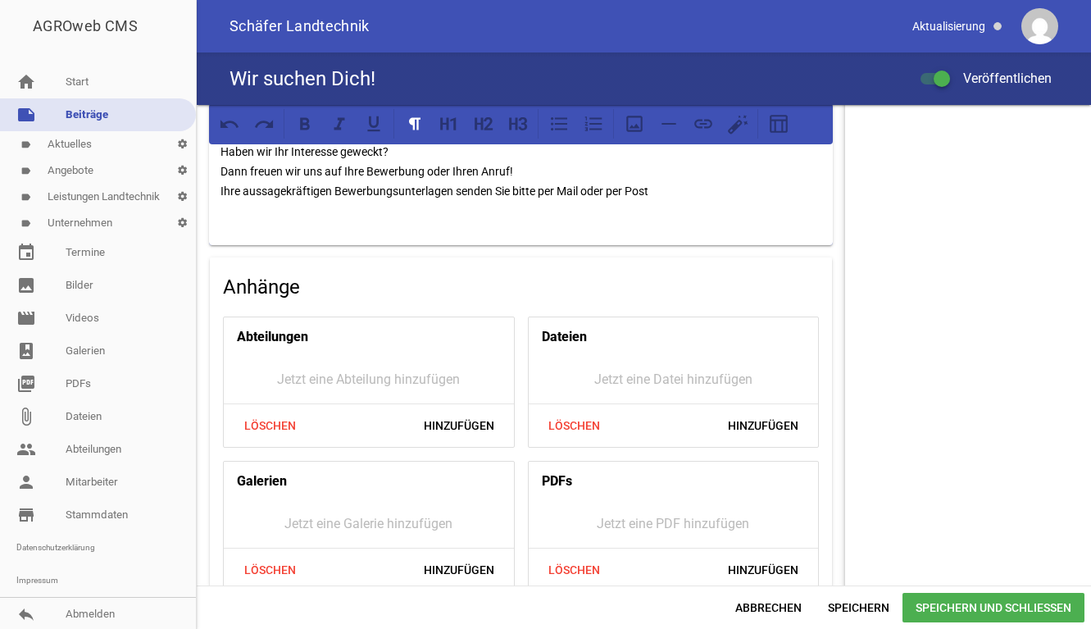
scroll to position [902, 0]
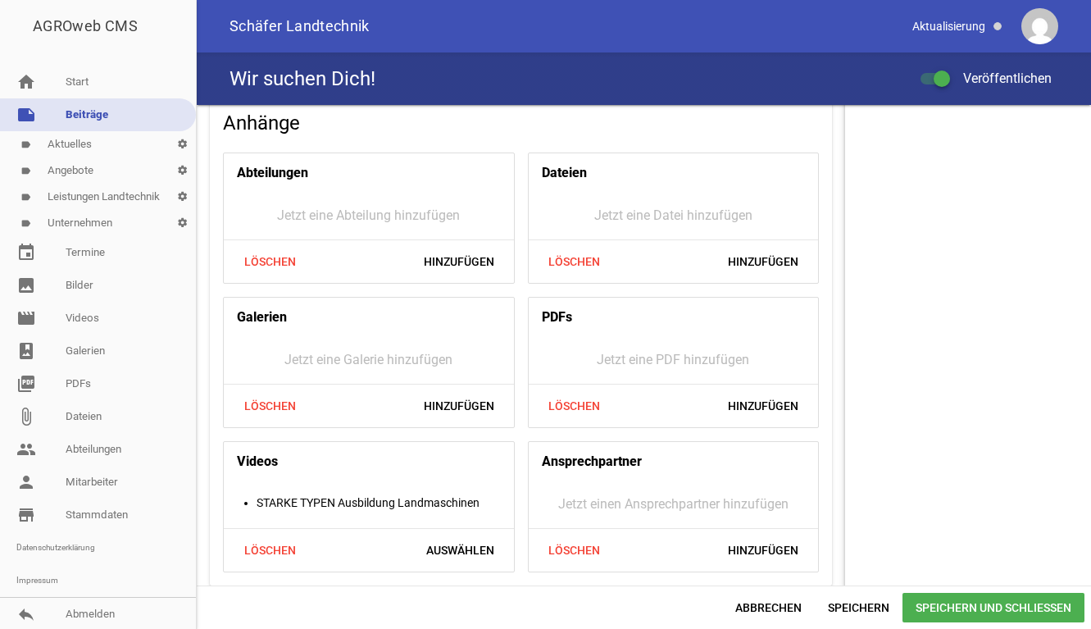
click at [1013, 608] on span "Speichern und Schließen" at bounding box center [994, 608] width 182 height 30
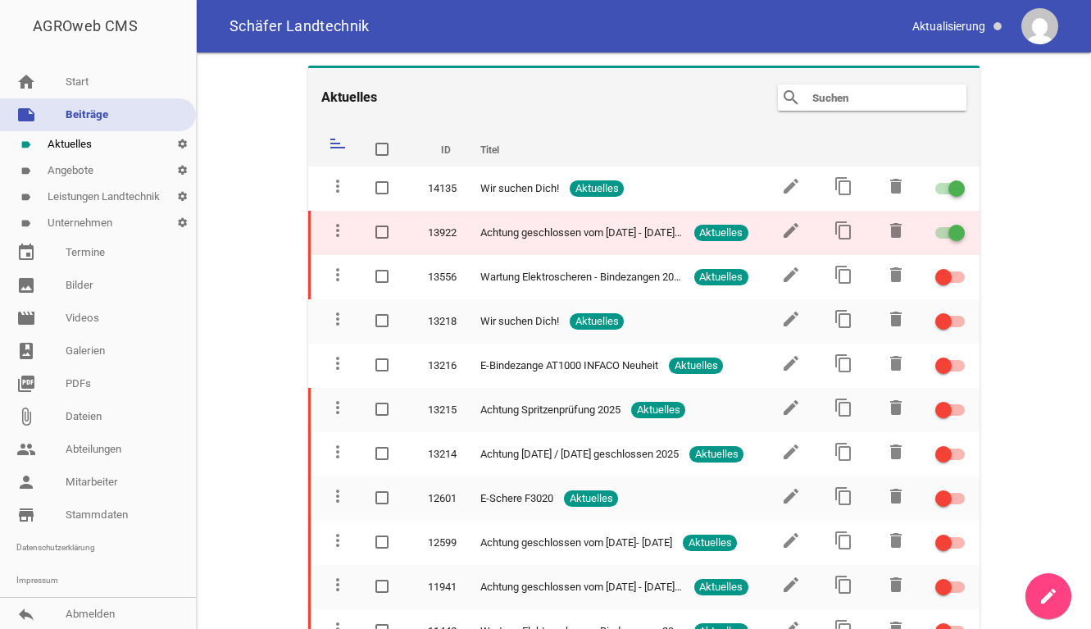
click at [953, 230] on span at bounding box center [956, 233] width 7 height 7
click at [960, 223] on input "checkbox" at bounding box center [960, 223] width 0 height 0
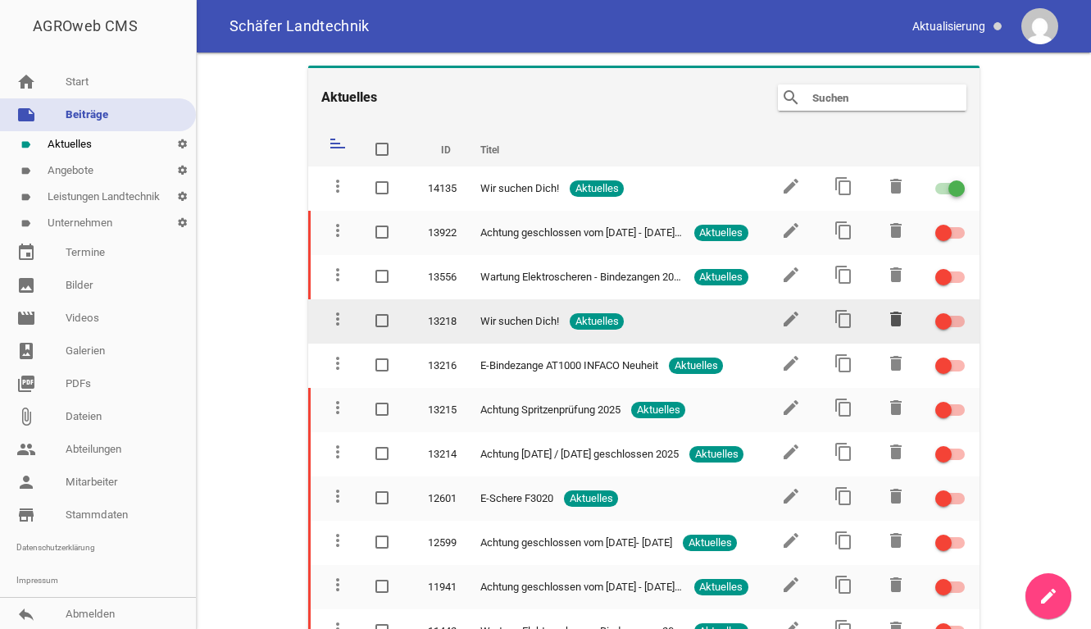
click at [888, 319] on icon "delete" at bounding box center [896, 319] width 20 height 20
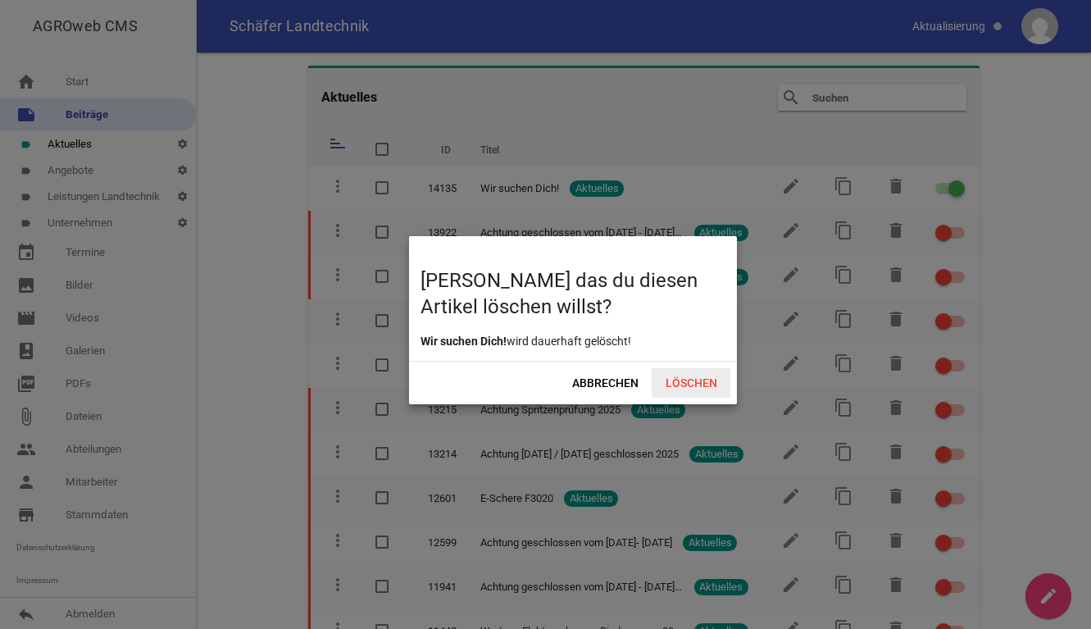
click at [714, 383] on span "Löschen" at bounding box center [691, 383] width 79 height 30
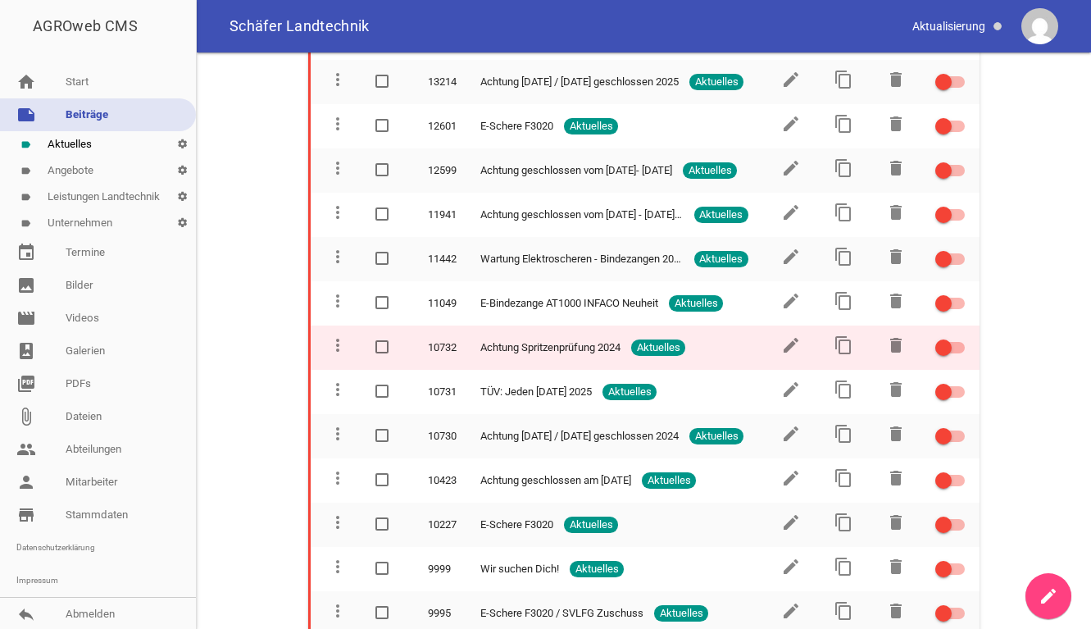
scroll to position [410, 0]
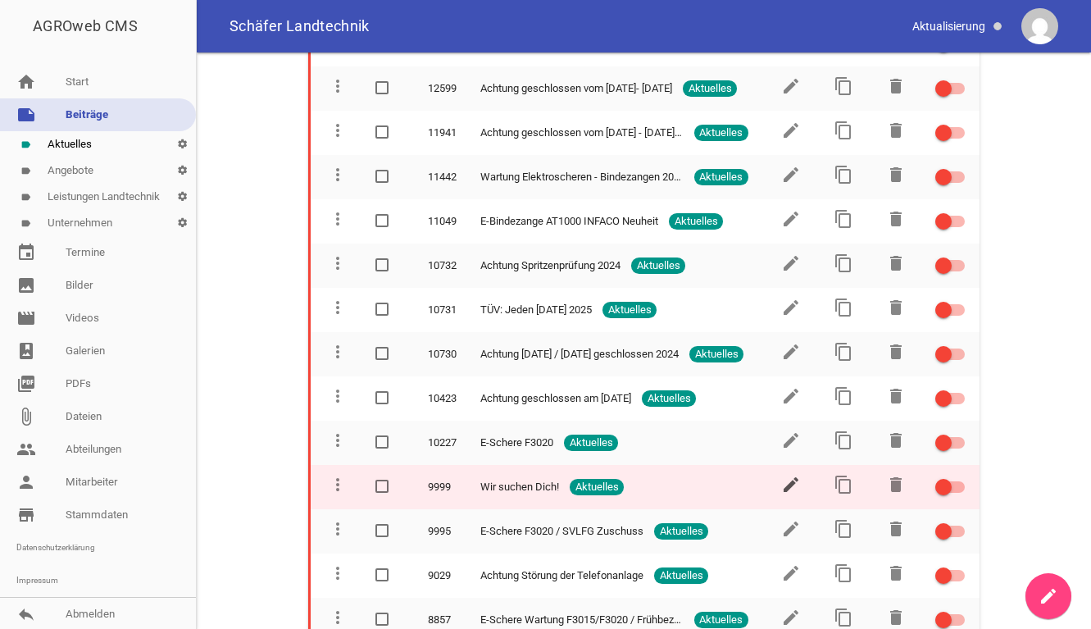
click at [782, 489] on icon "edit" at bounding box center [791, 485] width 20 height 20
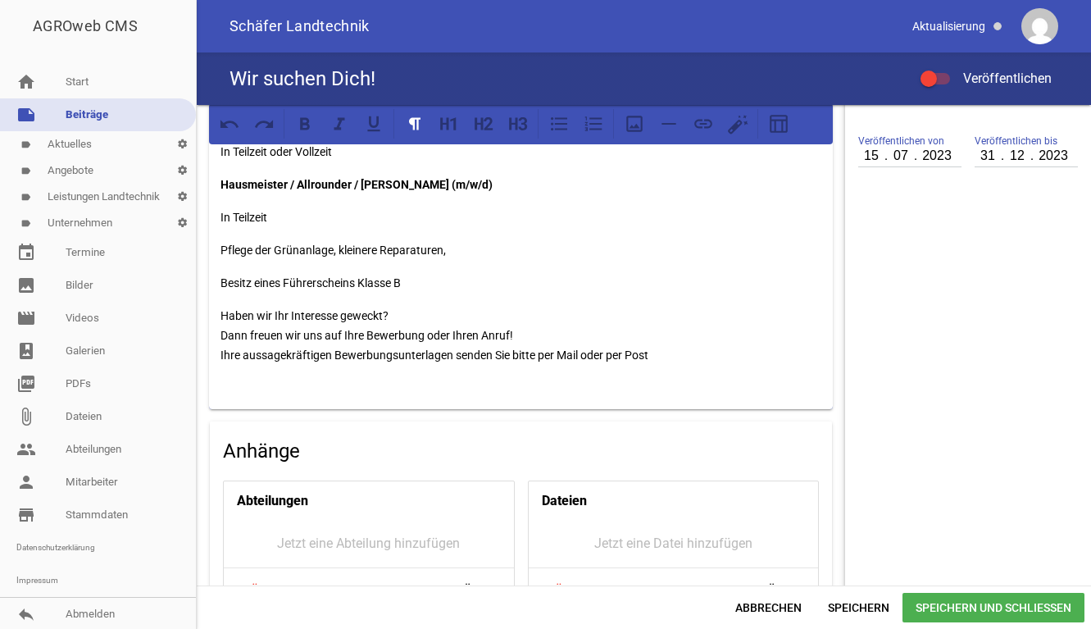
scroll to position [246, 0]
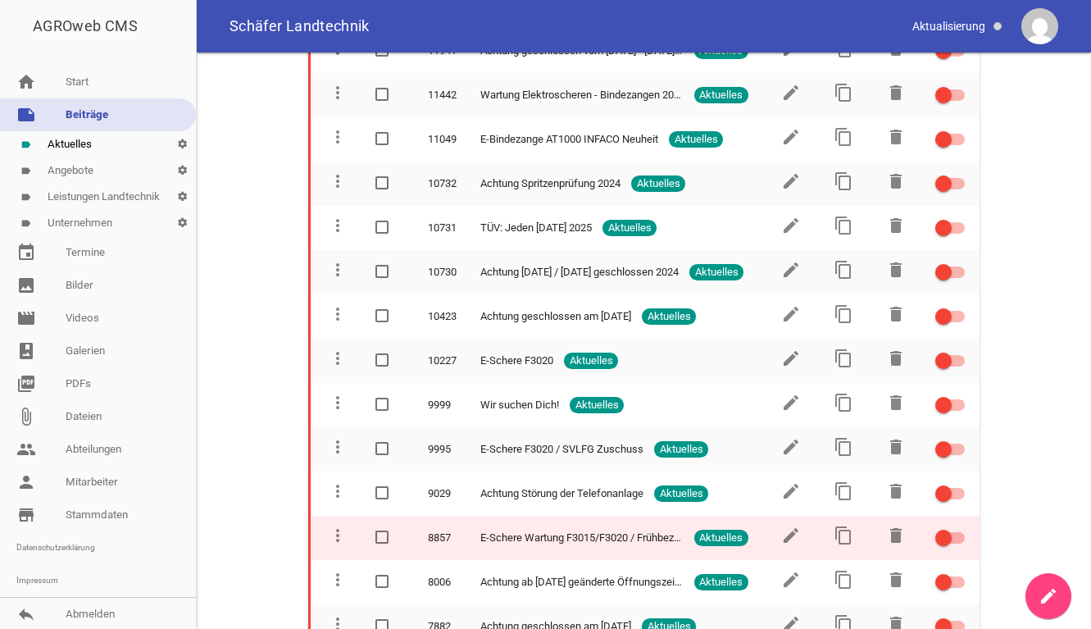
scroll to position [556, 0]
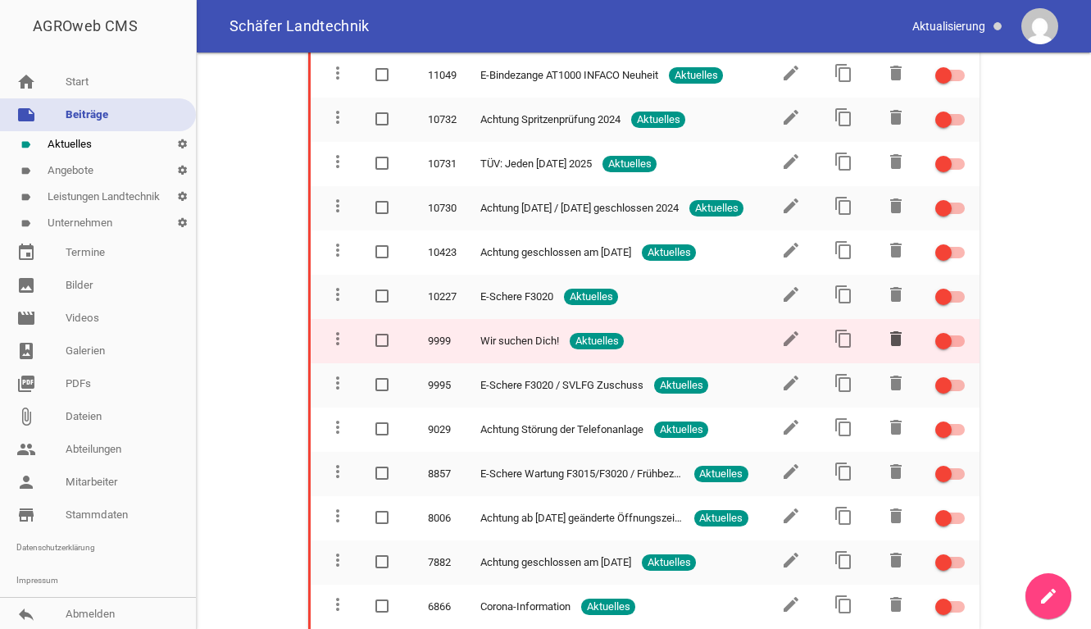
click at [889, 339] on icon "delete" at bounding box center [896, 339] width 20 height 20
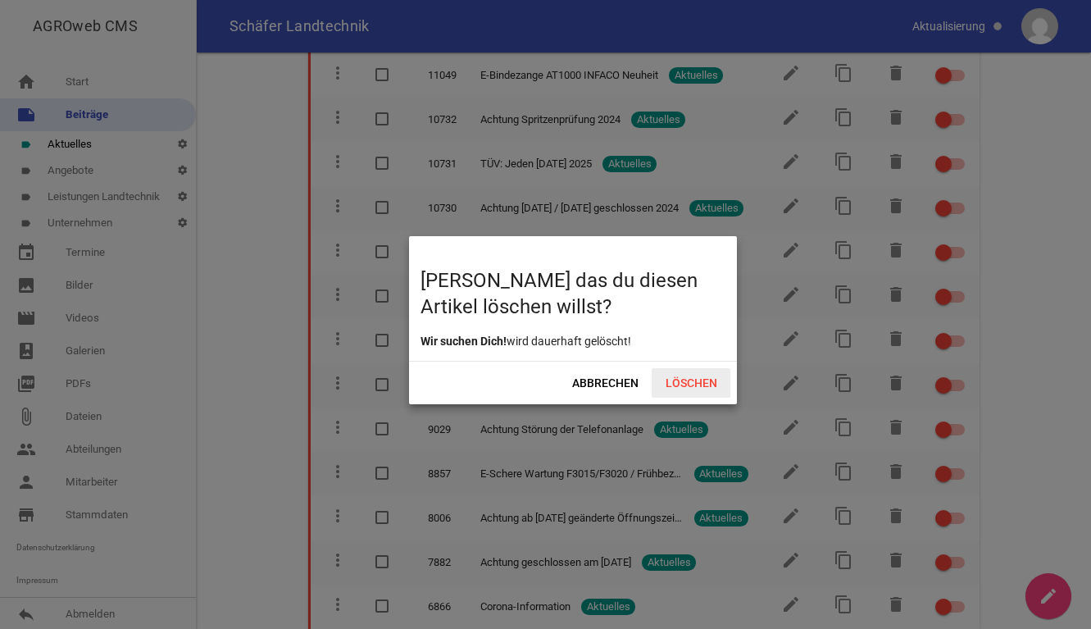
click at [689, 380] on span "Löschen" at bounding box center [691, 383] width 79 height 30
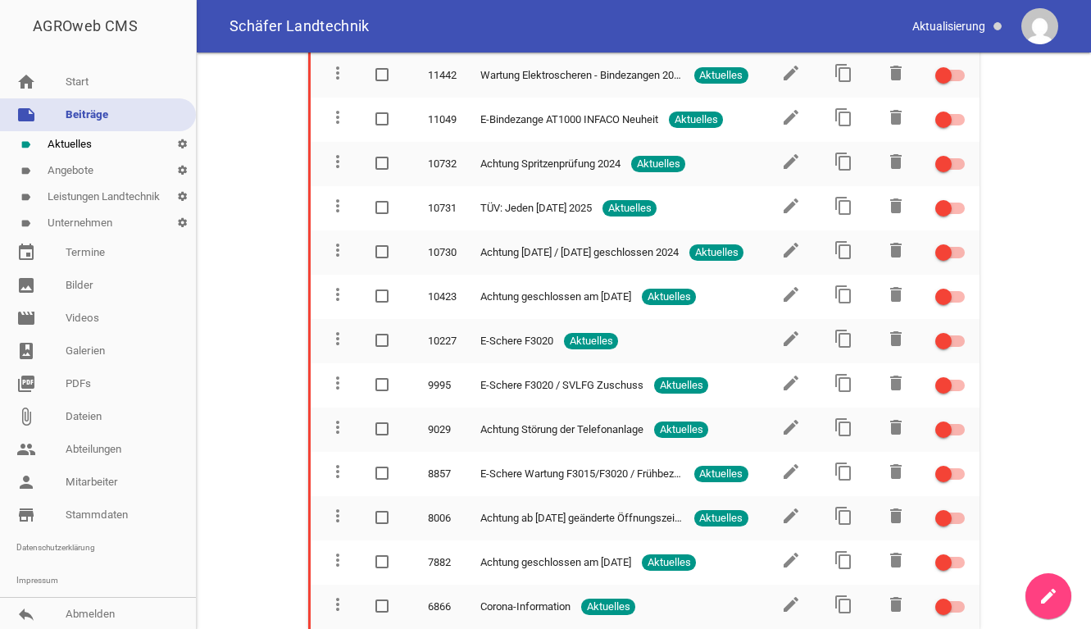
scroll to position [512, 0]
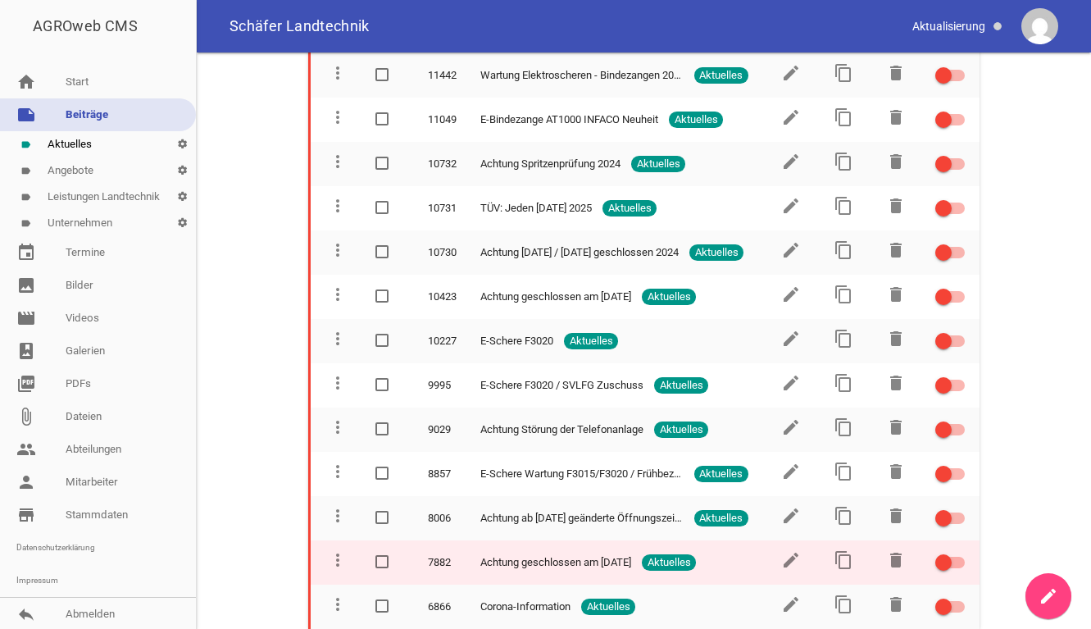
click at [690, 561] on span "Aktuelles" at bounding box center [669, 562] width 54 height 16
click at [602, 562] on span "Achtung geschlossen am [DATE]" at bounding box center [555, 562] width 151 height 16
click at [790, 561] on icon "edit" at bounding box center [791, 560] width 20 height 20
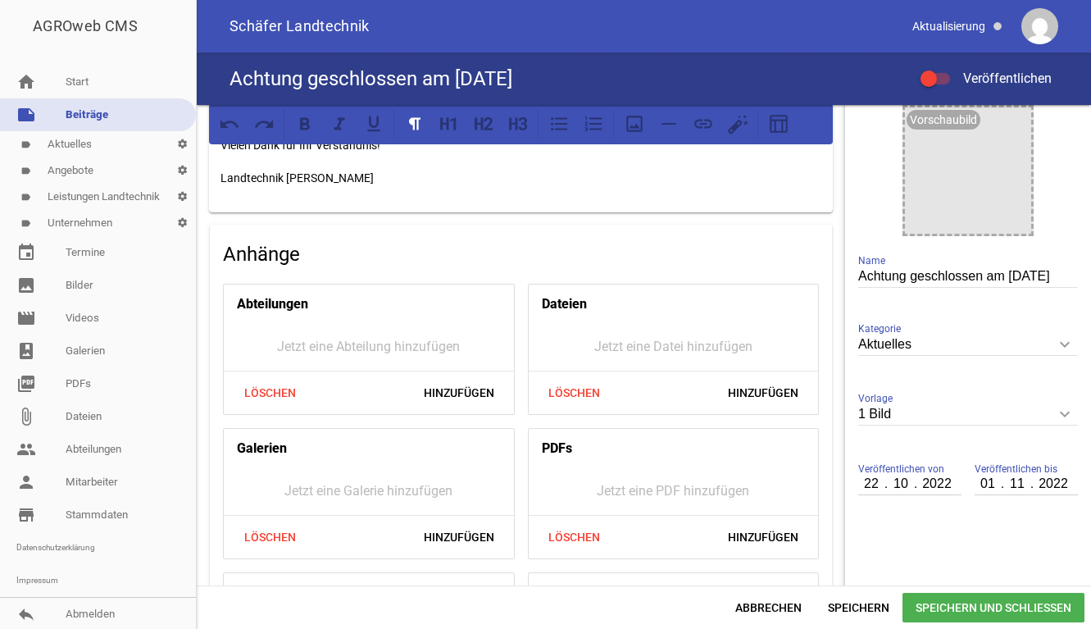
scroll to position [82, 0]
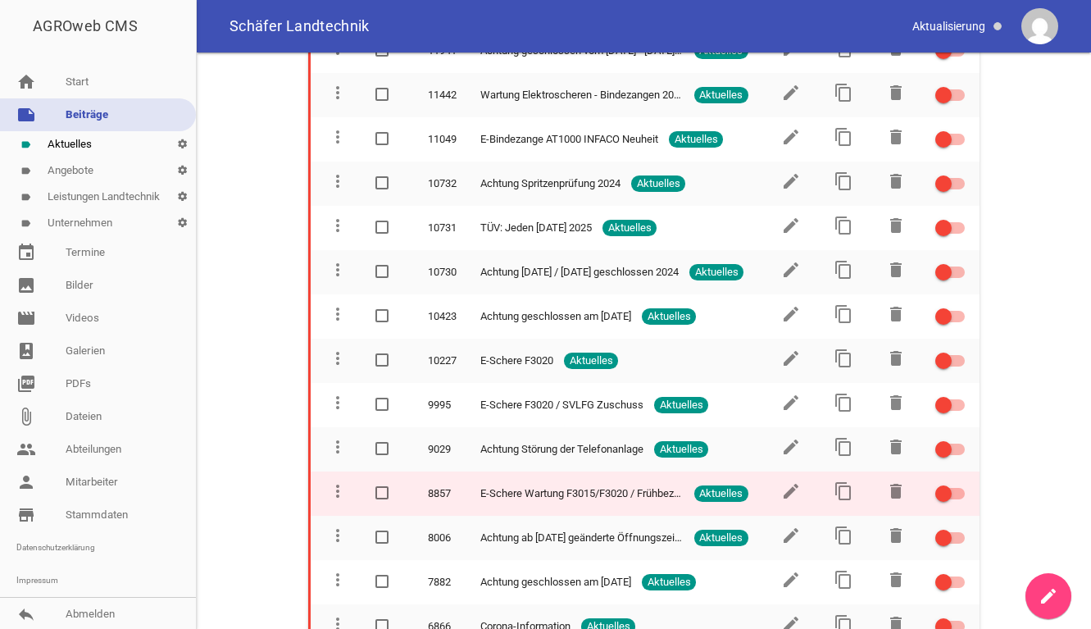
scroll to position [512, 0]
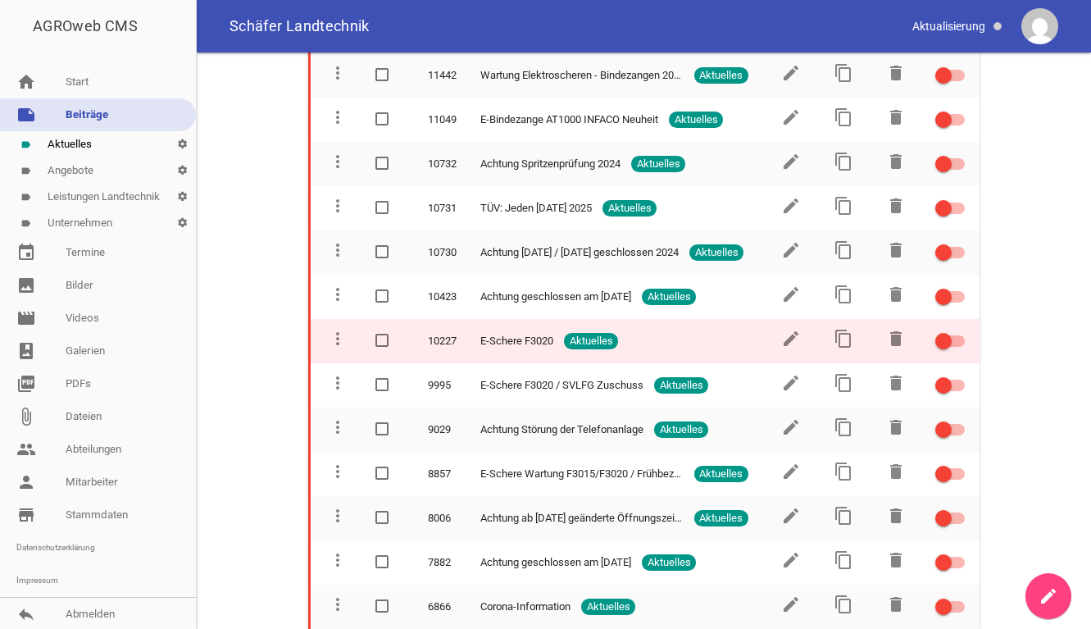
click at [526, 343] on span "E-Schere F3020" at bounding box center [516, 341] width 73 height 16
click at [784, 343] on icon "edit" at bounding box center [791, 339] width 20 height 20
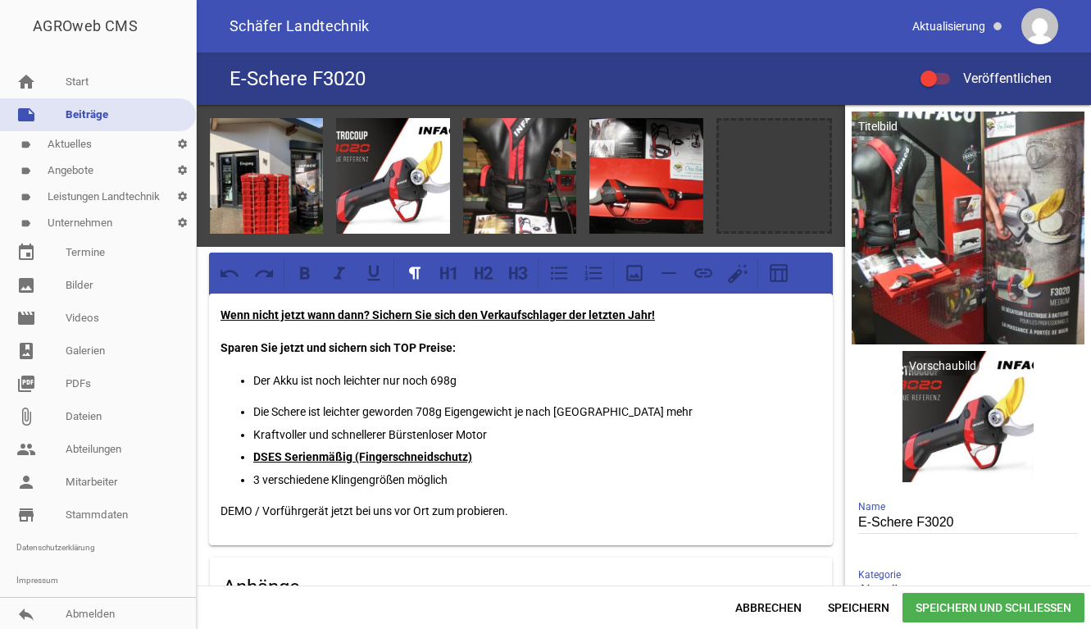
scroll to position [82, 0]
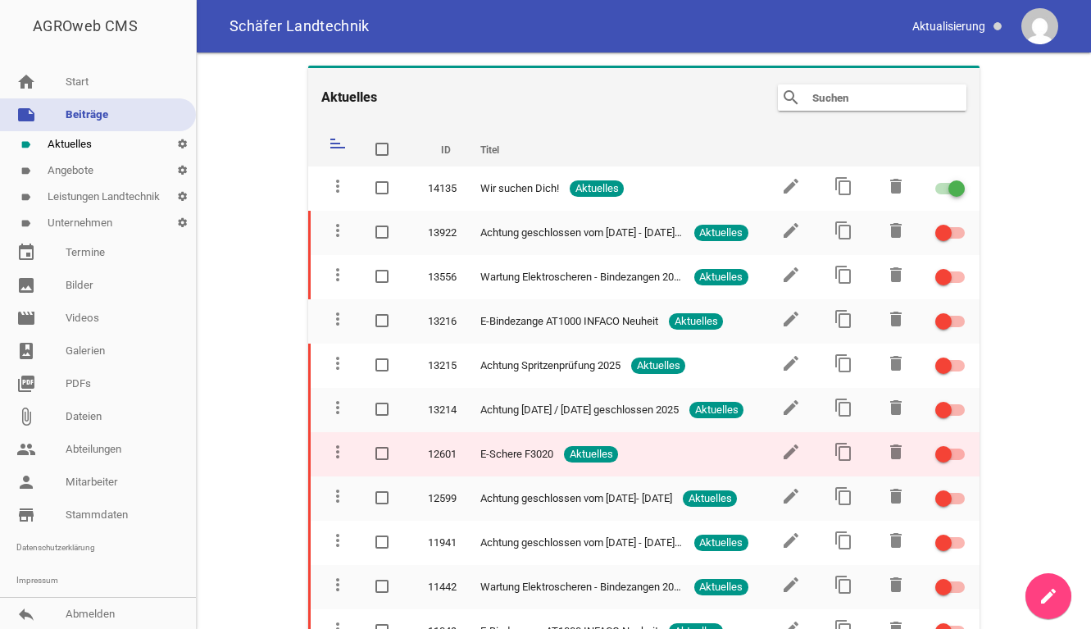
click at [592, 453] on span "Aktuelles" at bounding box center [591, 454] width 54 height 16
click at [789, 448] on icon "edit" at bounding box center [791, 452] width 20 height 20
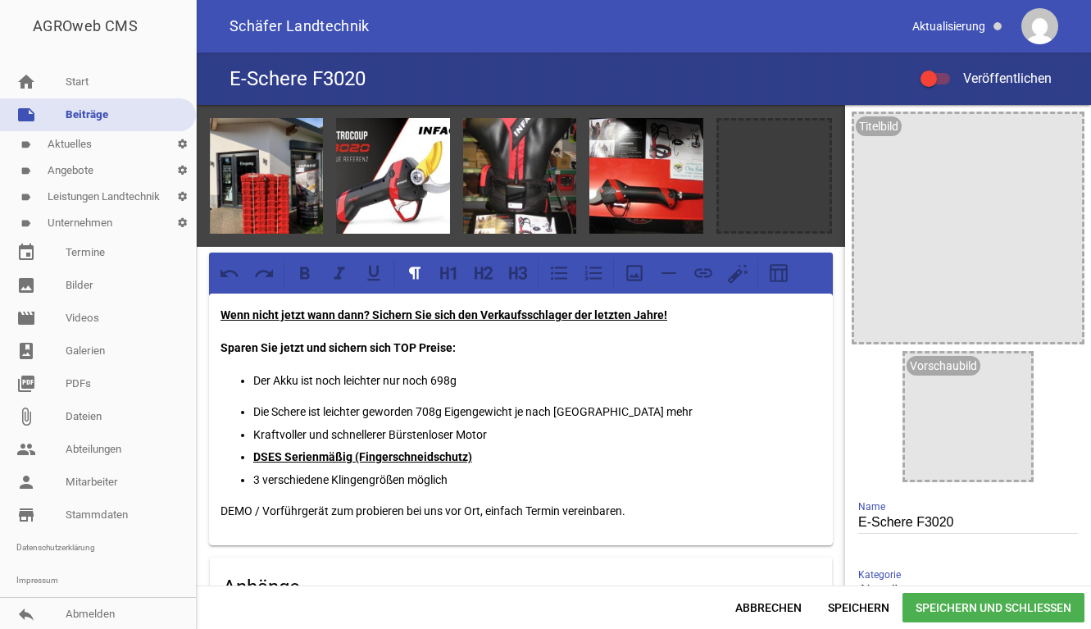
click at [931, 70] on label "Veröffentlichen" at bounding box center [986, 79] width 131 height 20
click at [943, 69] on input "Veröffentlichen" at bounding box center [943, 69] width 0 height 0
click at [935, 73] on div at bounding box center [942, 78] width 16 height 16
click at [943, 69] on input "Veröffentlichen" at bounding box center [943, 69] width 0 height 0
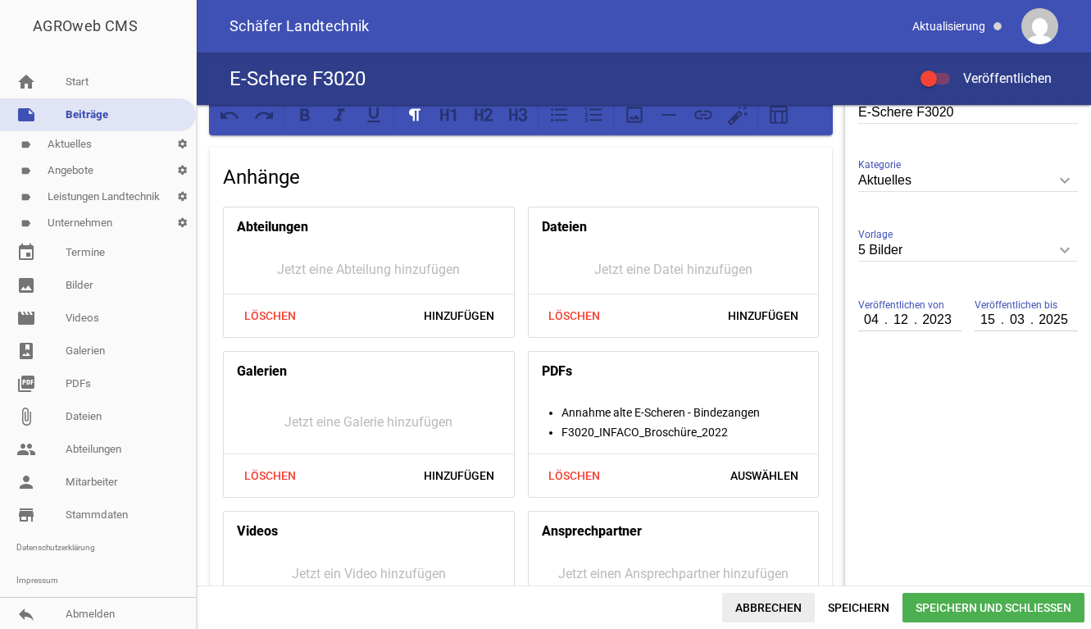
click at [793, 616] on span "Abbrechen" at bounding box center [768, 608] width 93 height 30
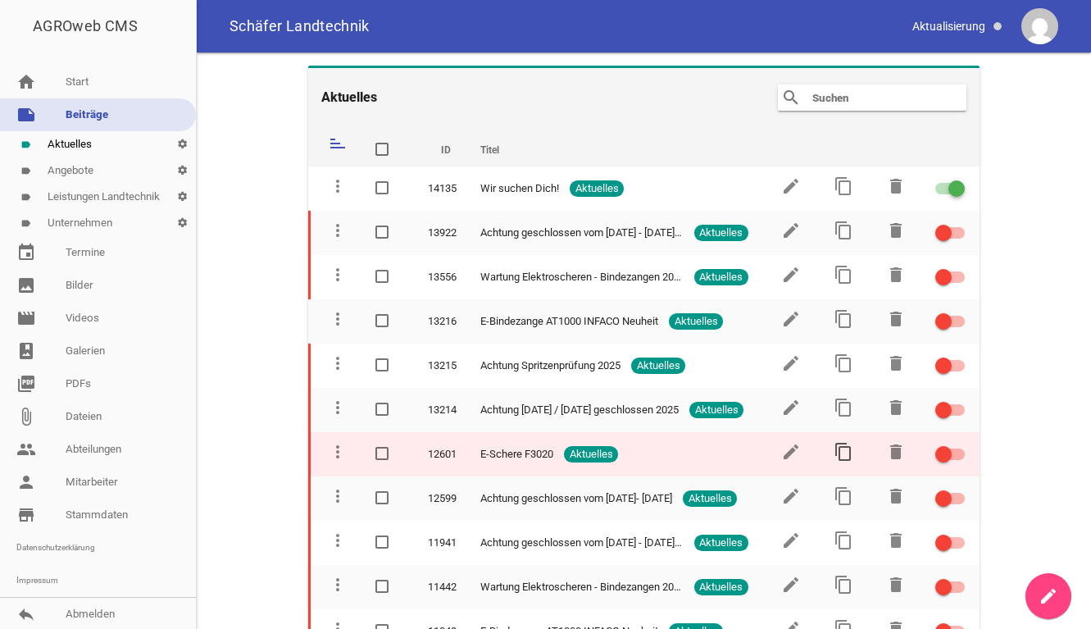
click at [838, 456] on icon "content_copy" at bounding box center [844, 452] width 20 height 20
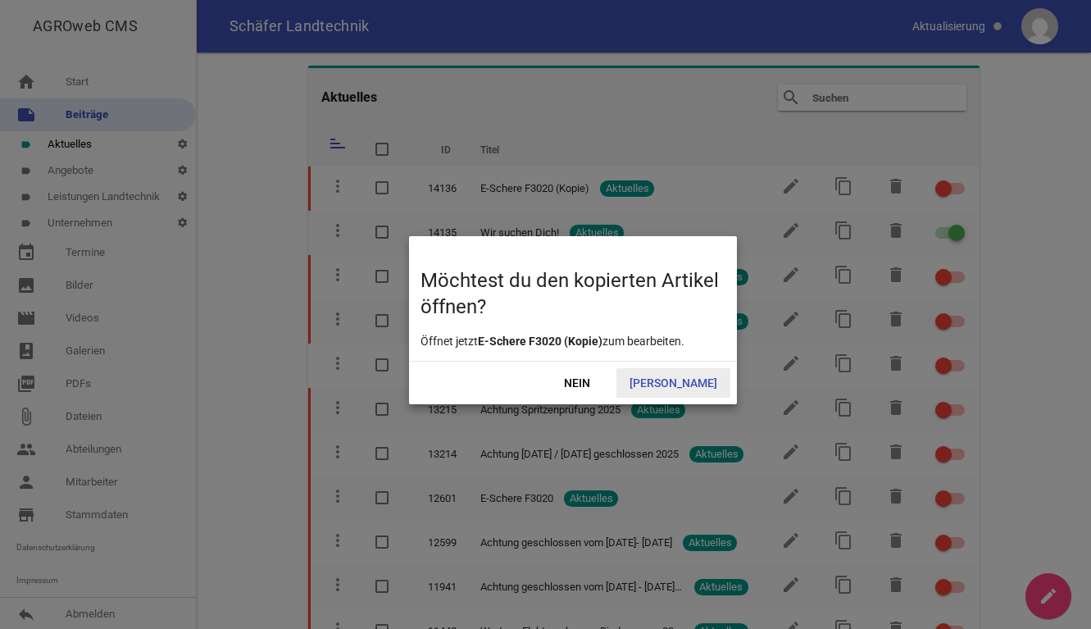
click at [695, 380] on span "[PERSON_NAME]" at bounding box center [673, 383] width 114 height 30
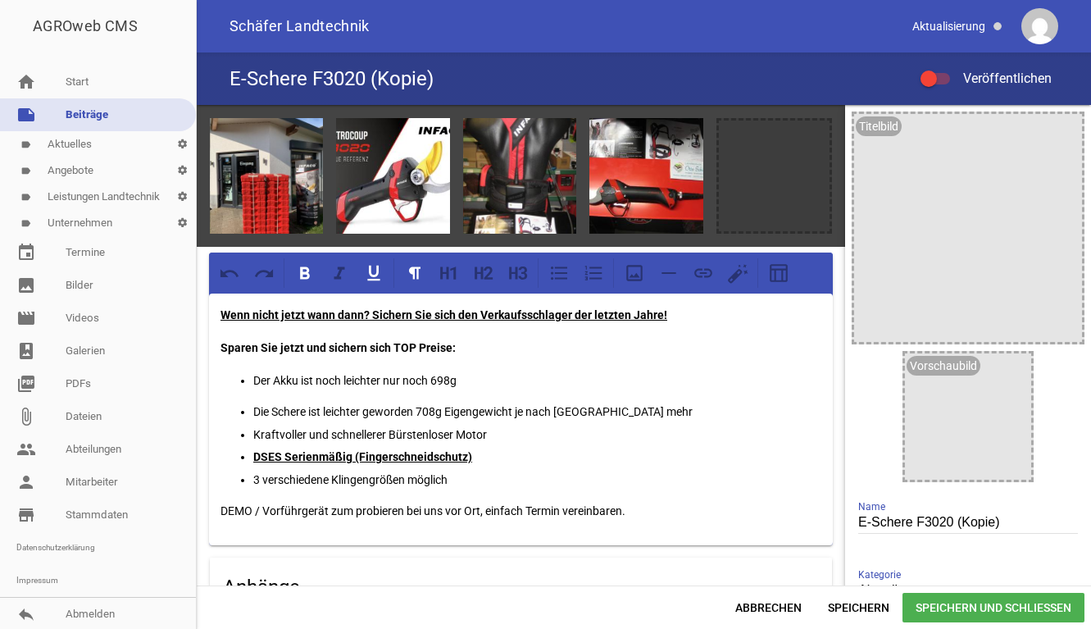
click at [225, 311] on u "Wenn nicht jetzt wann dann? Sichern Sie sich den Verkaufsschlager der letzten J…" at bounding box center [444, 314] width 447 height 13
click at [298, 322] on p "Wenn nicht jetzt wann dann? Sichern Sie sich den Verkaufsschlager der letzten J…" at bounding box center [521, 315] width 601 height 20
click at [934, 78] on div at bounding box center [929, 78] width 16 height 16
click at [943, 69] on input "Veröffentlichen" at bounding box center [943, 69] width 0 height 0
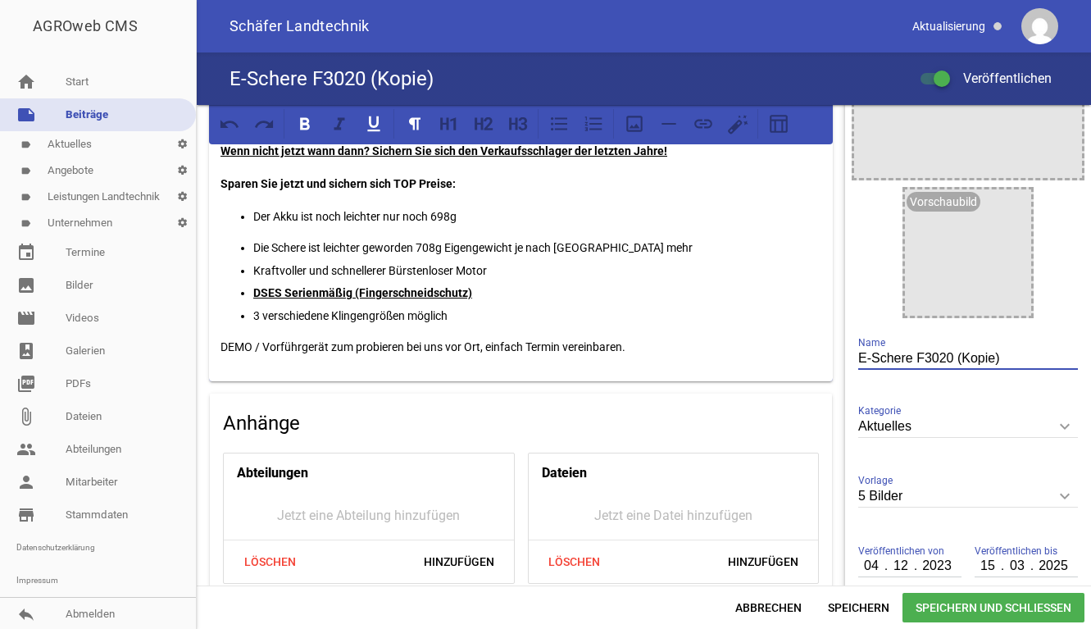
drag, startPoint x: 949, startPoint y: 353, endPoint x: 1039, endPoint y: 353, distance: 89.3
click at [1039, 353] on input "E-Schere F3020 (Kopie)" at bounding box center [968, 359] width 220 height 22
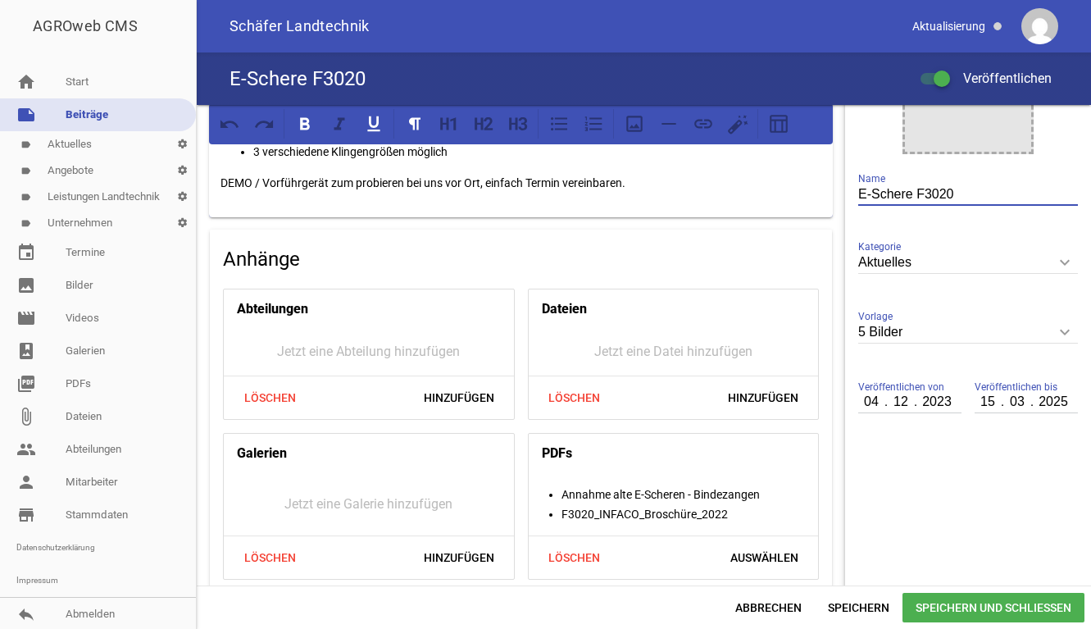
type input "E-Schere F3020"
click at [956, 595] on span "Speichern und Schließen" at bounding box center [994, 608] width 182 height 30
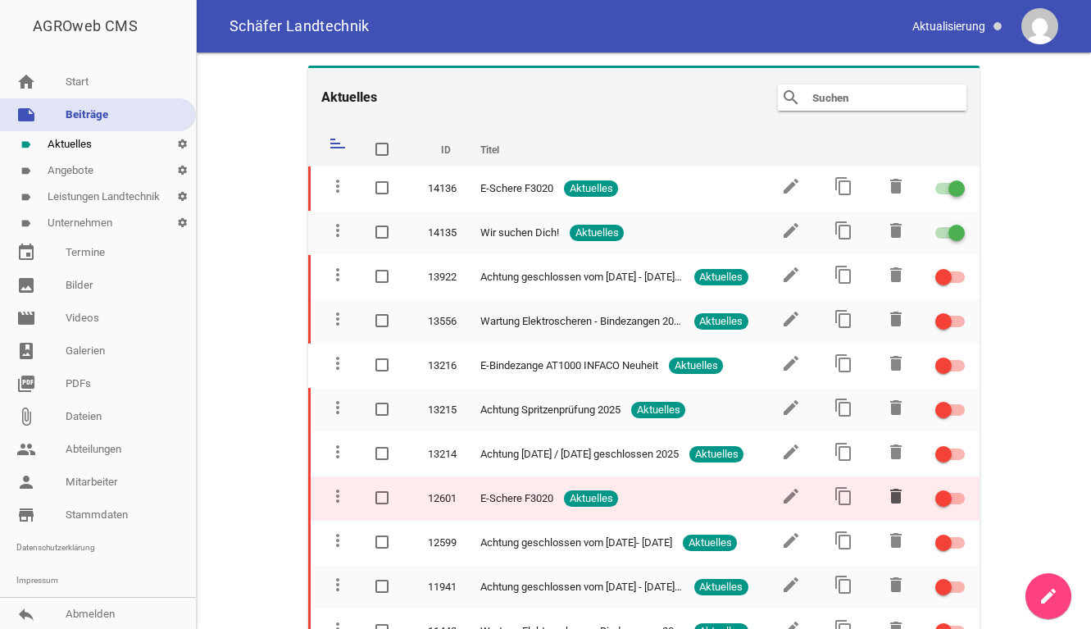
click at [886, 498] on icon "delete" at bounding box center [896, 496] width 20 height 20
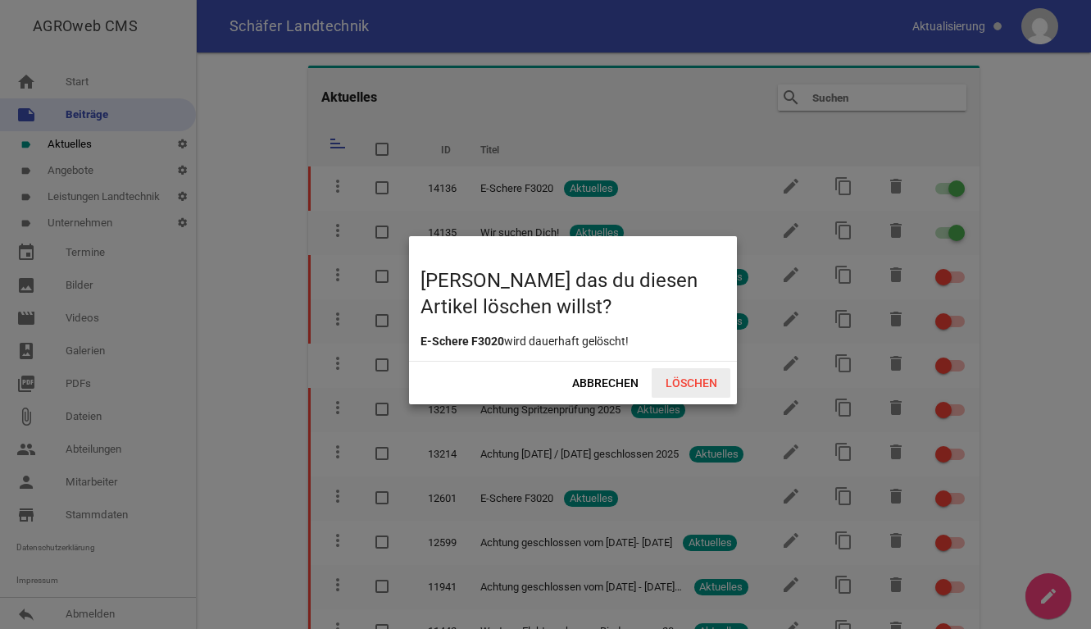
click at [684, 381] on span "Löschen" at bounding box center [691, 383] width 79 height 30
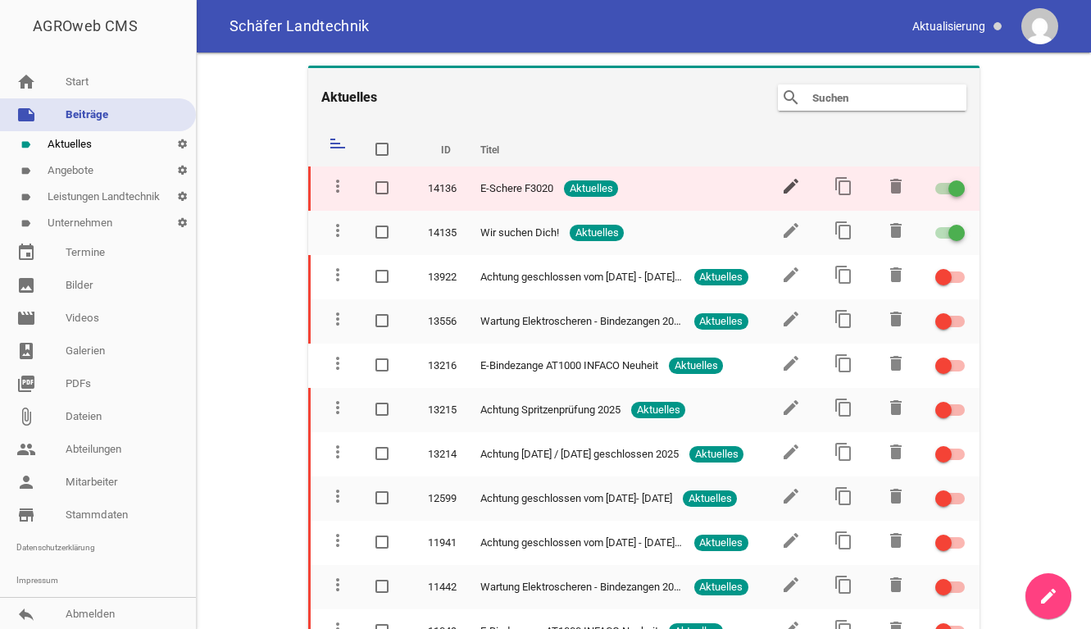
click at [791, 183] on icon "edit" at bounding box center [791, 186] width 20 height 20
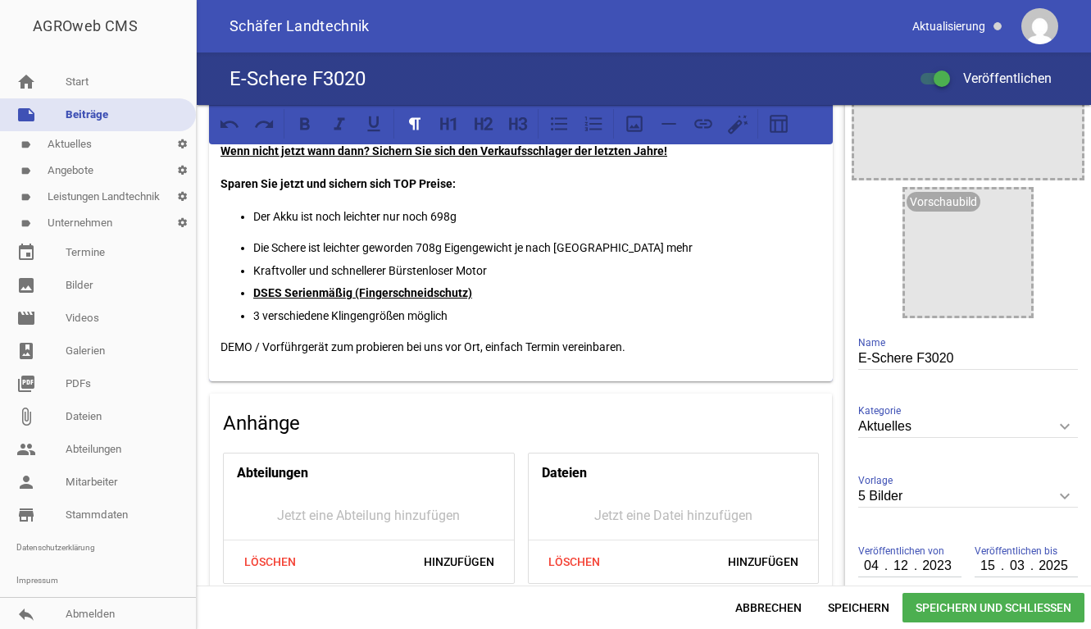
scroll to position [328, 0]
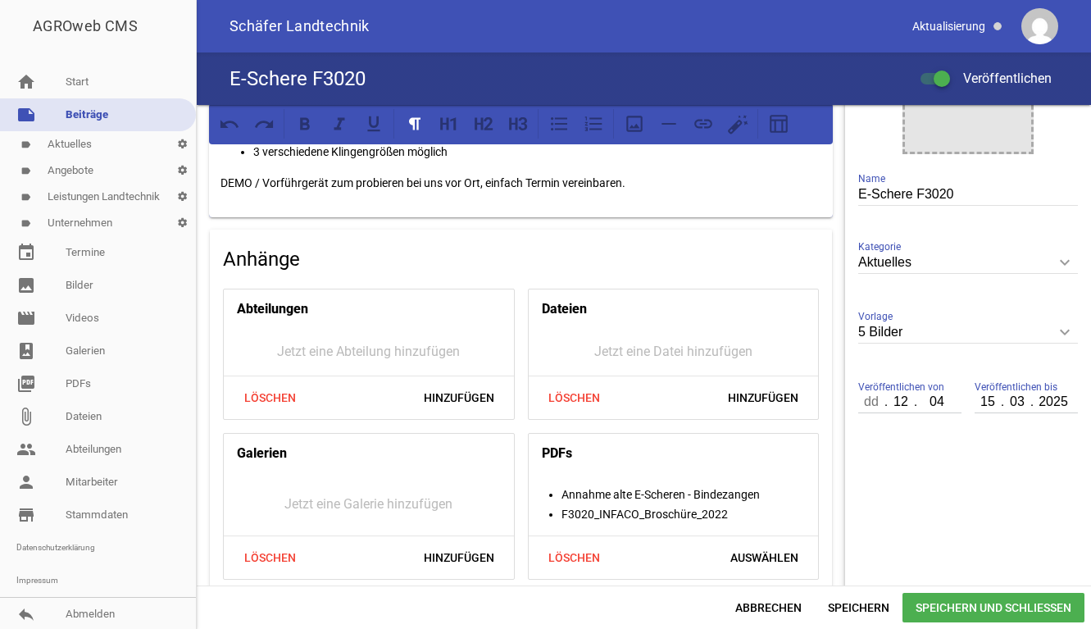
click at [942, 402] on input "04" at bounding box center [936, 401] width 41 height 21
click at [941, 402] on input "04" at bounding box center [936, 401] width 41 height 21
type input "0004"
click at [886, 401] on input "12" at bounding box center [901, 401] width 30 height 21
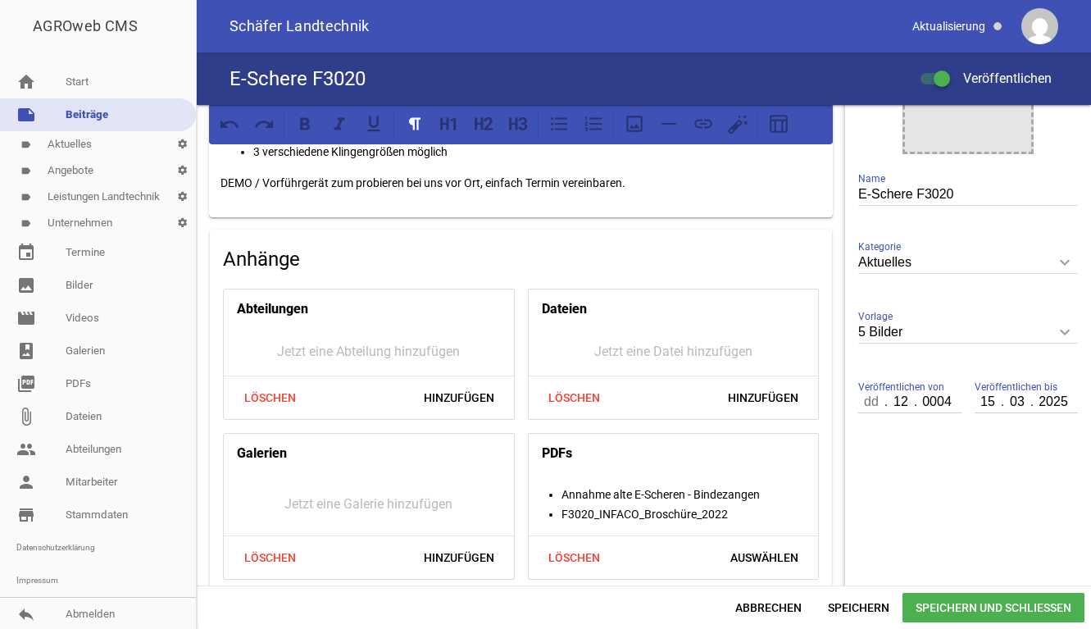
click at [858, 401] on input "number" at bounding box center [872, 401] width 28 height 21
type input "010"
type input "08"
type input "2025"
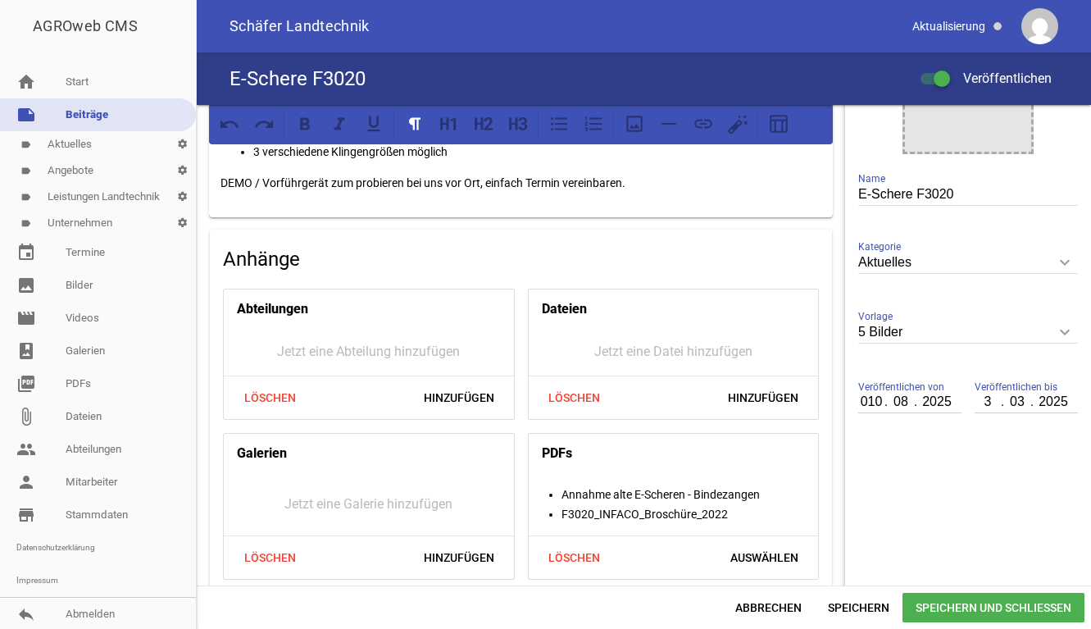
type input "31"
type input "12"
type input "2026"
drag, startPoint x: 866, startPoint y: 402, endPoint x: 877, endPoint y: 414, distance: 16.2
click at [865, 402] on input "010" at bounding box center [872, 401] width 28 height 21
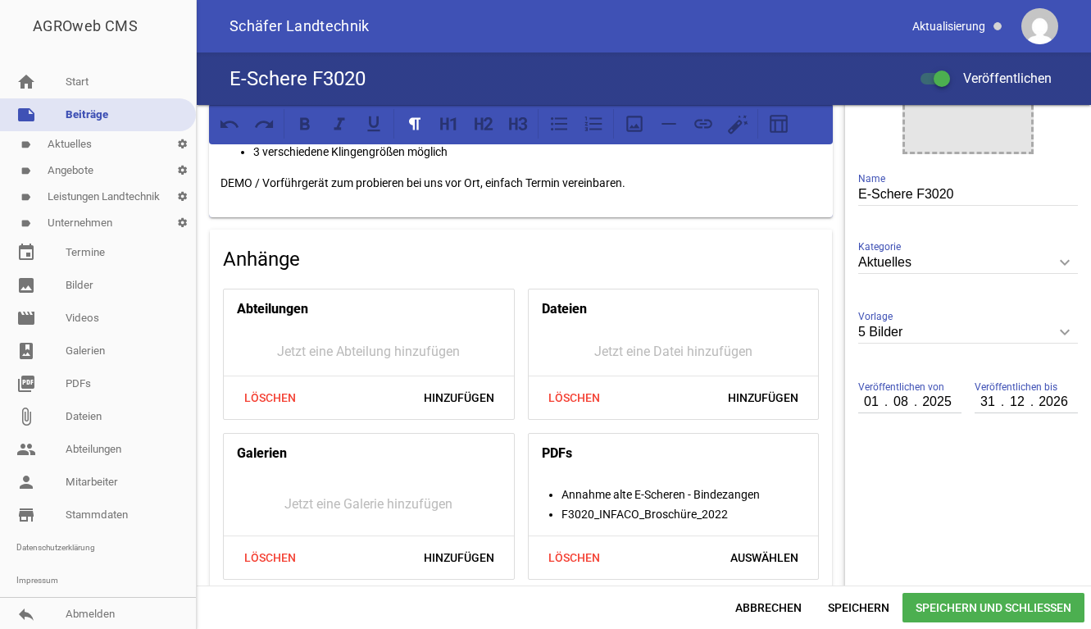
type input "01"
click at [928, 453] on aside "Titelbild image Vorschaubild image E-Schere F3020 Name Aktuelles keyboard_arrow…" at bounding box center [968, 260] width 246 height 966
click at [989, 607] on span "Speichern und Schließen" at bounding box center [994, 608] width 182 height 30
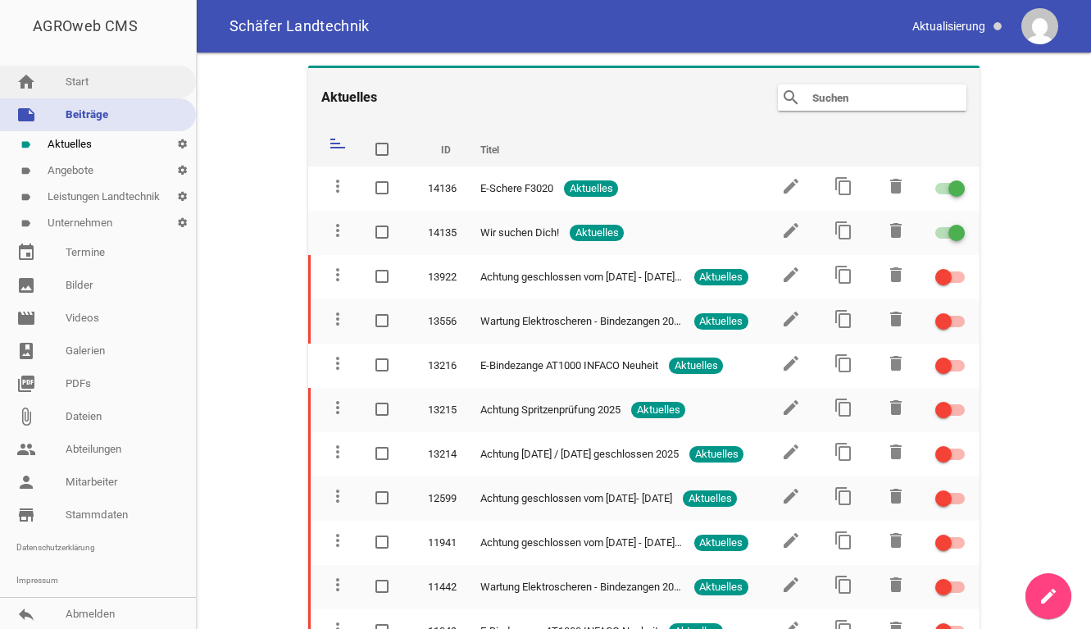
click at [84, 85] on link "home Start" at bounding box center [98, 82] width 196 height 33
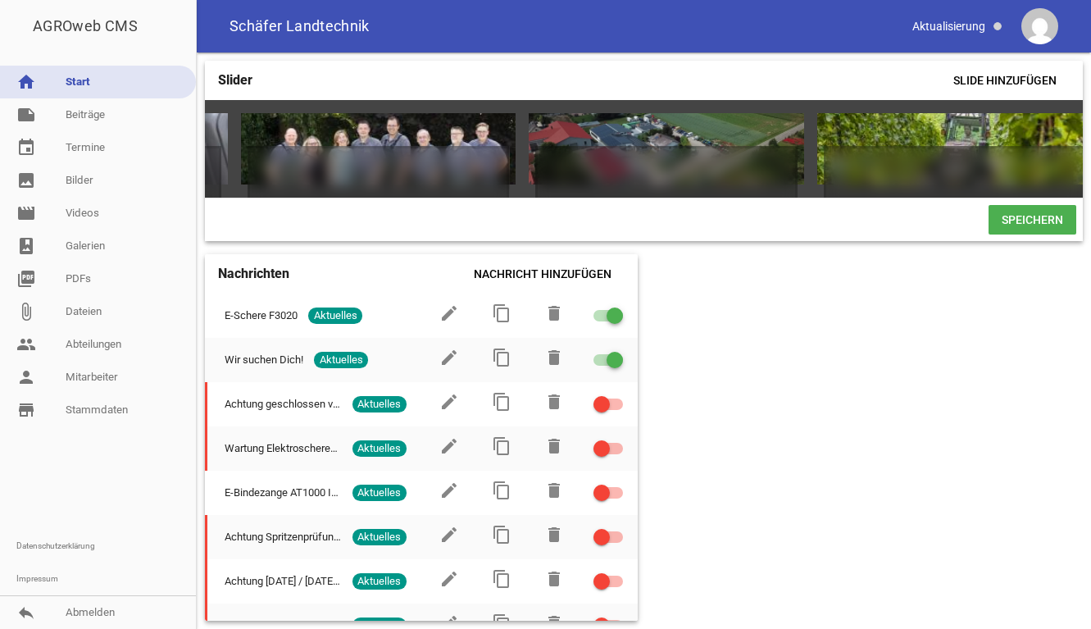
scroll to position [0, 289]
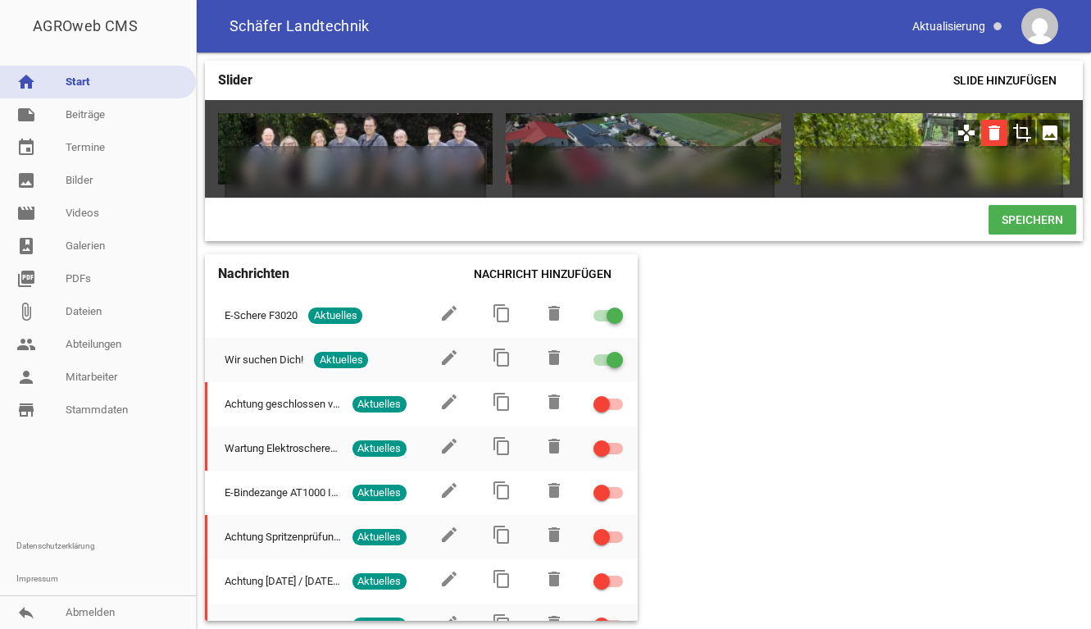
click at [1003, 132] on icon "delete" at bounding box center [994, 133] width 26 height 26
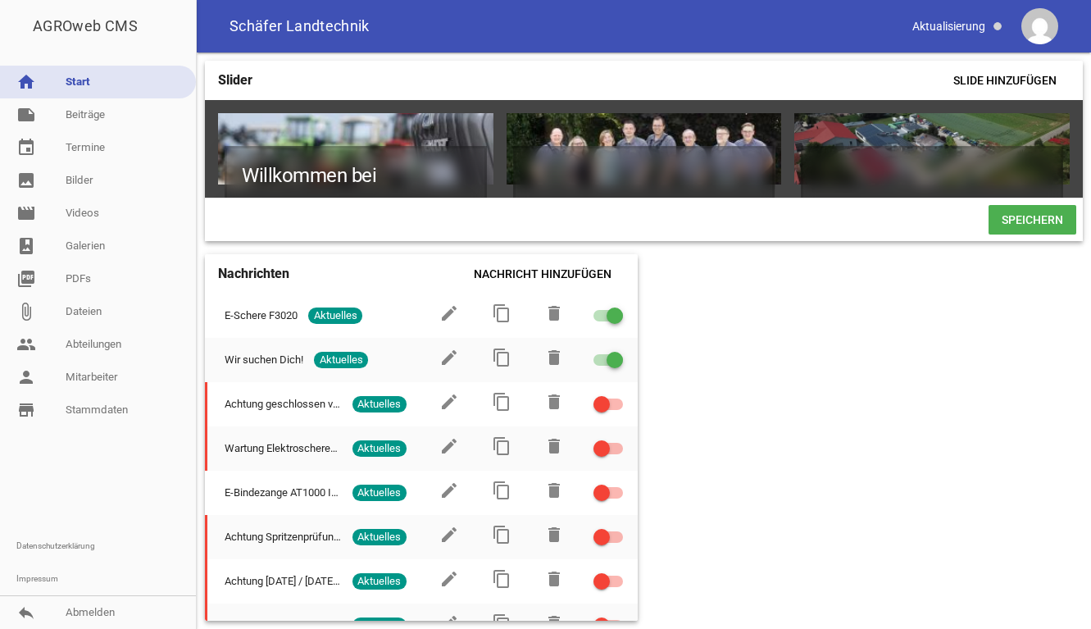
scroll to position [0, 0]
click at [1051, 138] on icon "image" at bounding box center [1050, 133] width 26 height 26
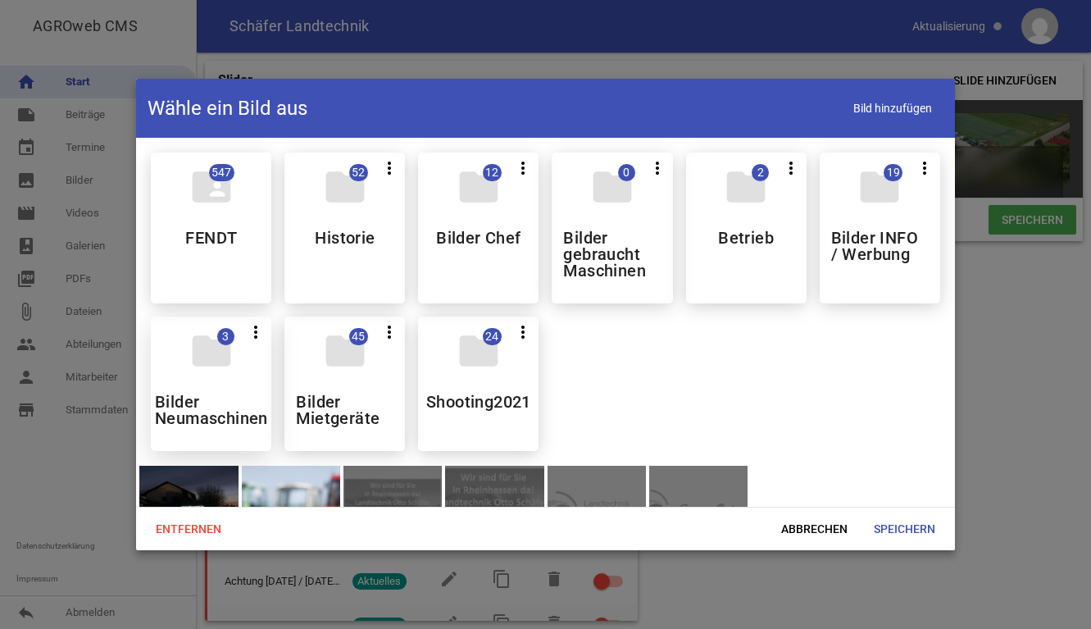
click at [229, 380] on div "folder 3 more_vert Teilen Bearbeiten Löschen Bilder Neumaschinen" at bounding box center [211, 383] width 120 height 134
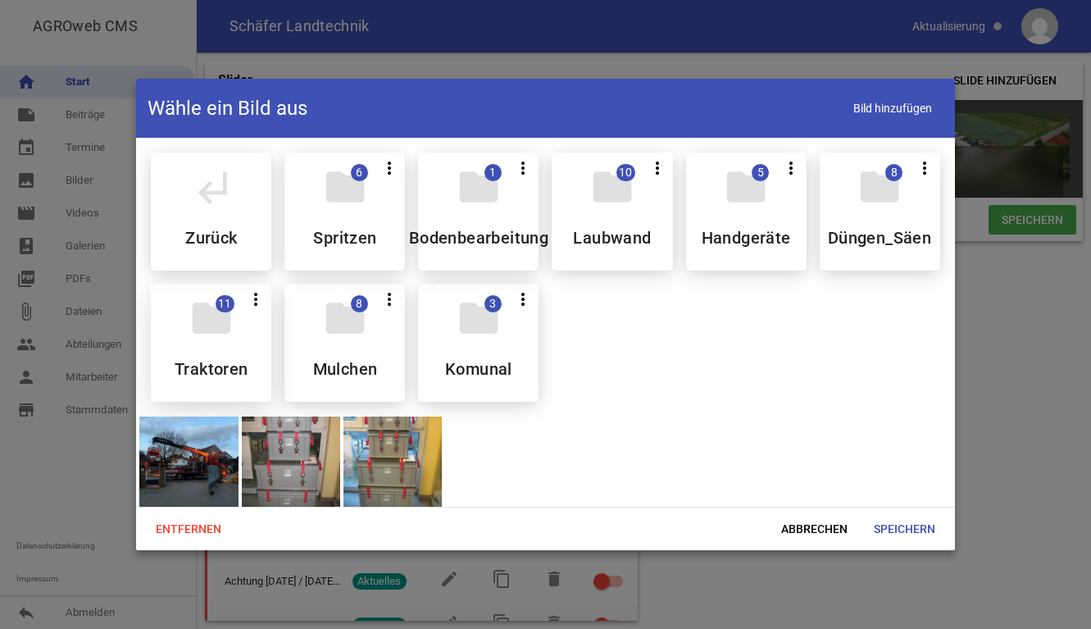
click at [225, 353] on div "folder 11 more_vert Teilen Bearbeiten Löschen Traktoren" at bounding box center [211, 343] width 120 height 118
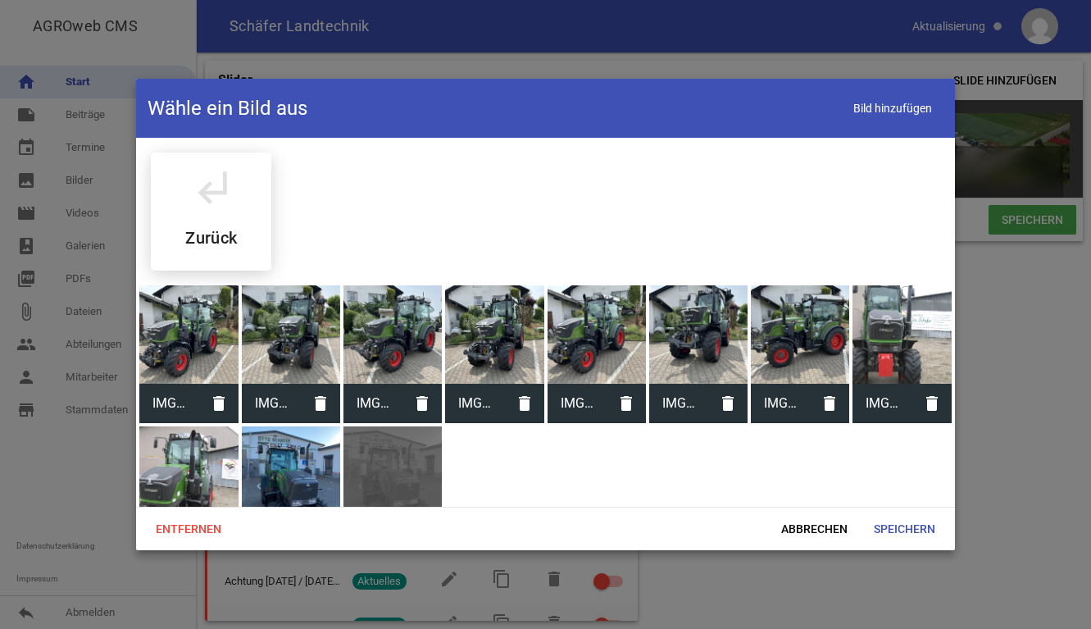
click at [715, 335] on div at bounding box center [698, 334] width 98 height 98
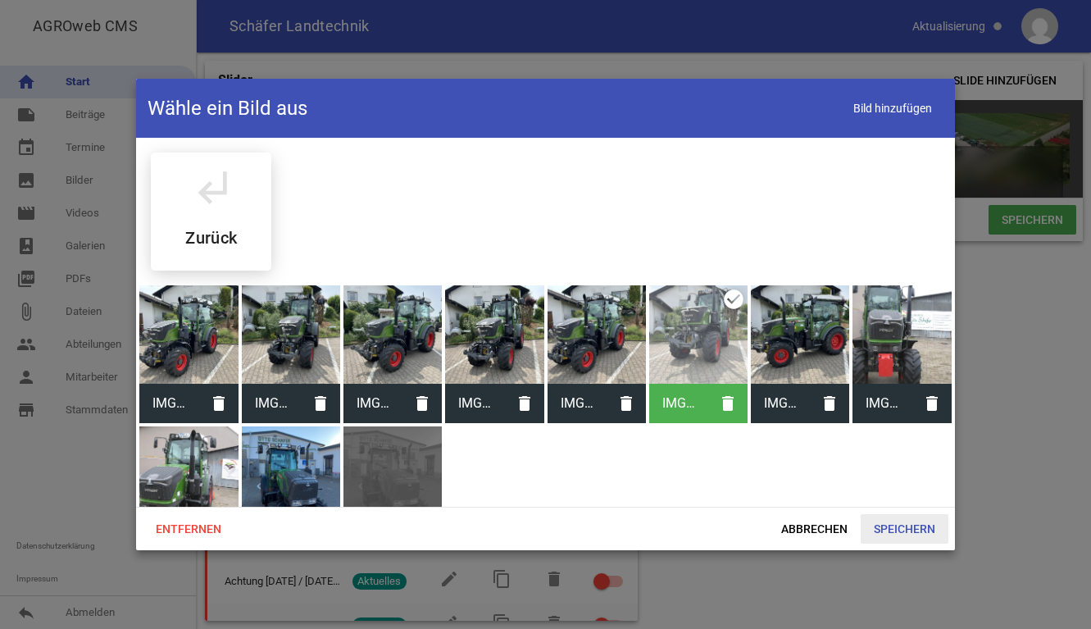
click at [889, 526] on span "Speichern" at bounding box center [905, 529] width 88 height 30
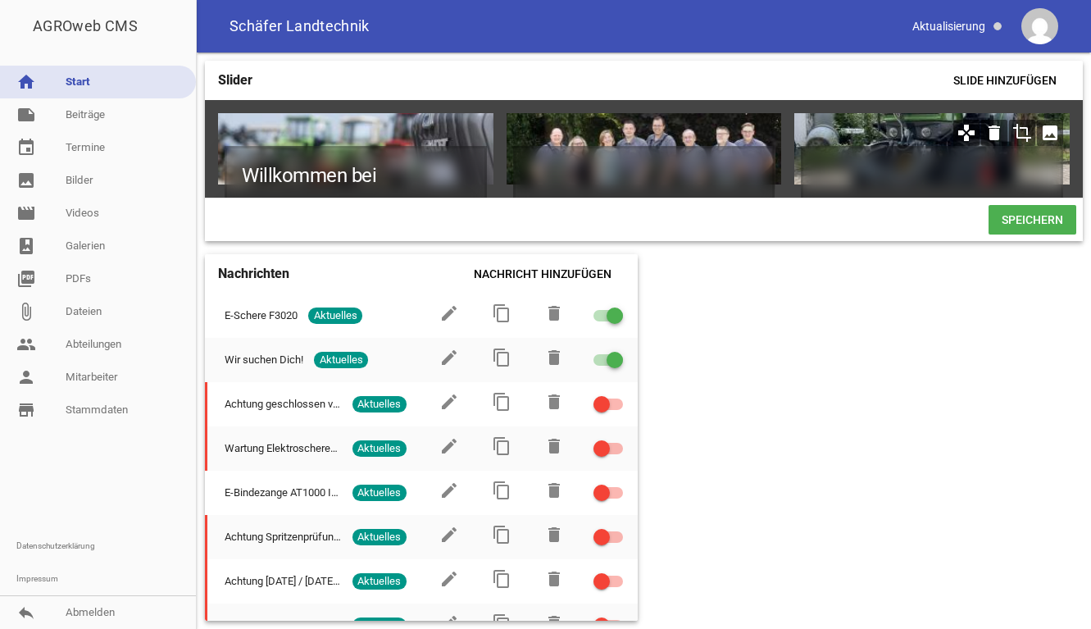
click at [894, 130] on div at bounding box center [931, 148] width 275 height 71
click at [1019, 133] on icon "crop" at bounding box center [1022, 133] width 26 height 26
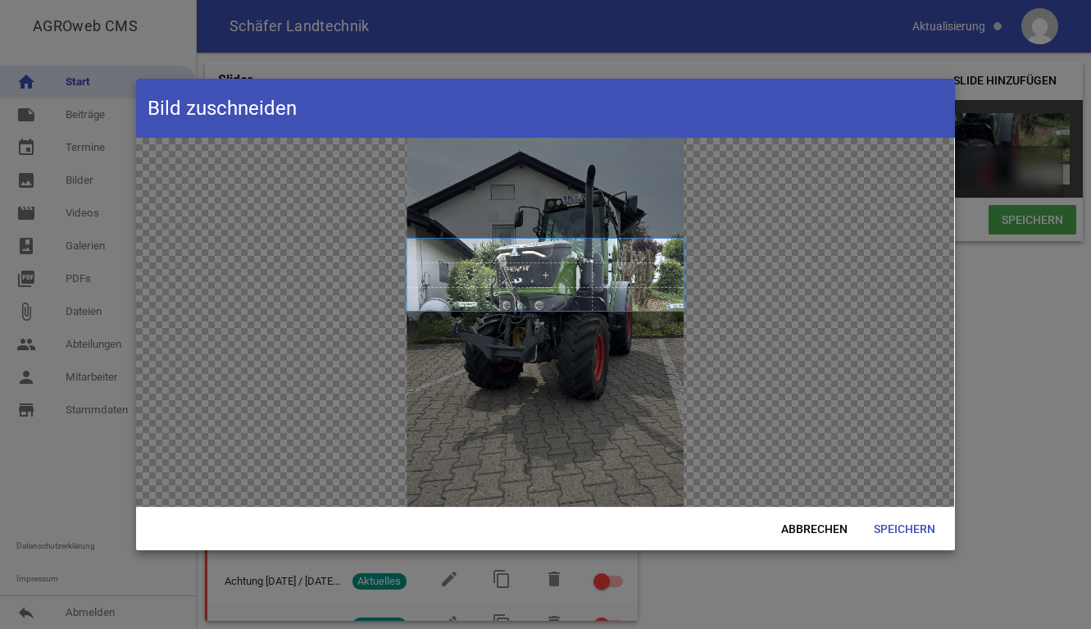
click at [538, 267] on span at bounding box center [545, 275] width 277 height 72
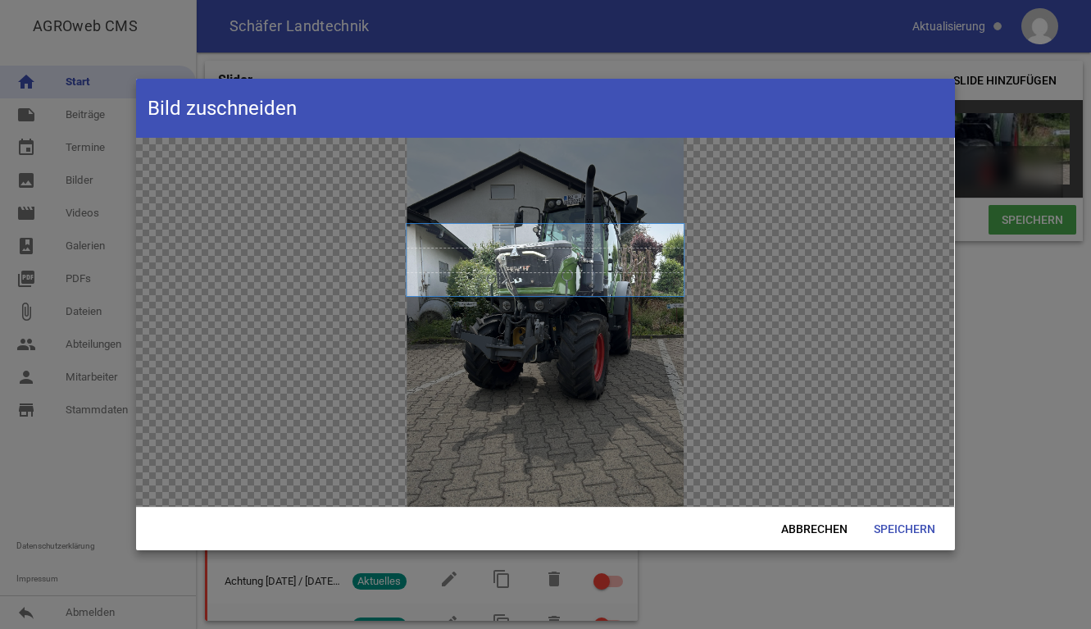
click at [507, 257] on span at bounding box center [545, 260] width 277 height 72
click at [914, 520] on span "Speichern" at bounding box center [905, 529] width 88 height 30
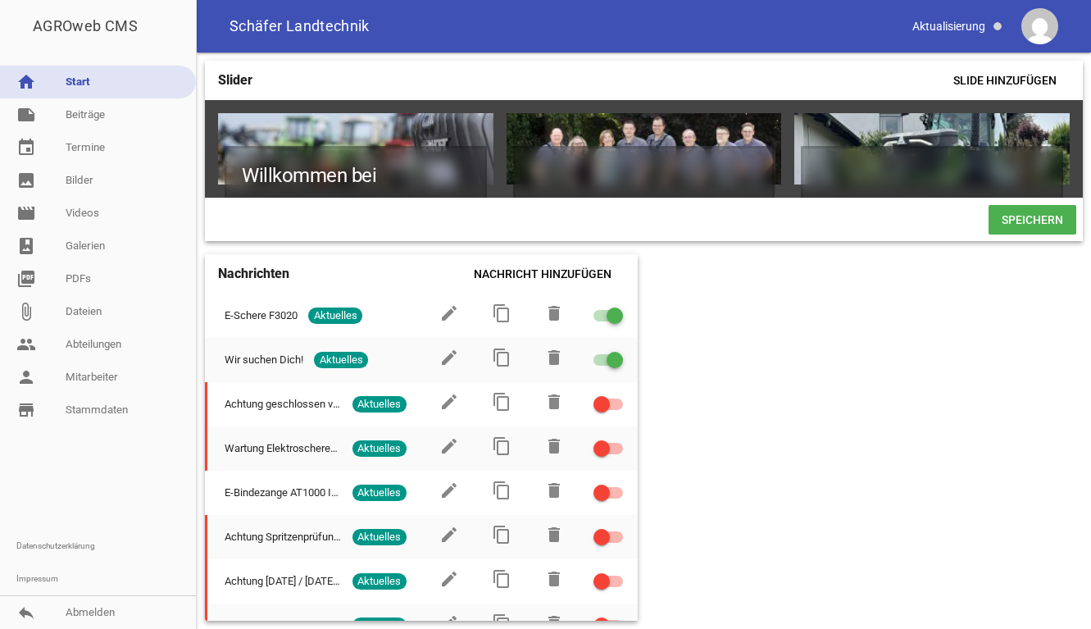
click at [948, 417] on div "Slider Slide hinzufügen Willkommen bei Landtechnik [PERSON_NAME] games delete c…" at bounding box center [644, 340] width 894 height 576
click at [1020, 228] on span "Speichern" at bounding box center [1033, 220] width 88 height 30
click at [1030, 223] on span "Speichern" at bounding box center [1033, 220] width 88 height 30
click at [1012, 71] on span "Slide hinzufügen" at bounding box center [1005, 81] width 130 height 30
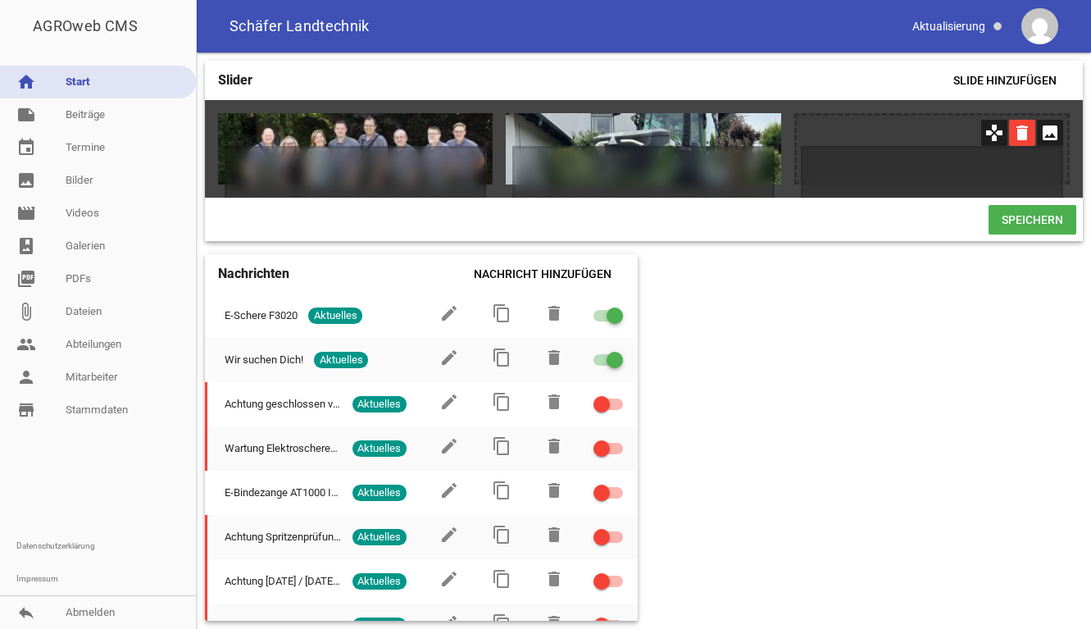
click at [1016, 133] on icon "delete" at bounding box center [1022, 133] width 26 height 26
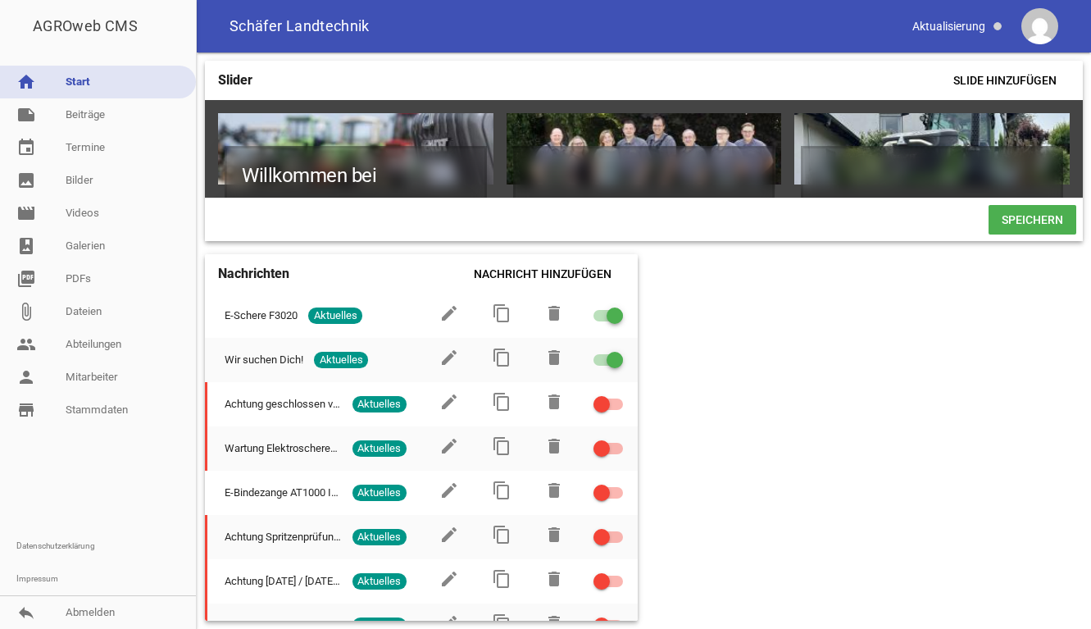
scroll to position [0, 0]
click at [1001, 130] on icon "delete" at bounding box center [994, 133] width 26 height 26
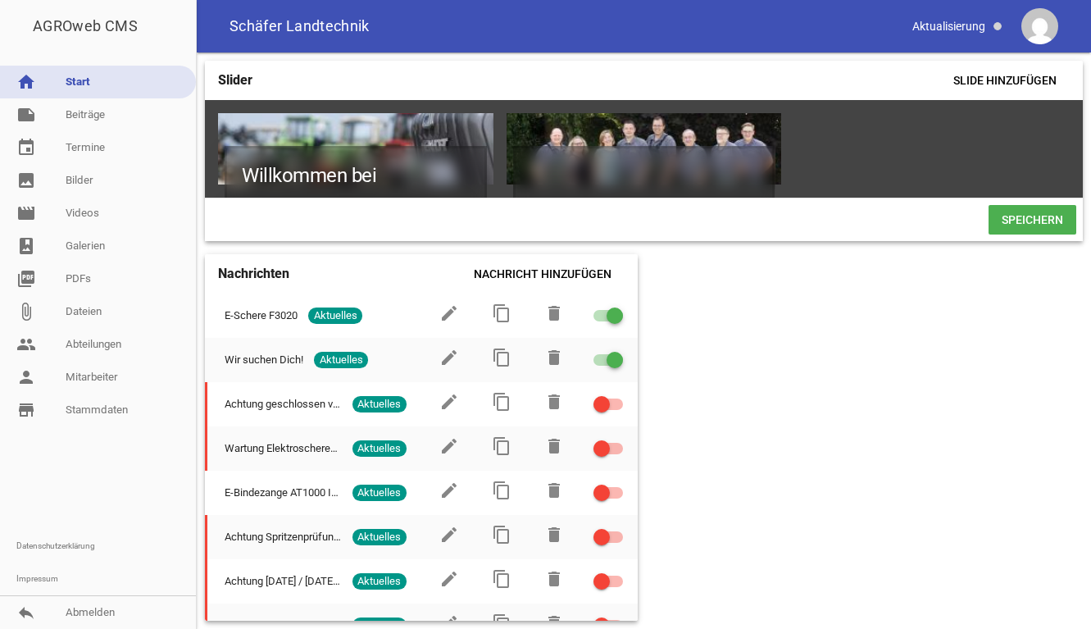
click at [1021, 131] on div "Willkommen bei Landtechnik [PERSON_NAME] games delete crop image games delete c…" at bounding box center [644, 149] width 878 height 98
click at [1030, 80] on span "Slide hinzufügen" at bounding box center [1005, 81] width 130 height 30
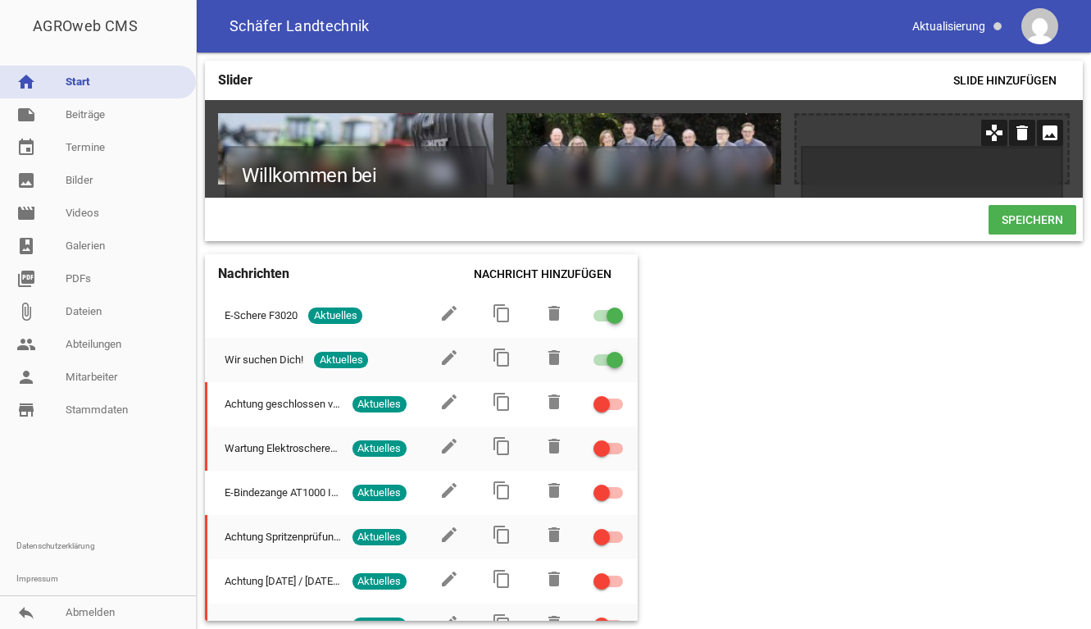
click at [1049, 135] on icon "image" at bounding box center [1050, 133] width 26 height 26
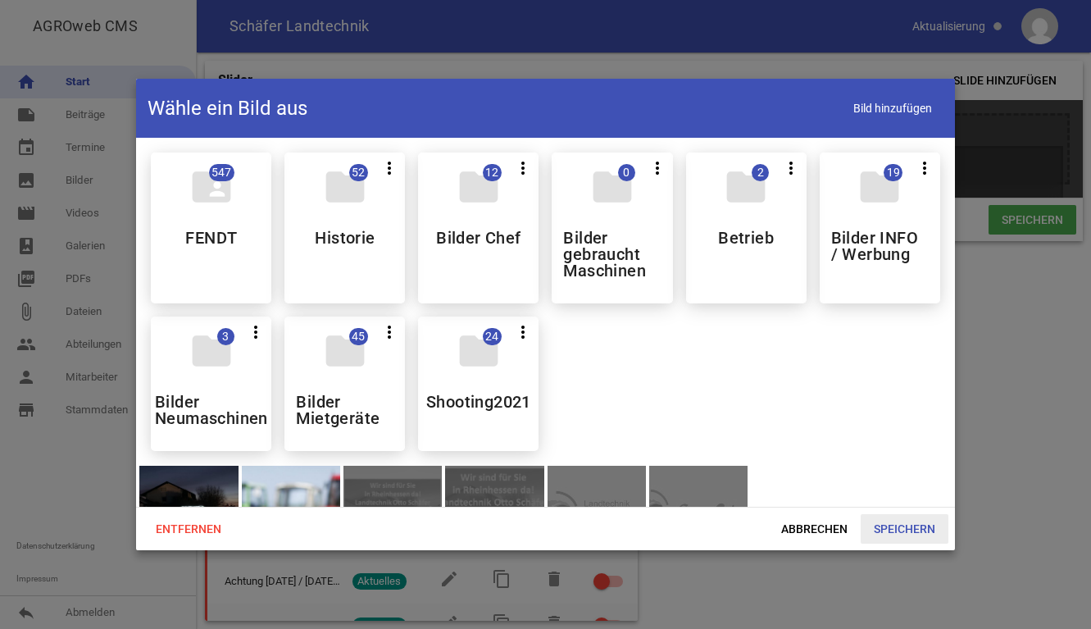
click at [921, 532] on span "Speichern" at bounding box center [905, 529] width 88 height 30
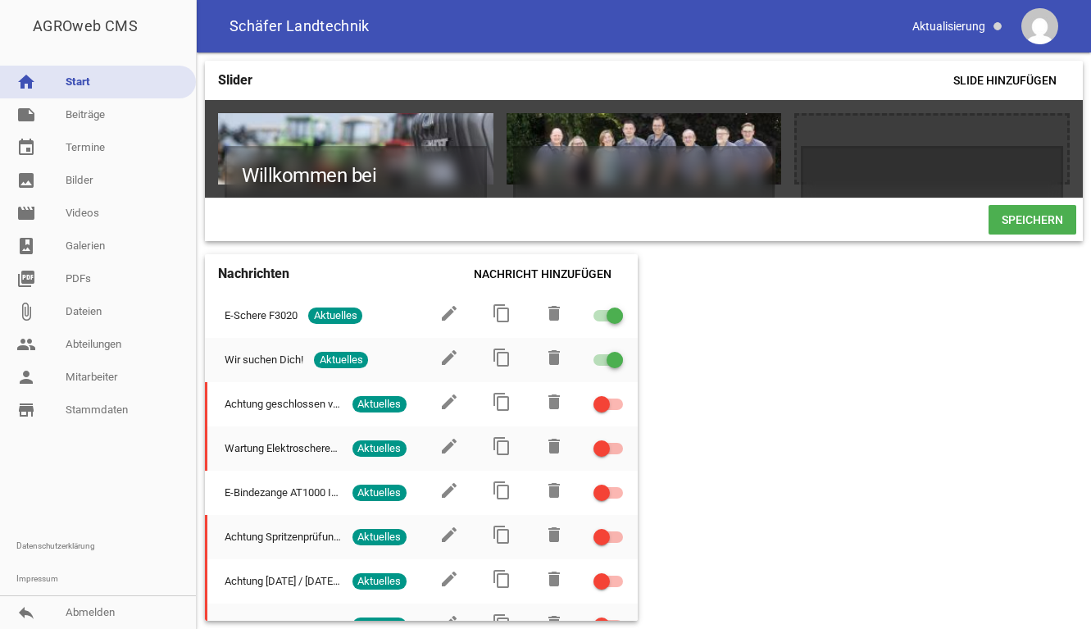
click at [1000, 424] on div "Slider Slide hinzufügen Willkommen bei Landtechnik [PERSON_NAME] games delete c…" at bounding box center [644, 340] width 894 height 576
click at [1043, 216] on span "Speichern" at bounding box center [1033, 220] width 88 height 30
click at [990, 341] on div "Slider Slide hinzufügen Willkommen bei Landtechnik [PERSON_NAME] games delete c…" at bounding box center [644, 340] width 894 height 576
click at [86, 179] on link "image Bilder" at bounding box center [98, 180] width 196 height 33
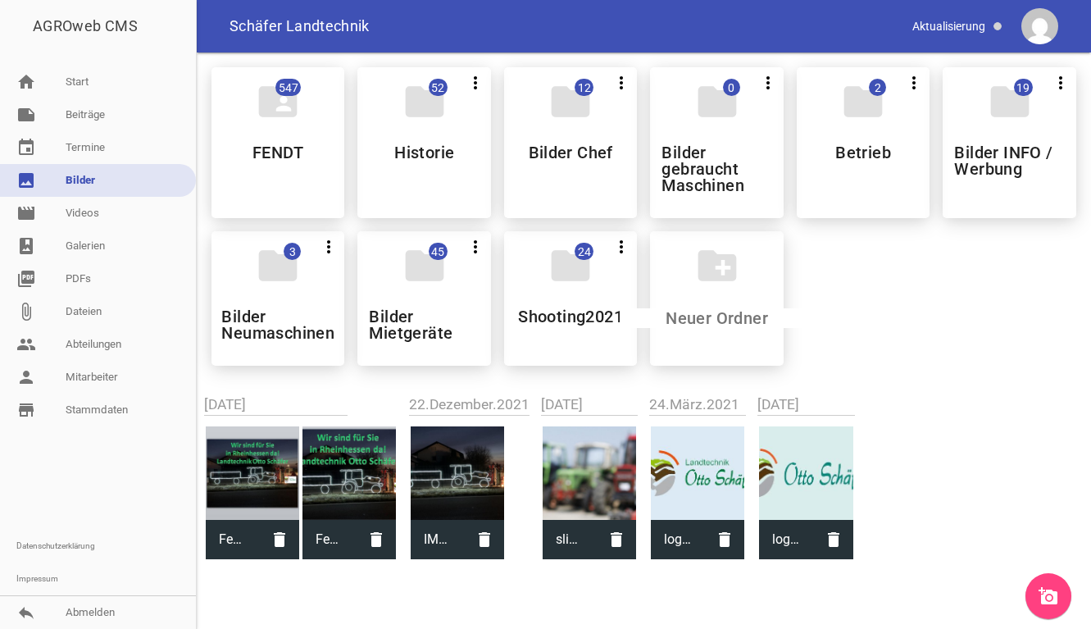
click at [912, 337] on div "folder_shared 547 FENDT folder 52 more_vert Teilen Bearbeiten Löschen Historie …" at bounding box center [643, 216] width 891 height 325
click at [999, 404] on div "folder_shared 547 FENDT folder 52 more_vert Teilen Bearbeiten Löschen Historie …" at bounding box center [644, 308] width 894 height 512
click at [1066, 600] on link "add_a_photo" at bounding box center [1048, 596] width 46 height 46
click at [834, 161] on div "folder 3 more_vert Teilen Bearbeiten Löschen Betrieb" at bounding box center [863, 142] width 133 height 151
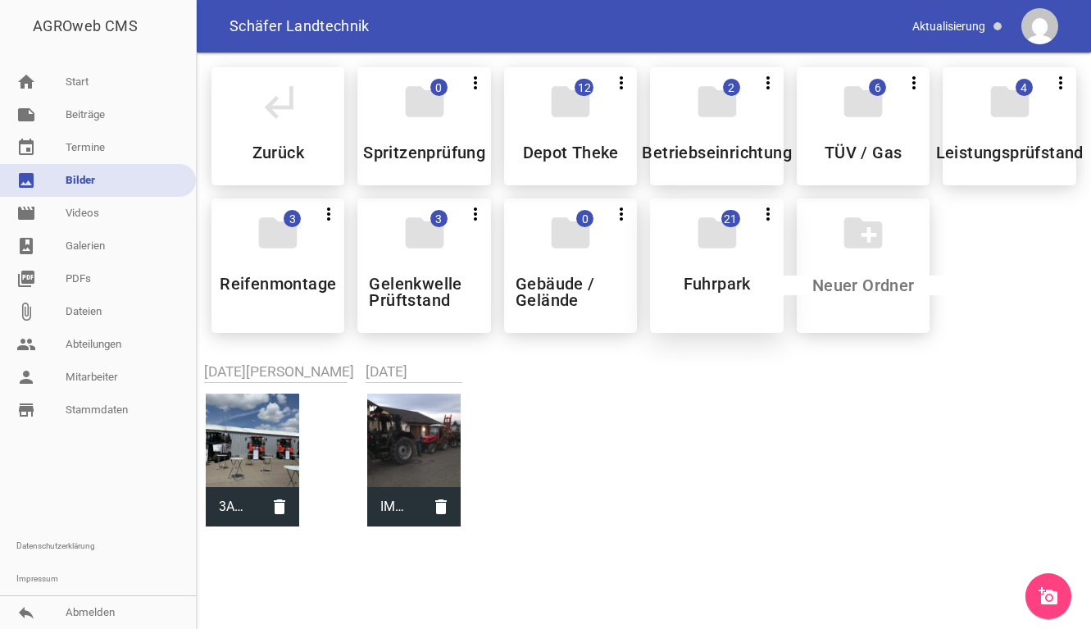
click at [710, 263] on div "folder 21 more_vert Teilen Bearbeiten Löschen Fuhrpark" at bounding box center [716, 265] width 133 height 134
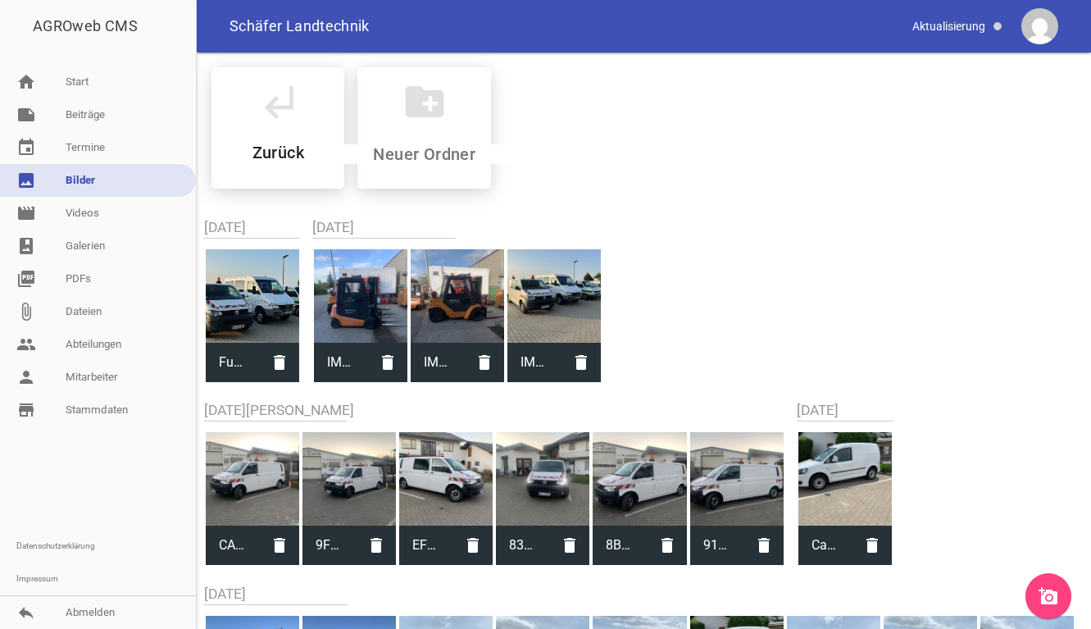
click at [554, 284] on div at bounding box center [553, 295] width 93 height 93
type input "IMG_9427.jpeg"
type input "3024"
type input "4032"
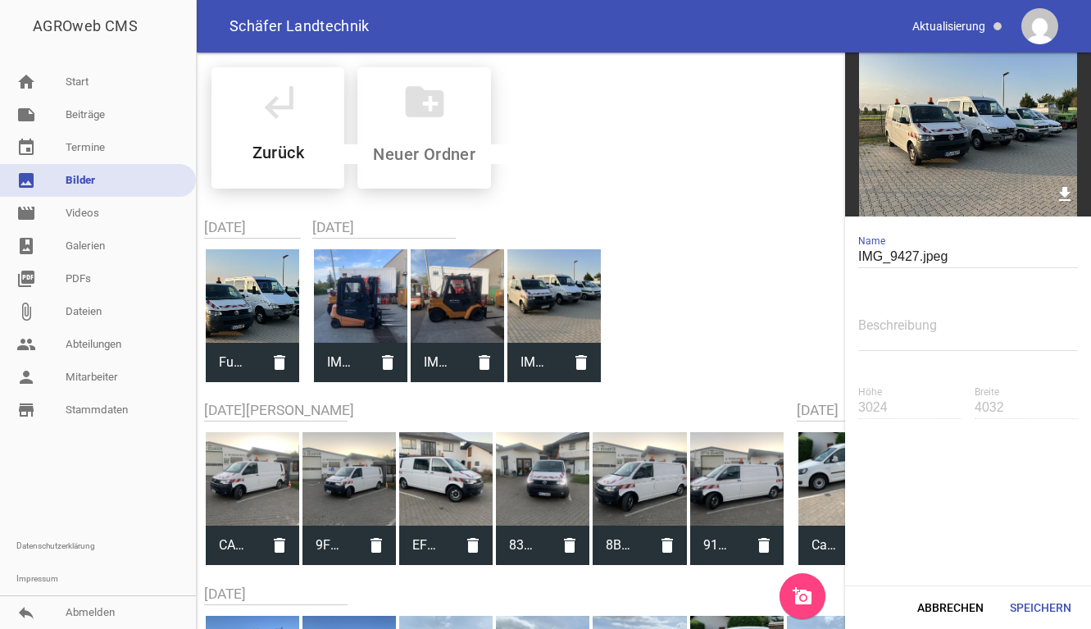
click at [262, 308] on div at bounding box center [252, 295] width 93 height 93
type input "Fuhrpark_Parkplatz.jpg"
type input "417"
type input "756"
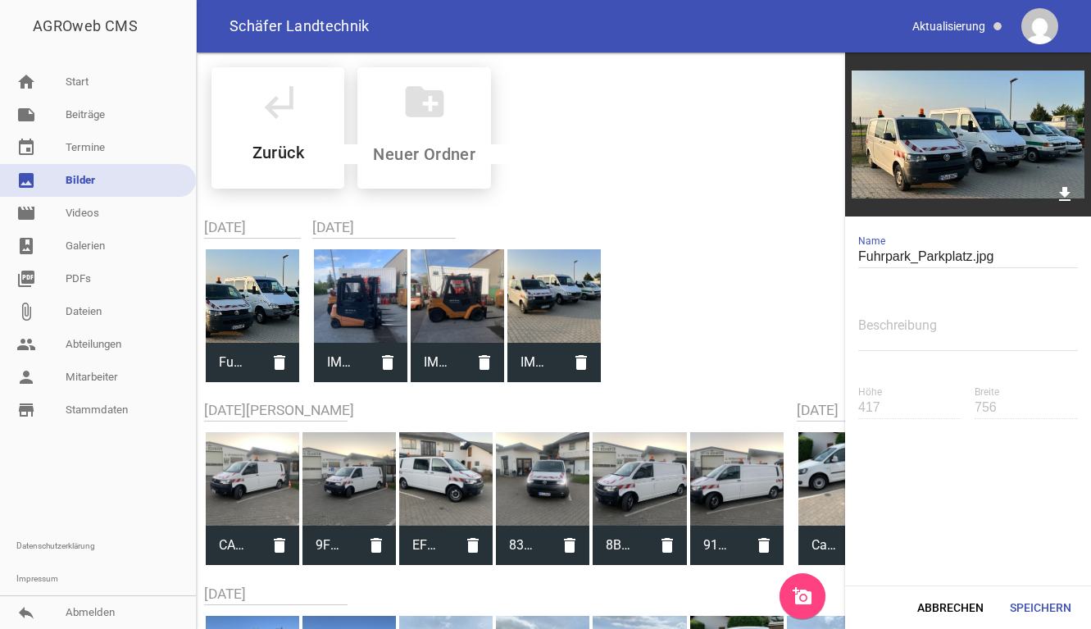
click at [564, 312] on div at bounding box center [553, 295] width 93 height 93
type input "IMG_9427.jpeg"
type input "3024"
type input "4032"
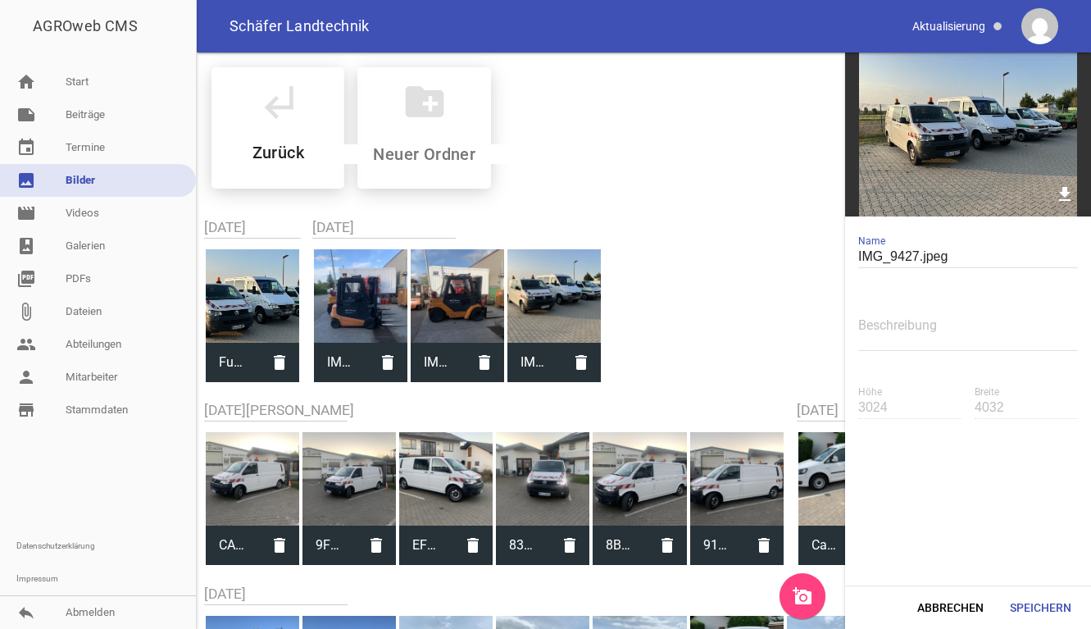
click at [246, 284] on div at bounding box center [252, 295] width 93 height 93
type input "Fuhrpark_Parkplatz.jpg"
type input "417"
type input "756"
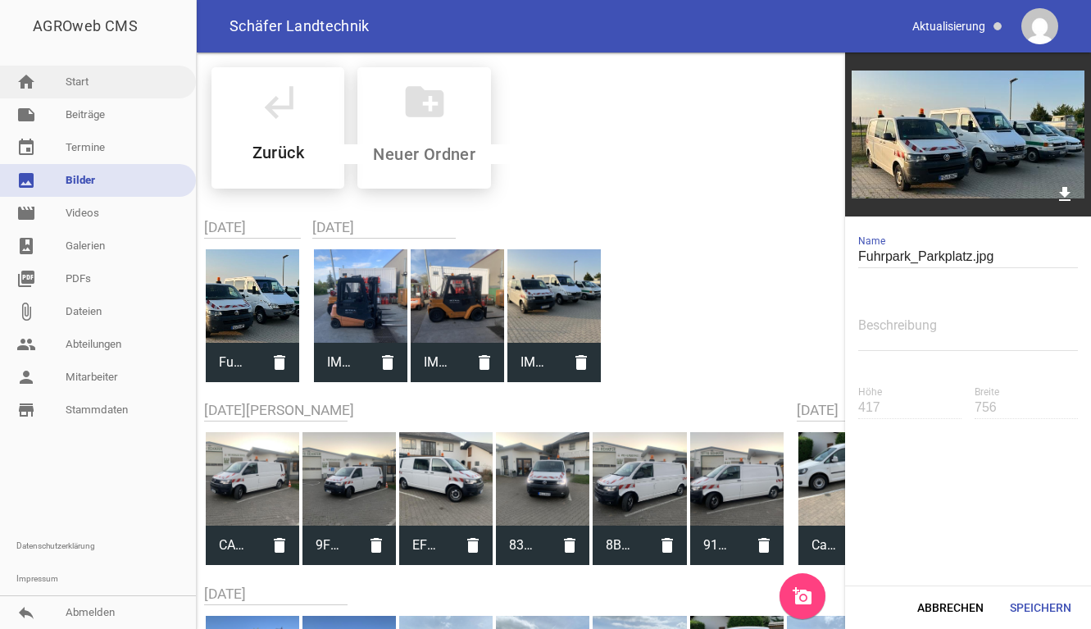
click at [118, 82] on link "home Start" at bounding box center [98, 82] width 196 height 33
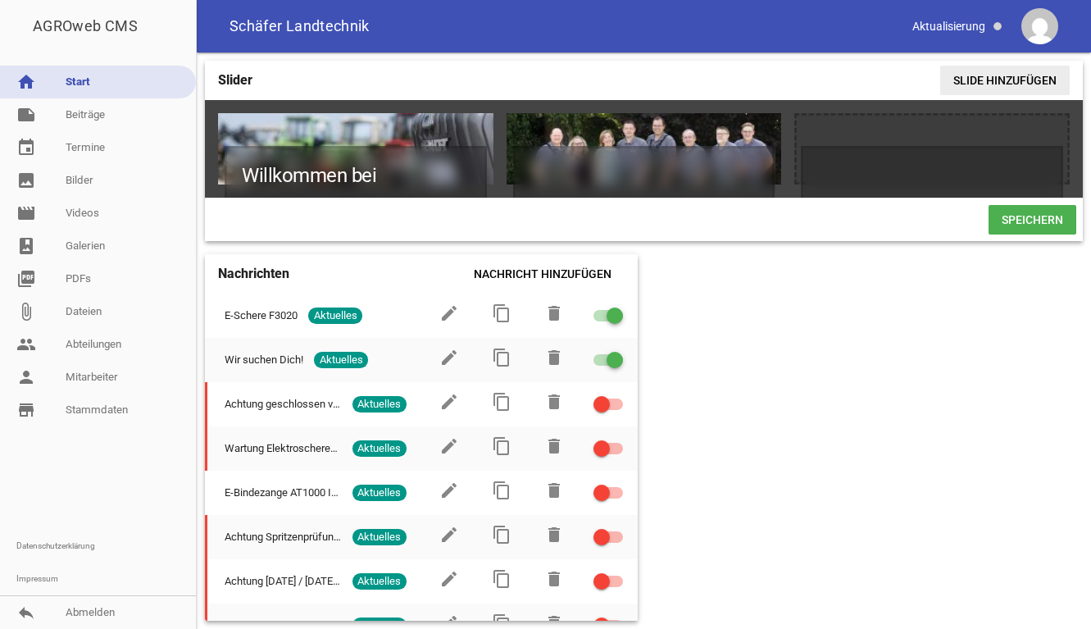
click at [973, 82] on span "Slide hinzufügen" at bounding box center [1005, 81] width 130 height 30
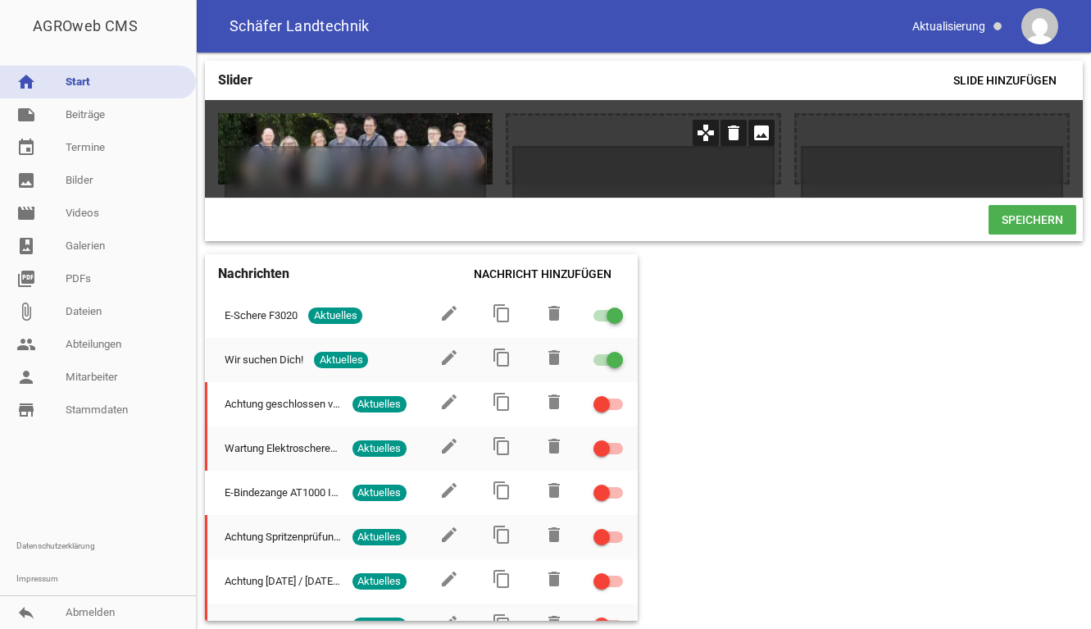
click at [763, 130] on icon "image" at bounding box center [761, 133] width 26 height 26
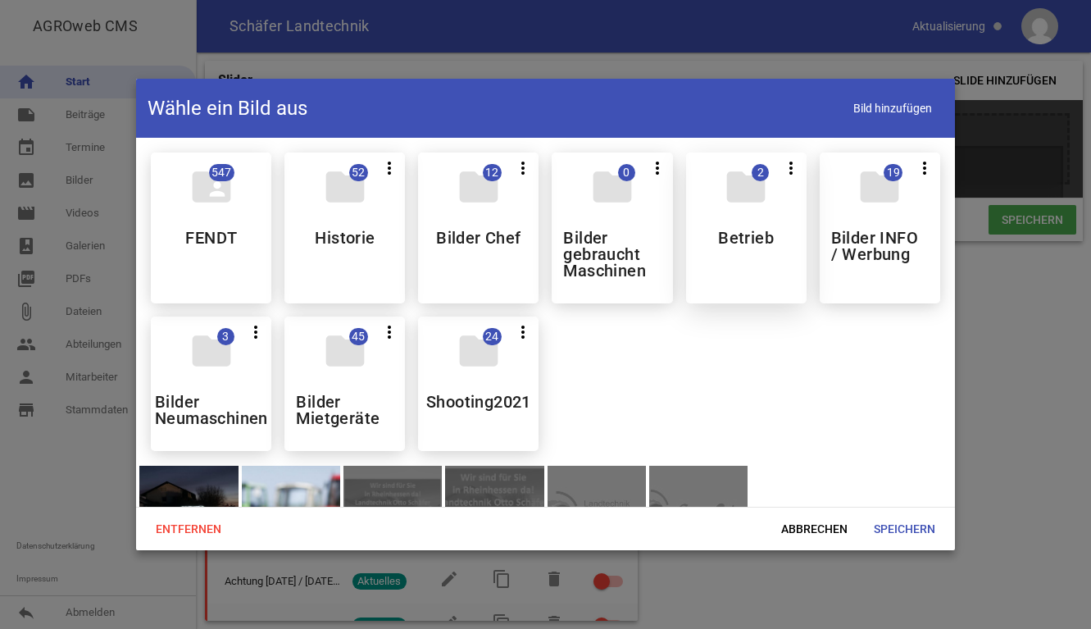
click at [732, 225] on div "folder 2 more_vert Teilen Bearbeiten Löschen Betrieb" at bounding box center [746, 227] width 120 height 151
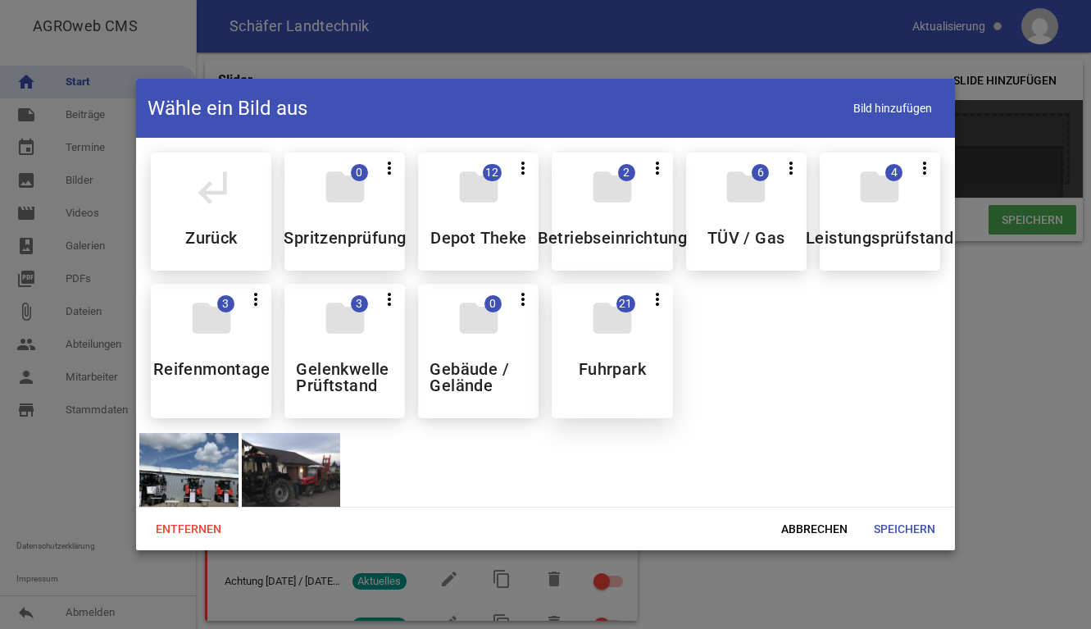
click at [562, 349] on div "folder 21 more_vert Teilen Bearbeiten Löschen Fuhrpark" at bounding box center [612, 351] width 120 height 134
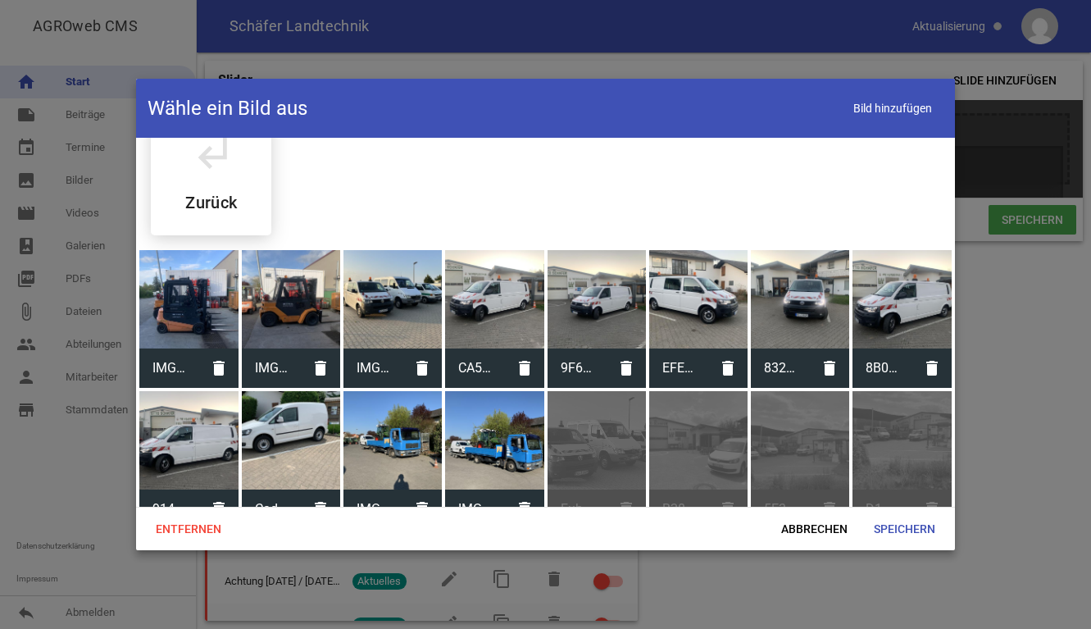
scroll to position [199, 0]
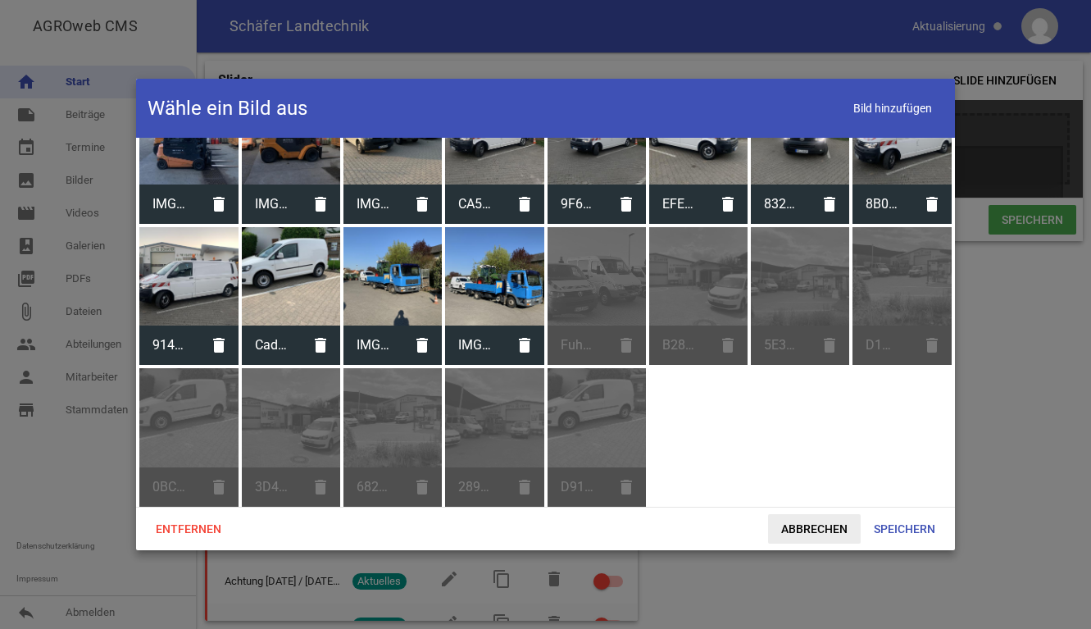
click at [830, 533] on span "Abbrechen" at bounding box center [814, 529] width 93 height 30
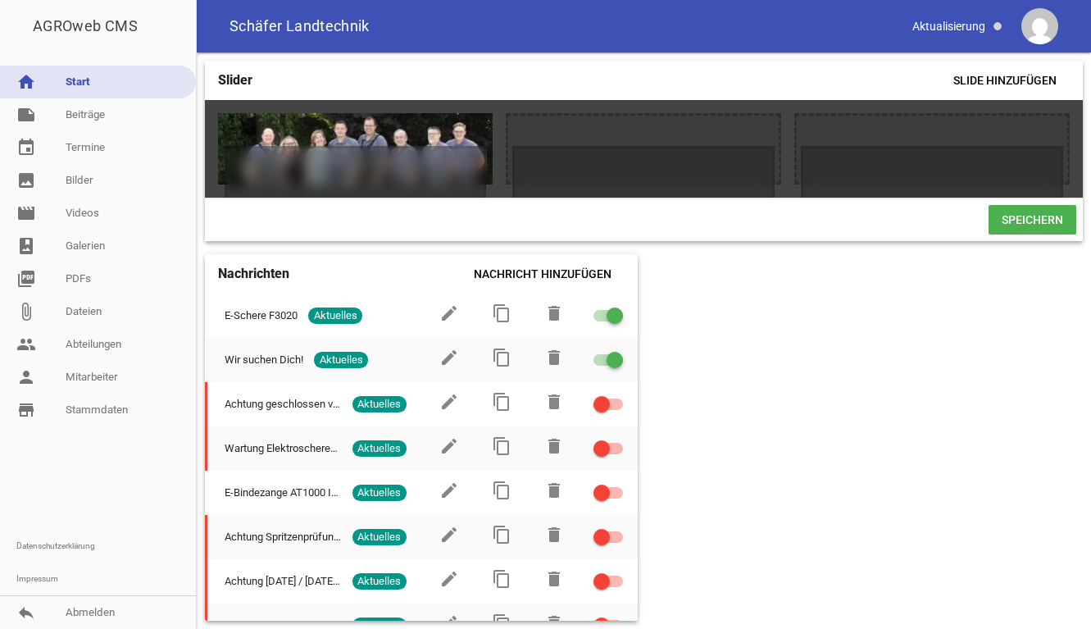
click at [869, 430] on div "Slider Slide hinzufügen Willkommen bei Landtechnik [PERSON_NAME] games delete c…" at bounding box center [644, 340] width 894 height 576
